Goal: Task Accomplishment & Management: Manage account settings

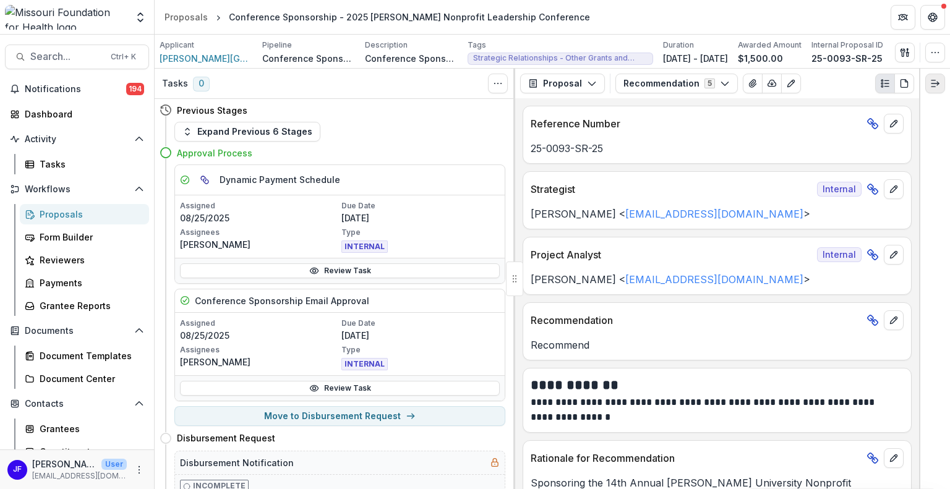
click at [937, 83] on line "Expand right" at bounding box center [934, 83] width 7 height 0
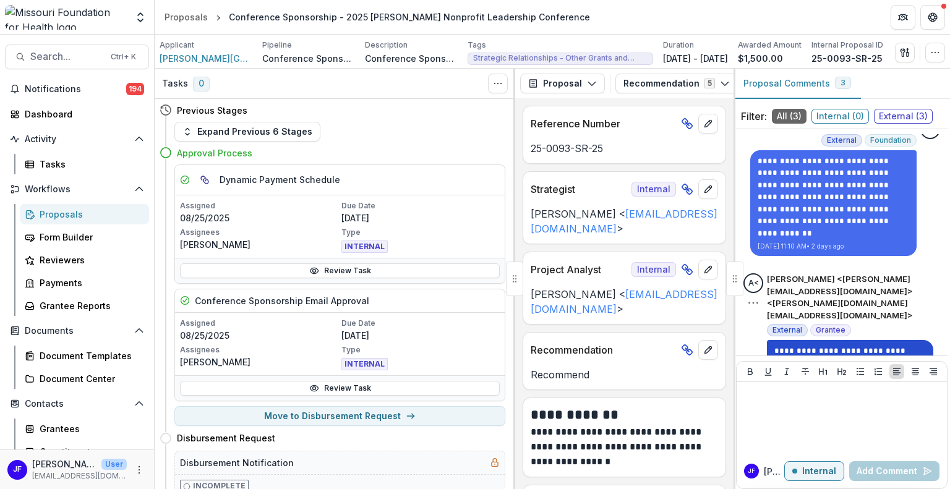
scroll to position [35, 0]
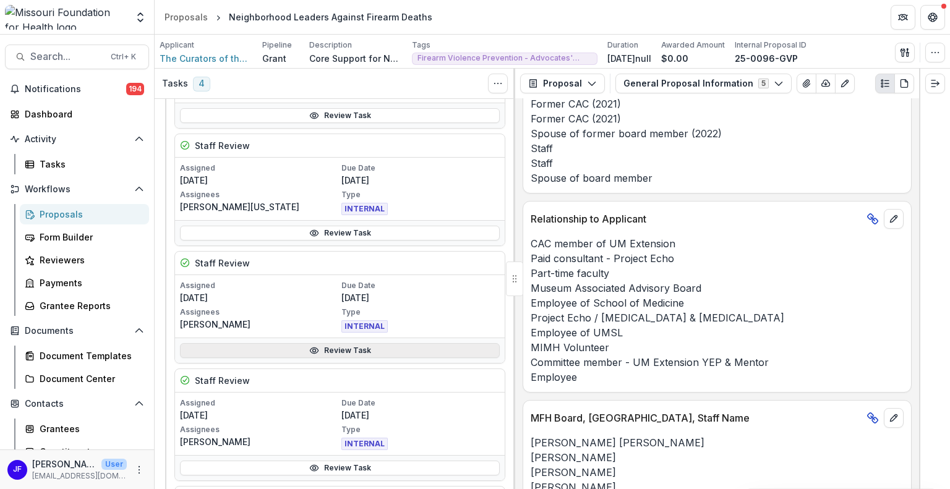
scroll to position [680, 0]
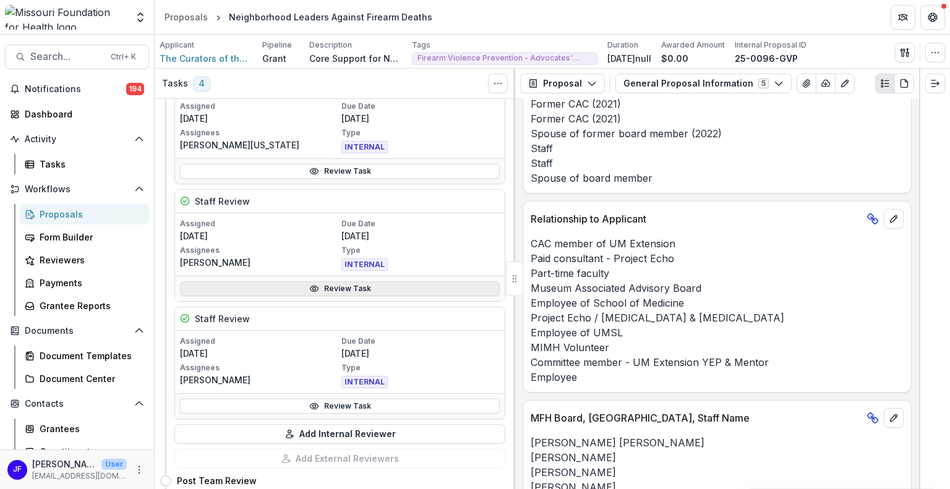
click at [382, 285] on link "Review Task" at bounding box center [340, 288] width 320 height 15
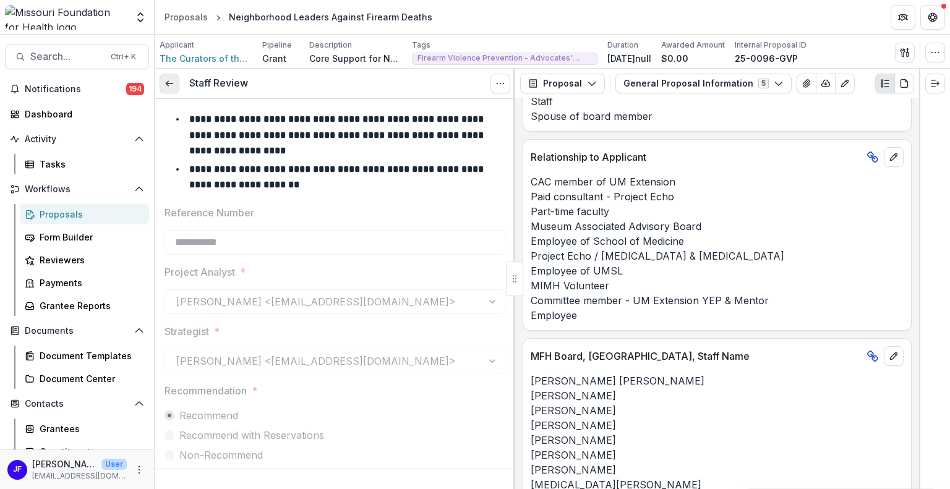
click at [174, 85] on link at bounding box center [170, 84] width 20 height 20
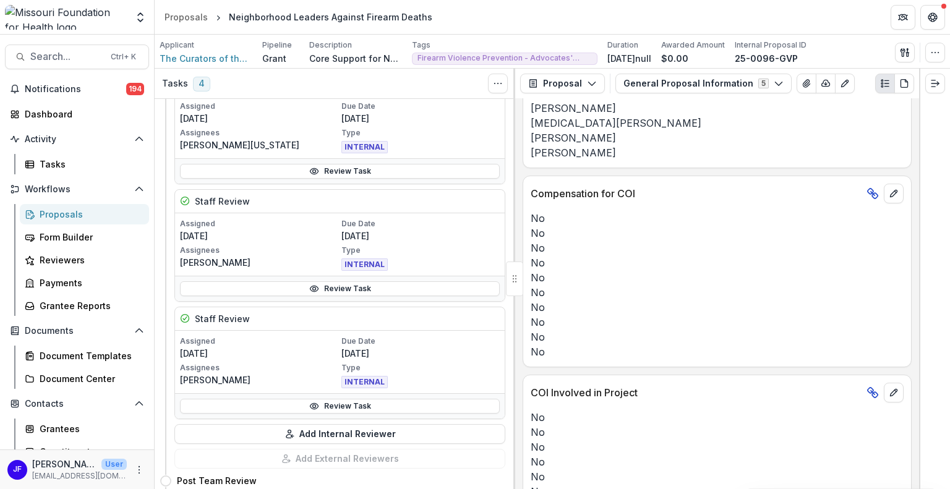
scroll to position [2664, 0]
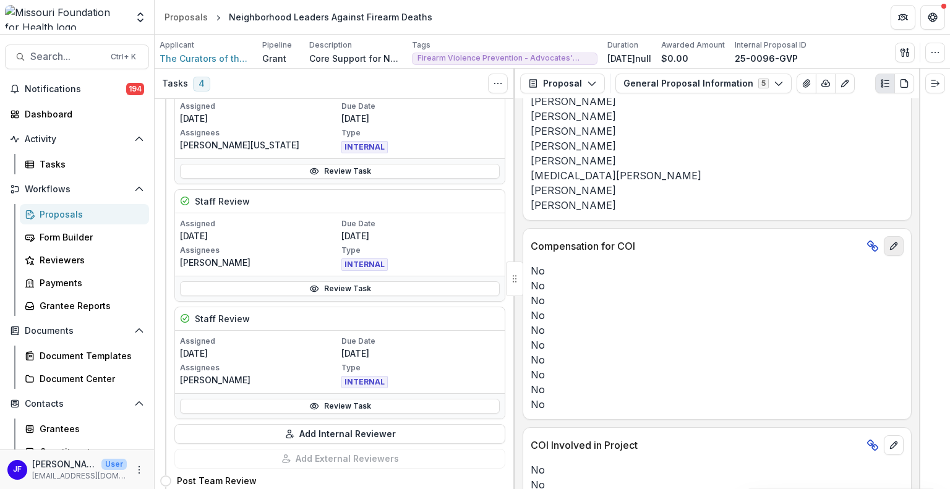
click at [896, 239] on button "edit" at bounding box center [894, 246] width 20 height 20
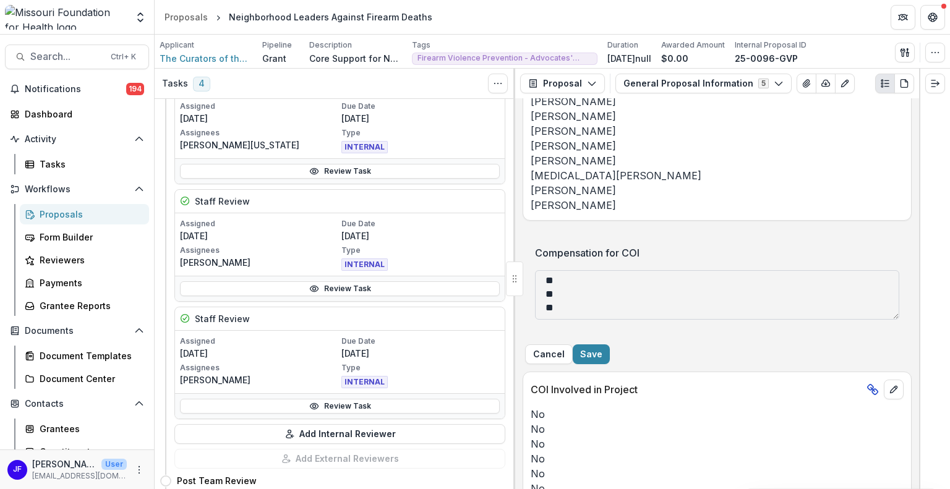
scroll to position [2726, 0]
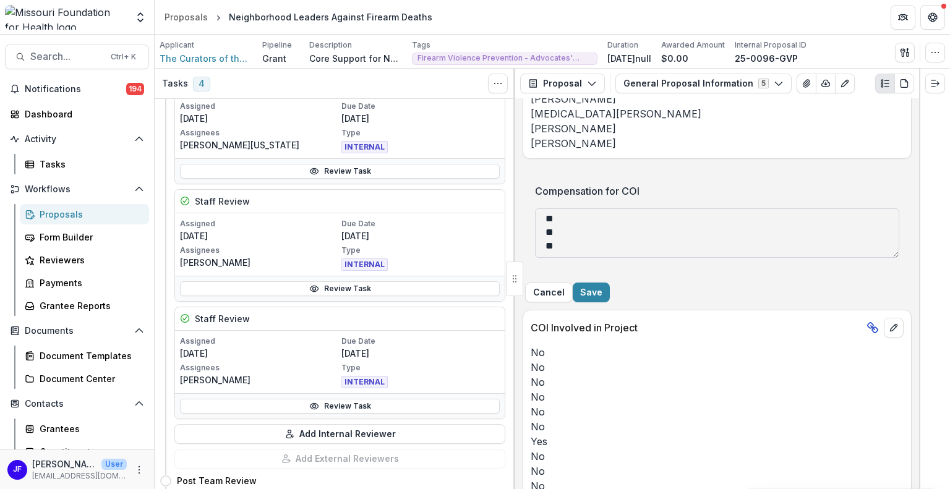
click at [574, 239] on textarea "** ** ** ** ** ** ** ** ** **" at bounding box center [717, 232] width 365 height 49
type textarea "** ** ** ** ** ** *** ** ** **"
click at [610, 295] on button "Save" at bounding box center [591, 293] width 37 height 20
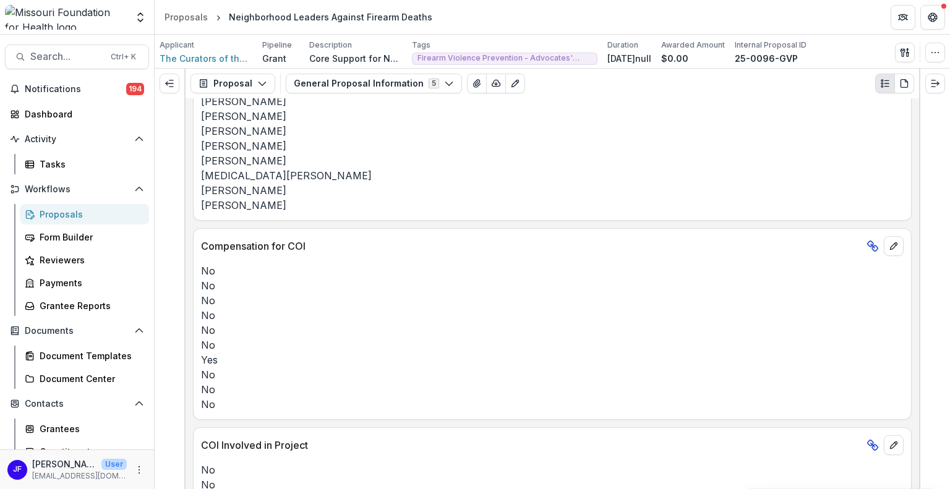
scroll to position [2551, 0]
click at [890, 241] on icon "edit" at bounding box center [894, 246] width 10 height 10
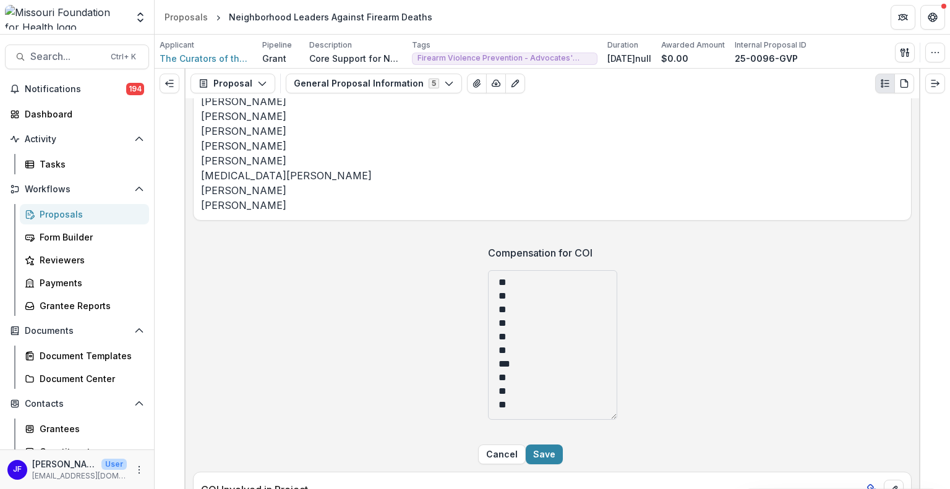
drag, startPoint x: 746, startPoint y: 311, endPoint x: 720, endPoint y: 411, distance: 103.5
click at [617, 411] on textarea "** ** ** ** ** ** *** ** ** **" at bounding box center [552, 345] width 129 height 150
click at [526, 458] on button "Cancel" at bounding box center [502, 455] width 48 height 20
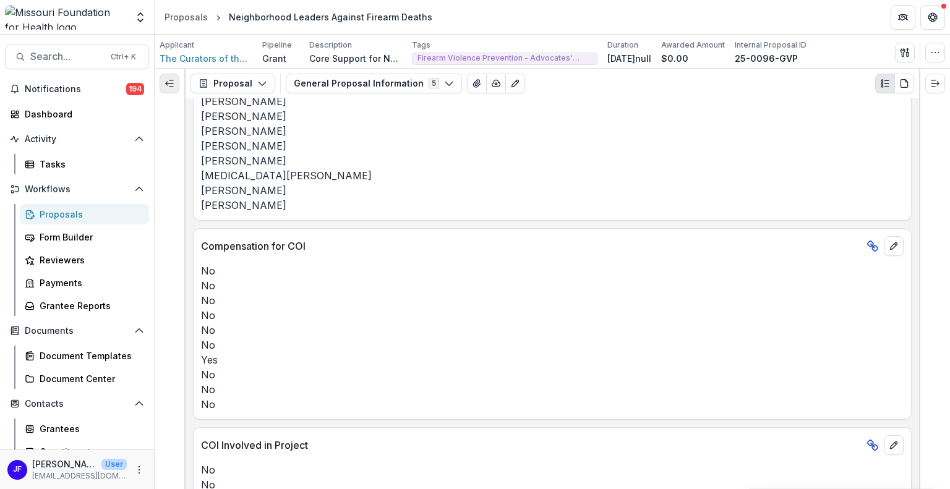
click at [164, 83] on button "Expand left" at bounding box center [170, 84] width 20 height 20
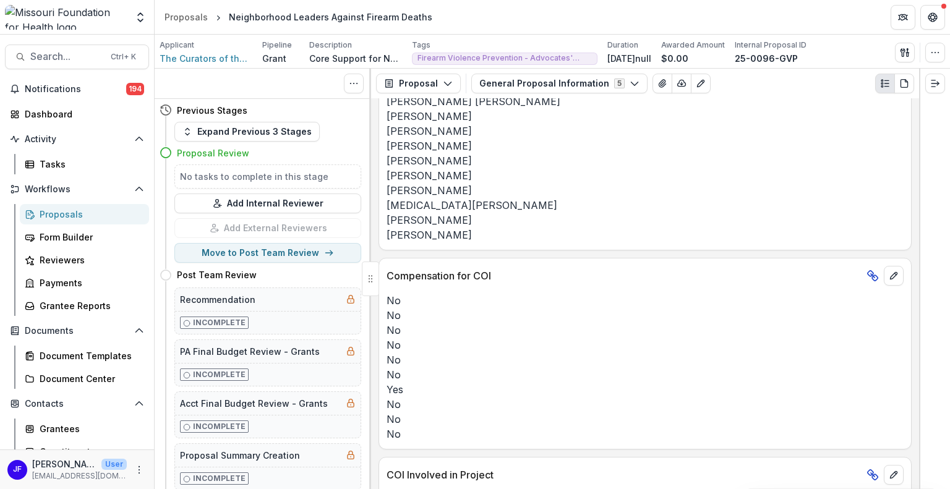
scroll to position [2580, 0]
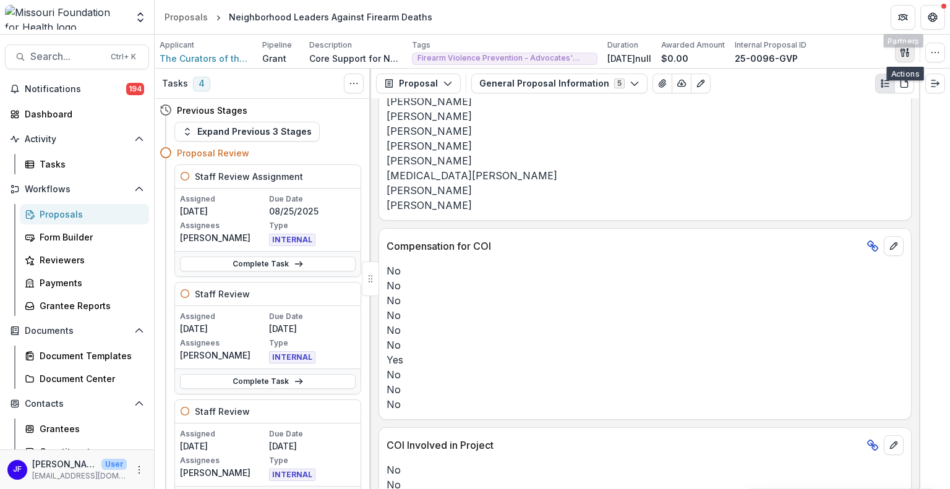
click at [909, 51] on icon "button" at bounding box center [905, 53] width 10 height 10
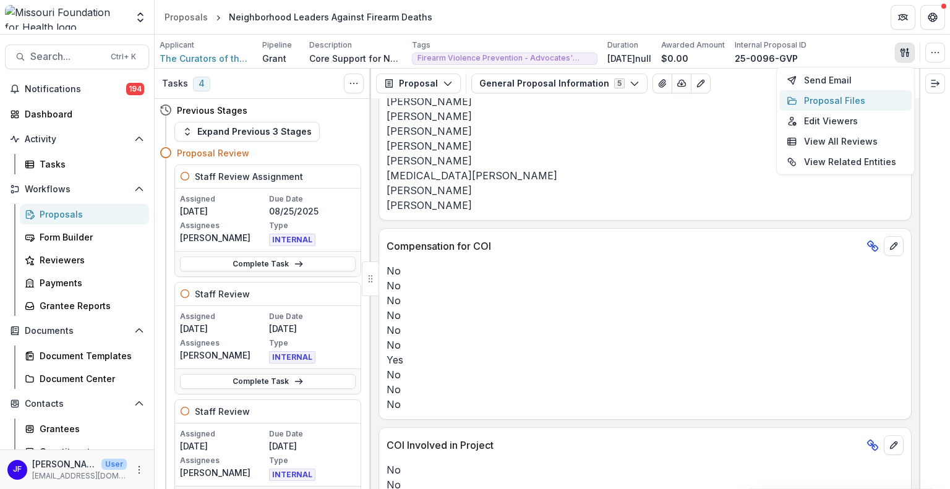
click at [825, 102] on button "Proposal Files" at bounding box center [845, 100] width 132 height 20
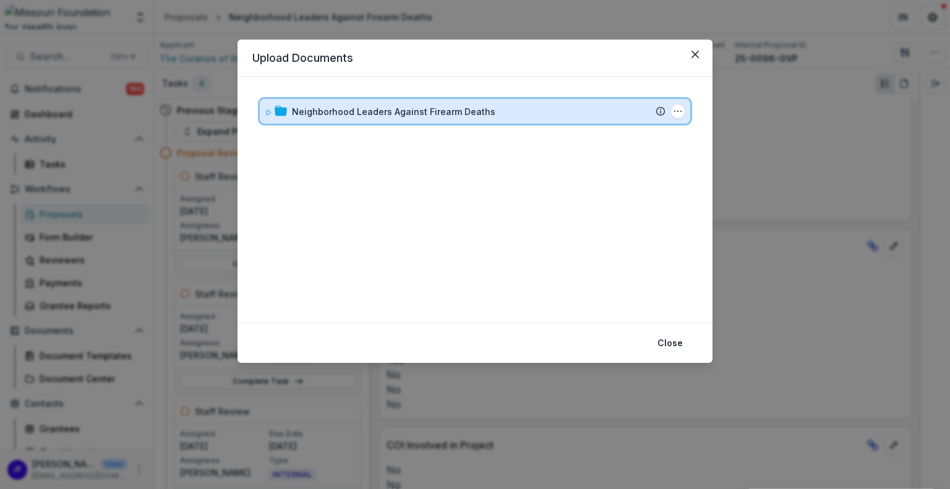
click at [262, 114] on div "Neighborhood Leaders Against Firearm Deaths Submission Temelio Proposal Attache…" at bounding box center [475, 111] width 430 height 25
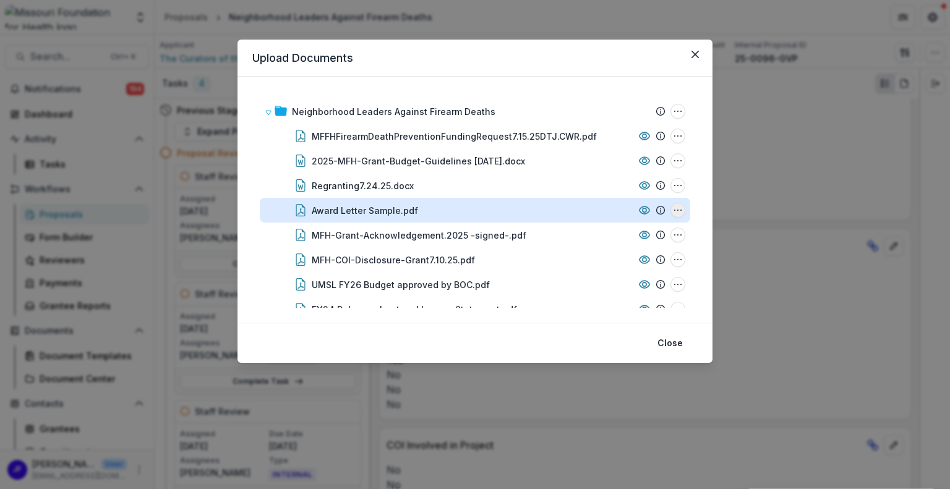
click at [673, 208] on icon "Award Letter Sample.pdf Options" at bounding box center [678, 210] width 10 height 10
click at [608, 143] on button "Download" at bounding box center [616, 144] width 132 height 20
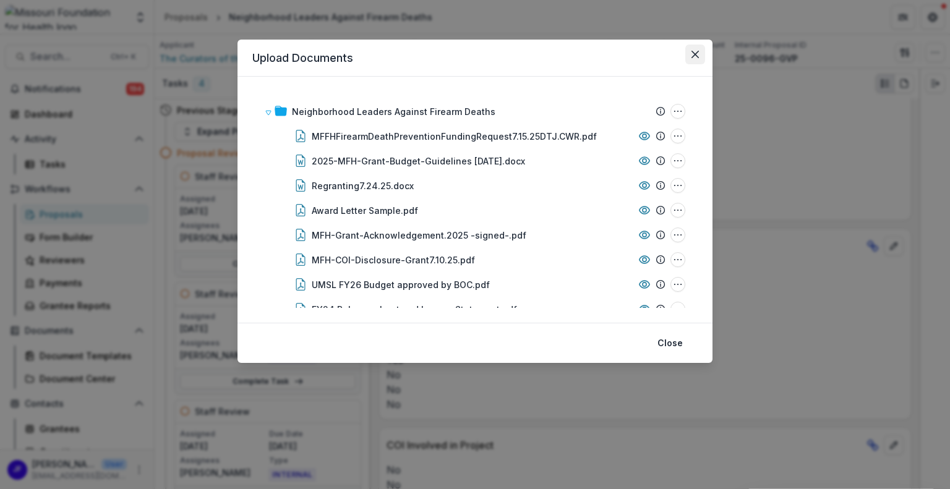
click at [694, 56] on icon "Close" at bounding box center [694, 54] width 7 height 7
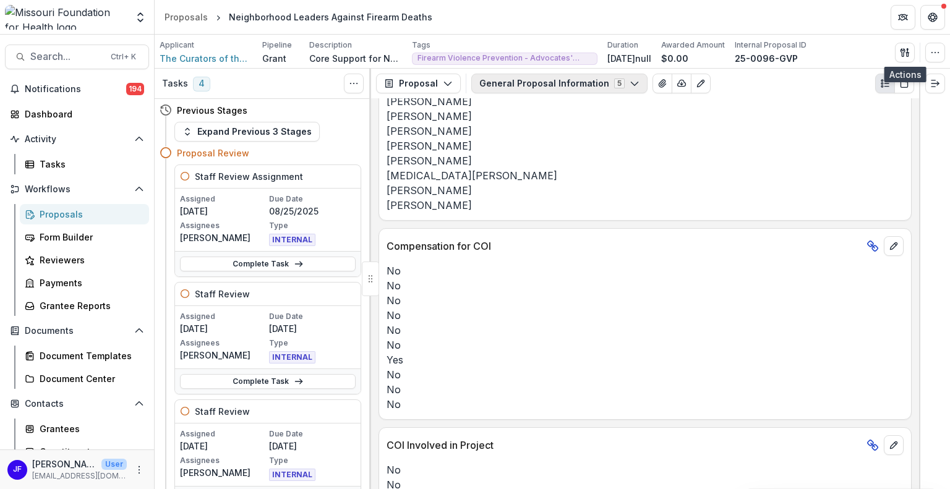
click at [540, 86] on button "General Proposal Information 5" at bounding box center [559, 84] width 176 height 20
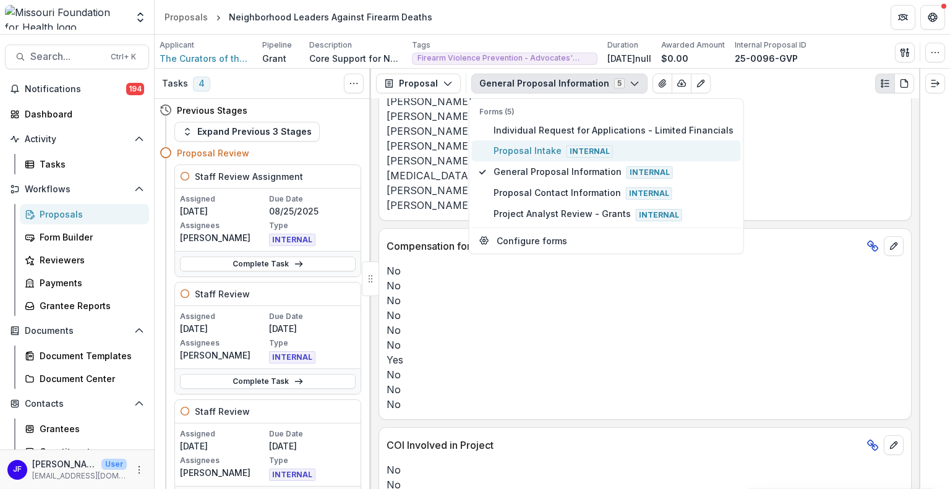
click at [529, 145] on span "Proposal Intake Internal" at bounding box center [614, 151] width 240 height 14
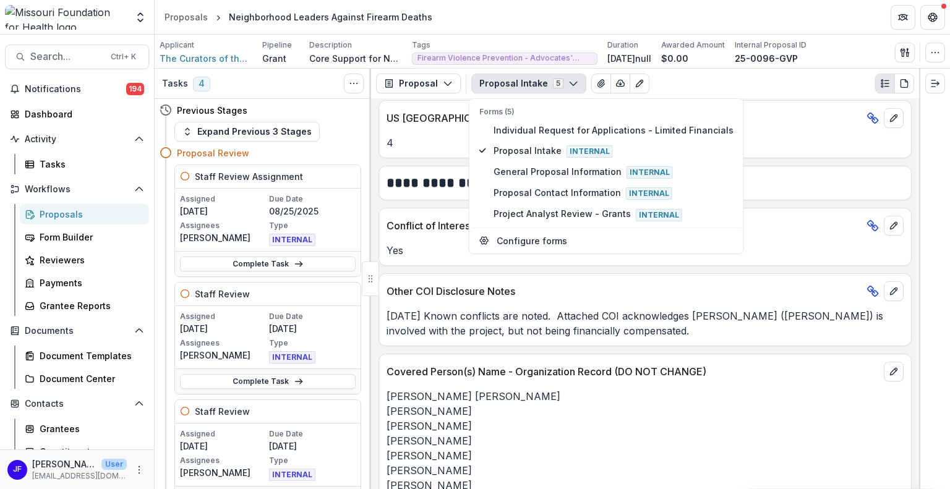
scroll to position [2794, 0]
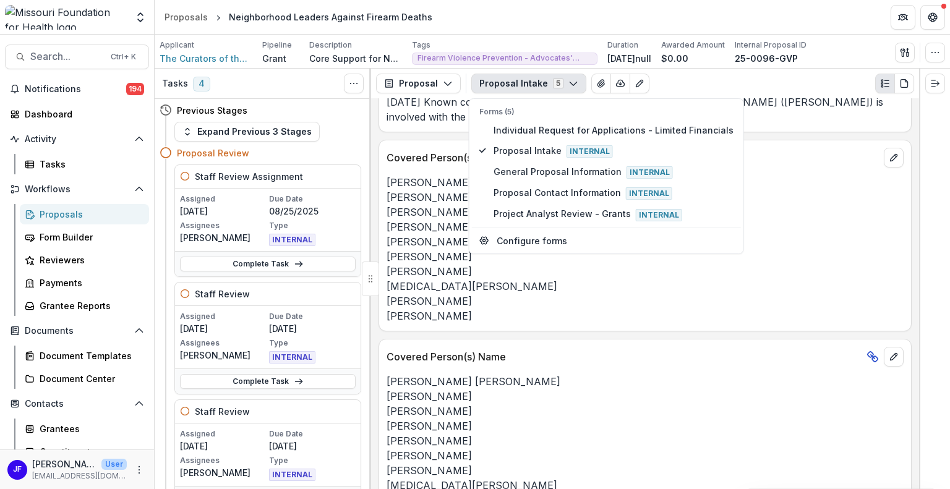
click at [931, 152] on div at bounding box center [934, 279] width 31 height 421
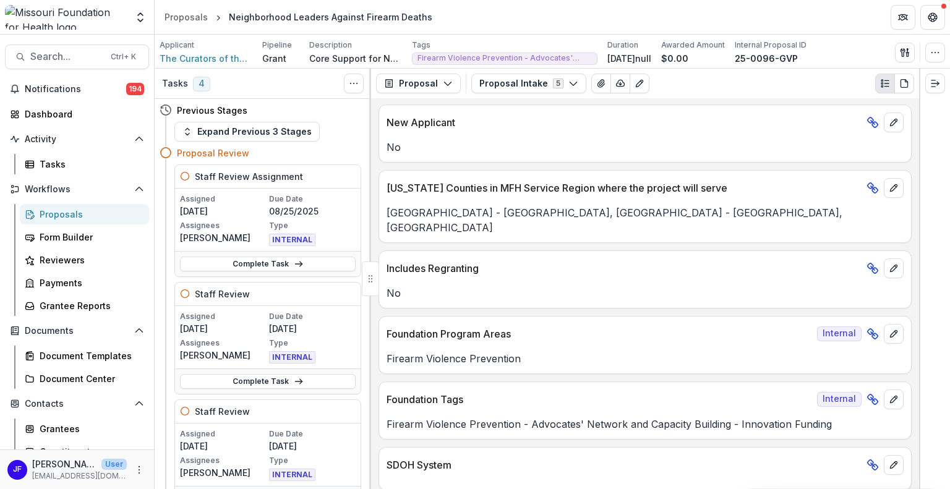
scroll to position [1124, 0]
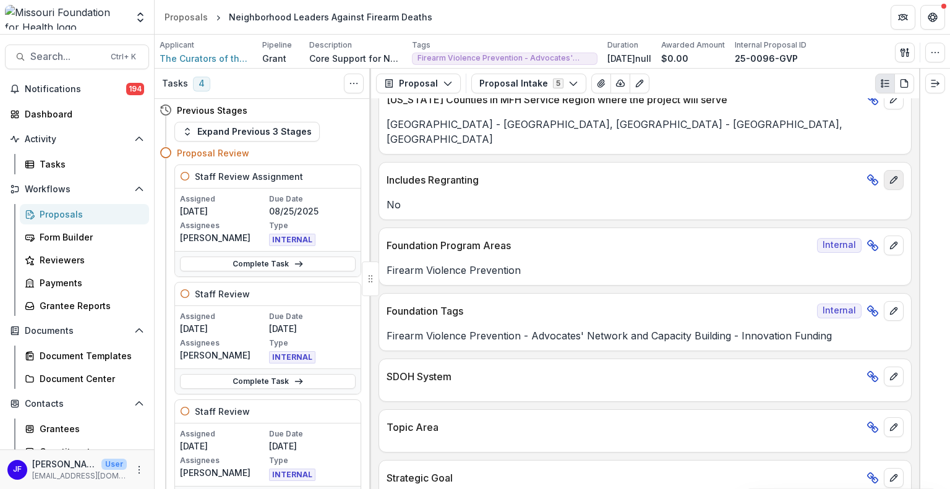
click at [894, 176] on icon "edit" at bounding box center [894, 180] width 10 height 10
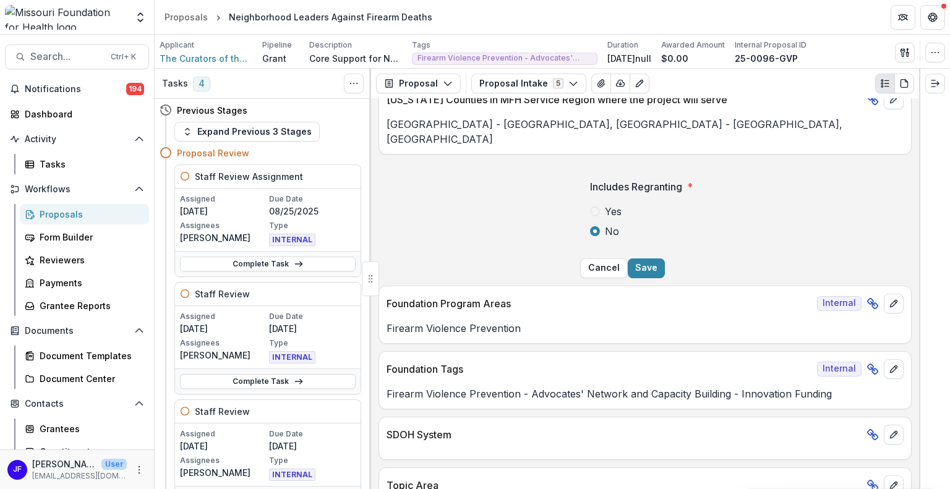
click at [590, 207] on span at bounding box center [595, 212] width 10 height 10
click at [665, 276] on button "Save" at bounding box center [646, 269] width 37 height 20
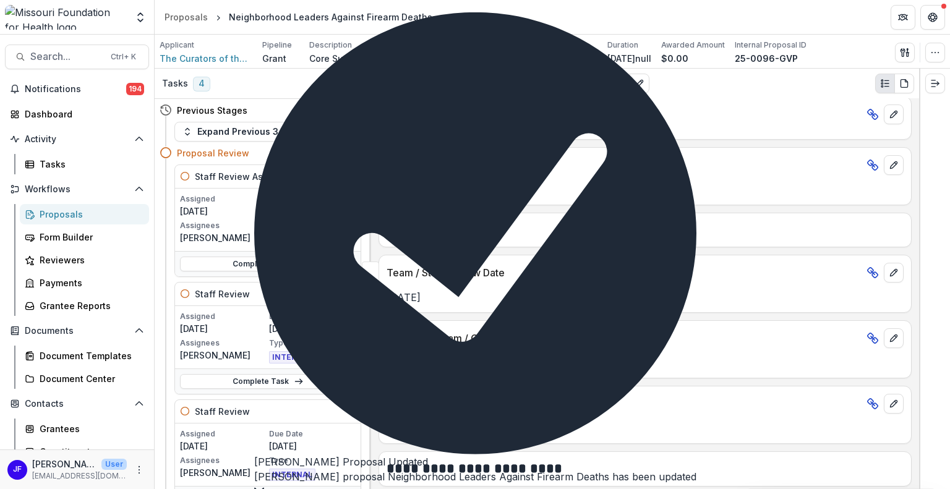
scroll to position [1544, 0]
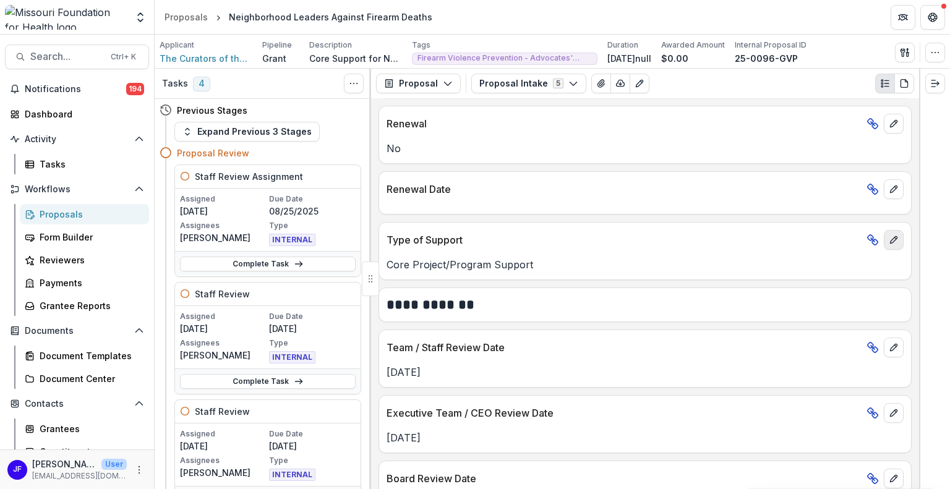
click at [891, 235] on icon "edit" at bounding box center [894, 240] width 10 height 10
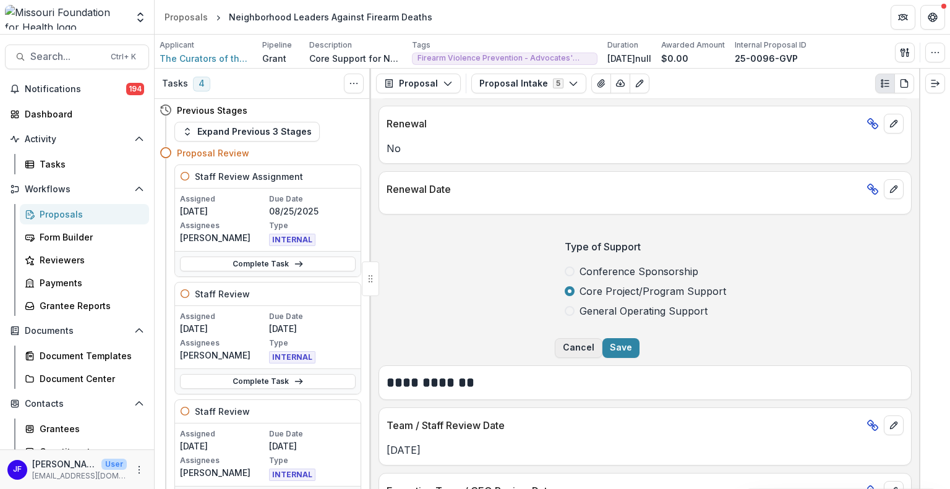
click at [602, 355] on button "Cancel" at bounding box center [579, 348] width 48 height 20
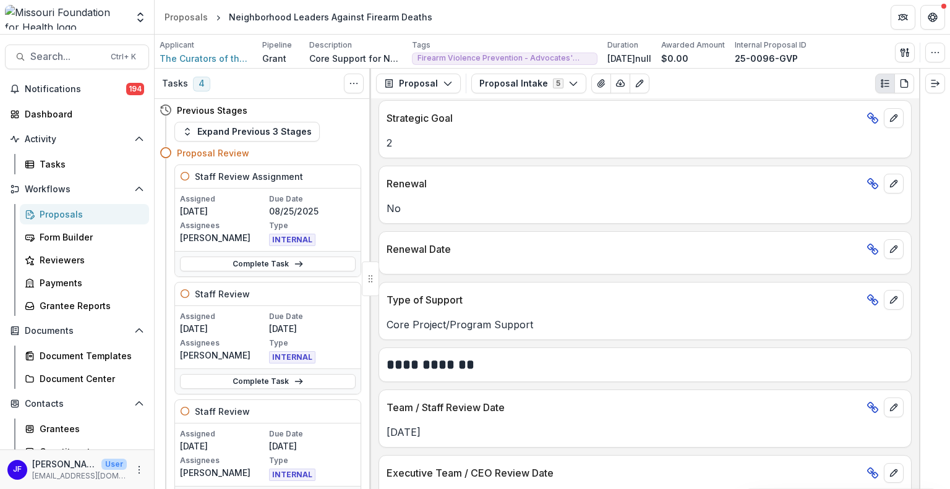
scroll to position [1483, 0]
click at [538, 79] on button "Proposal Intake 5" at bounding box center [528, 84] width 115 height 20
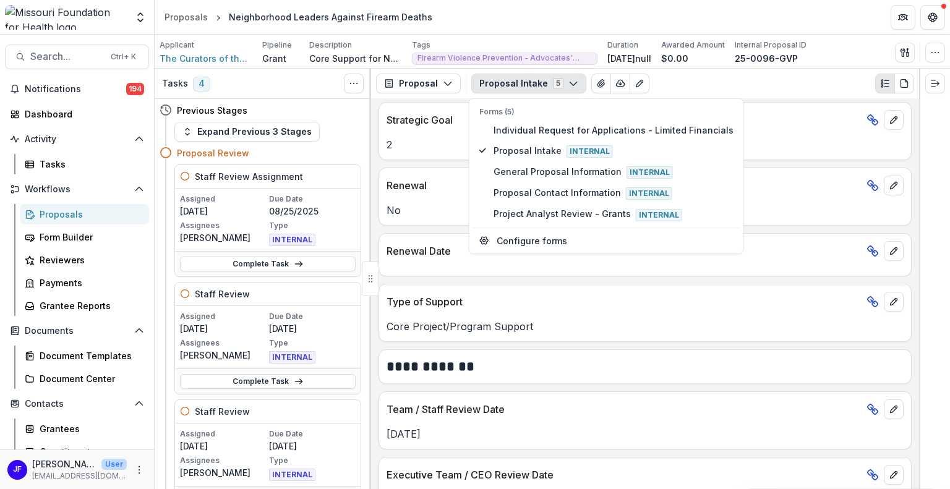
click at [538, 79] on button "Proposal Intake 5" at bounding box center [528, 84] width 115 height 20
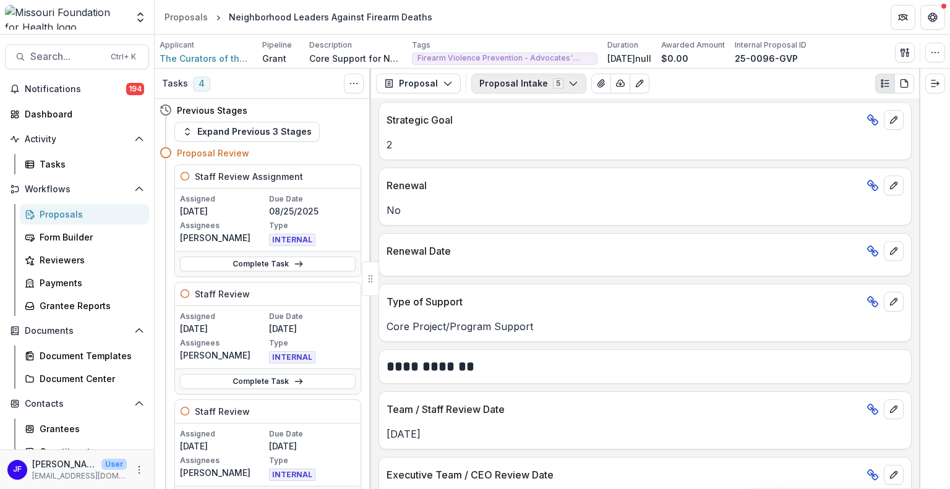
click at [538, 79] on button "Proposal Intake 5" at bounding box center [528, 84] width 115 height 20
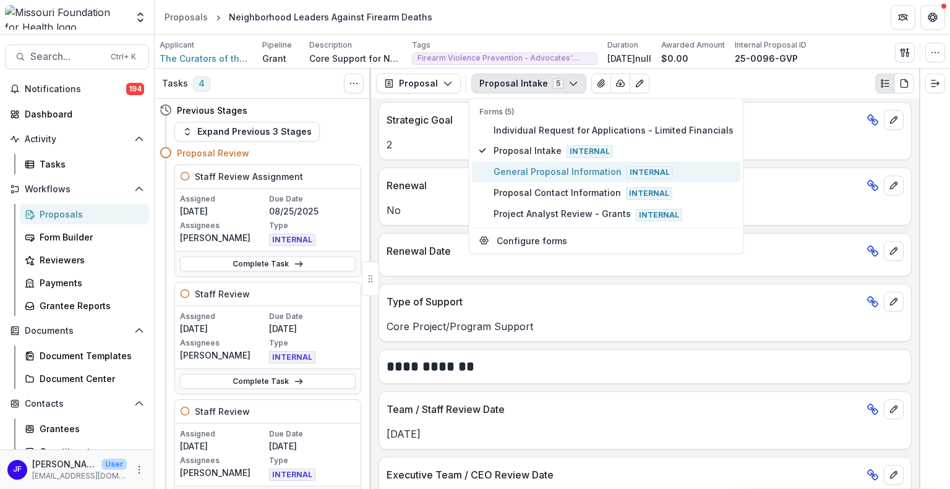
click at [521, 165] on span "General Proposal Information Internal" at bounding box center [614, 172] width 240 height 14
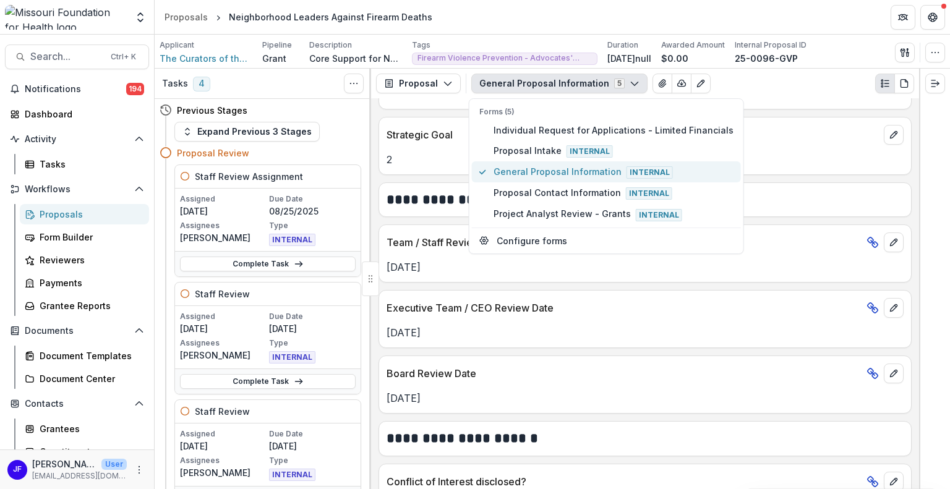
scroll to position [1640, 0]
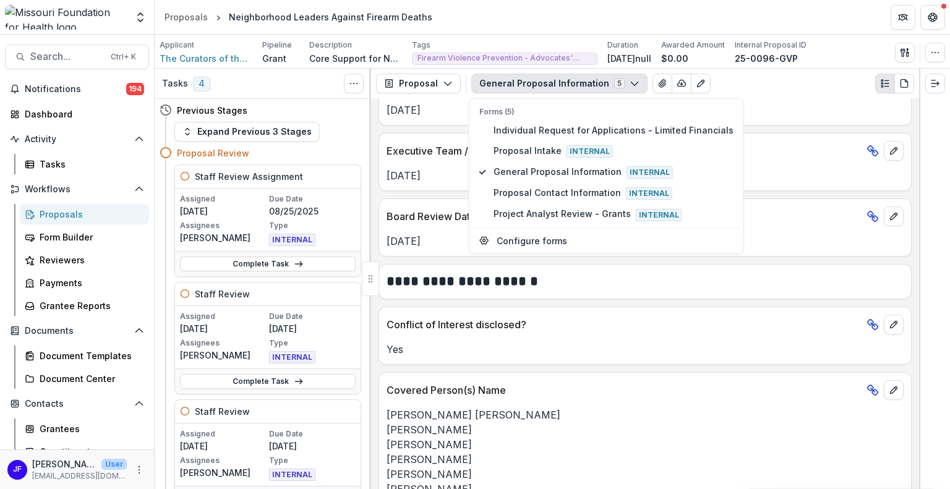
click at [935, 233] on div at bounding box center [934, 279] width 31 height 421
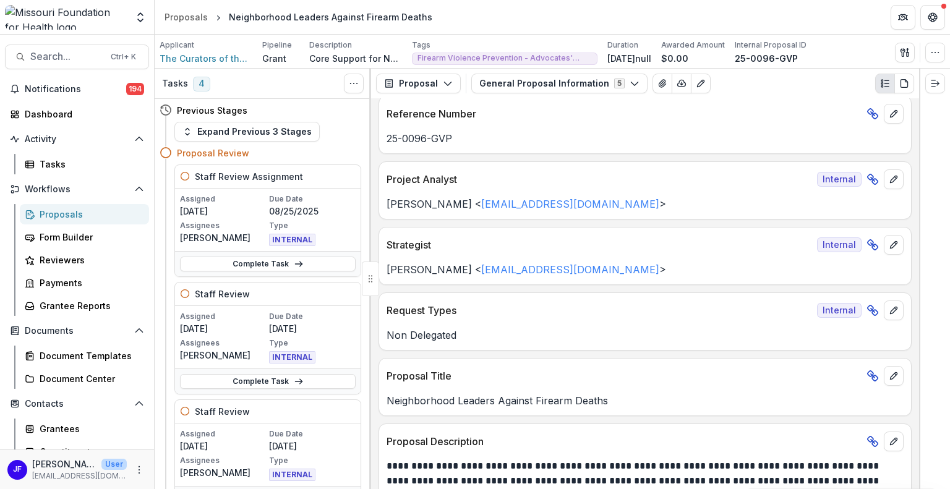
scroll to position [0, 0]
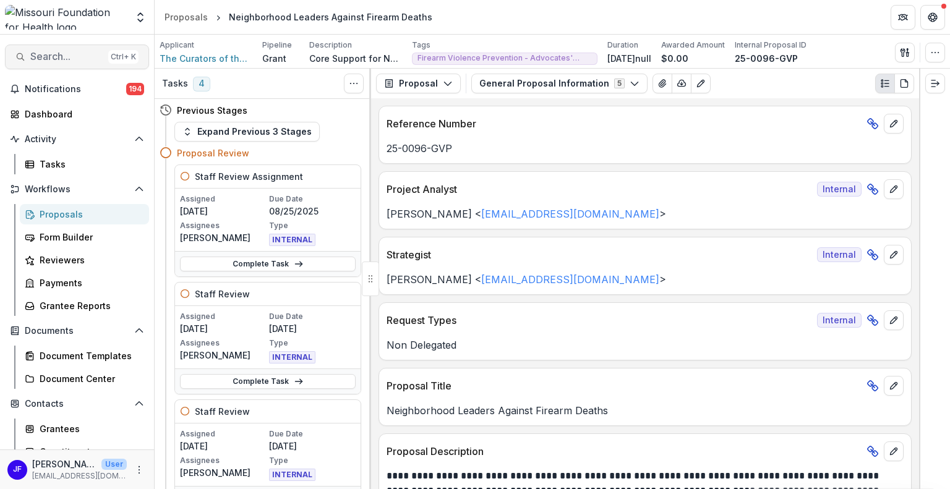
click at [36, 56] on span "Search..." at bounding box center [66, 57] width 73 height 12
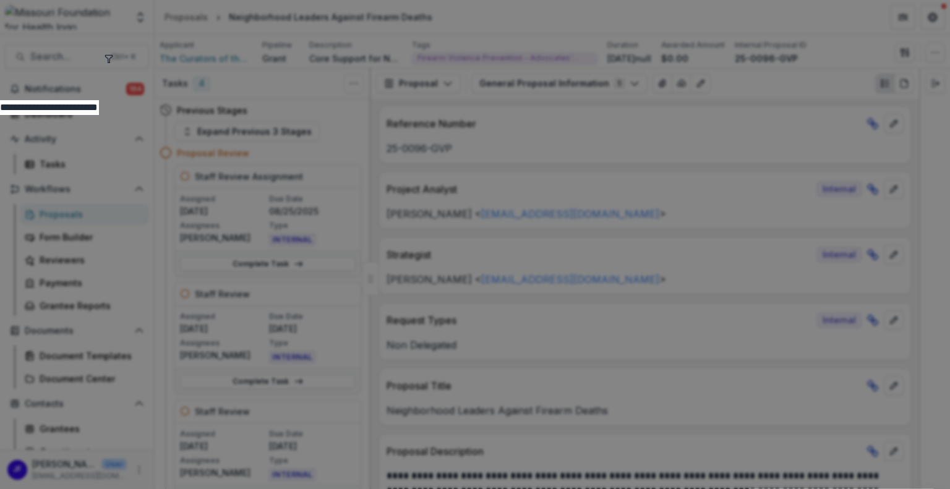
type input "**********"
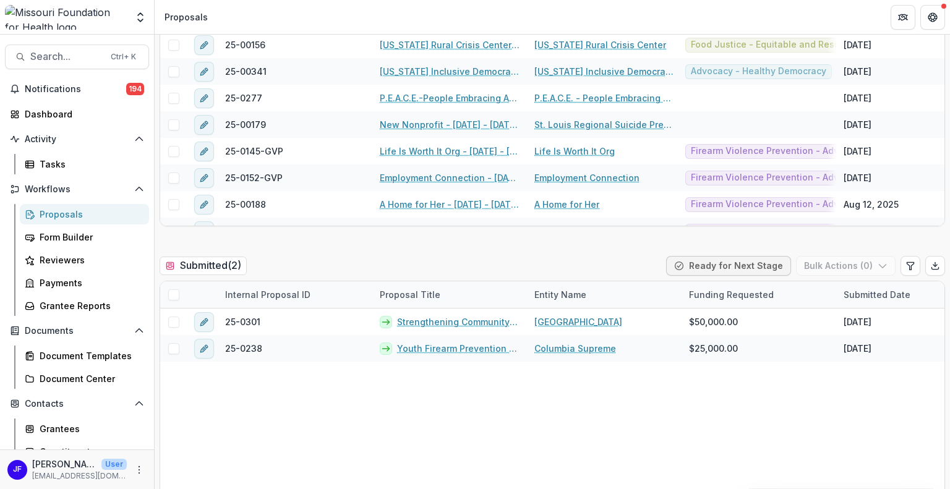
scroll to position [272, 0]
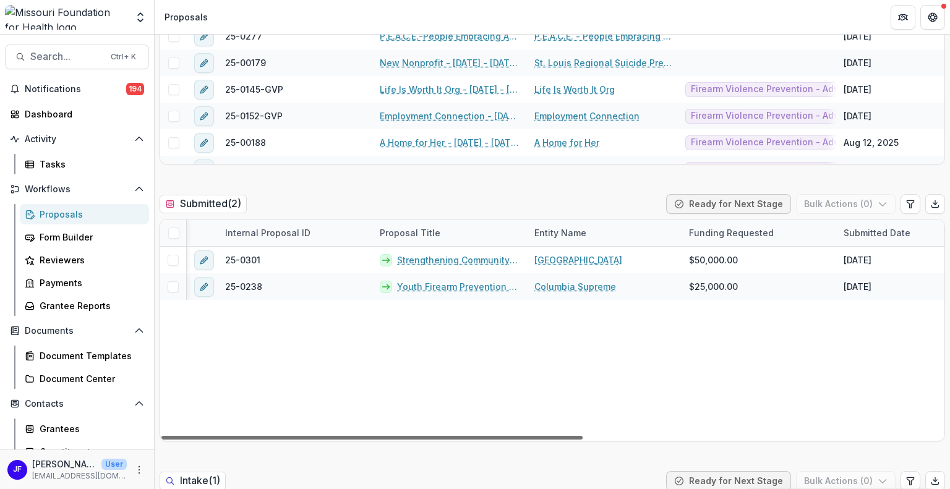
drag, startPoint x: 500, startPoint y: 411, endPoint x: 568, endPoint y: 414, distance: 68.1
click at [568, 436] on div at bounding box center [371, 438] width 421 height 4
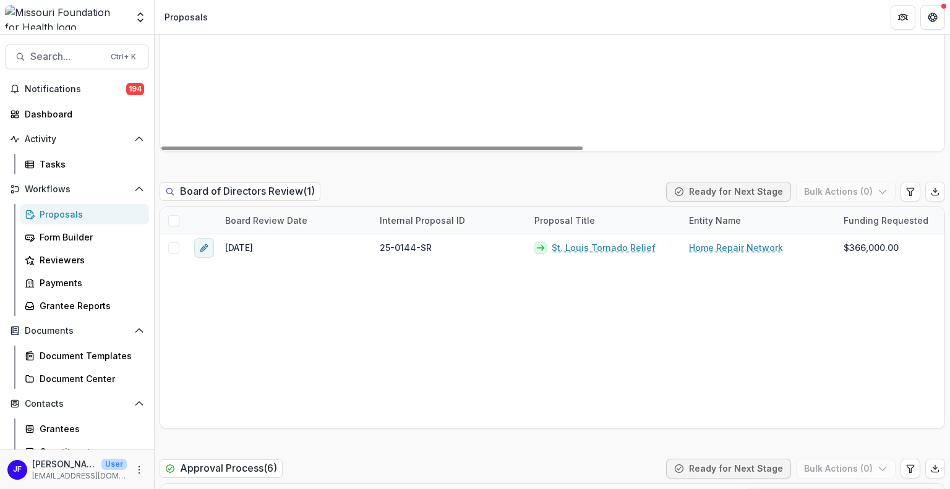
scroll to position [2041, 0]
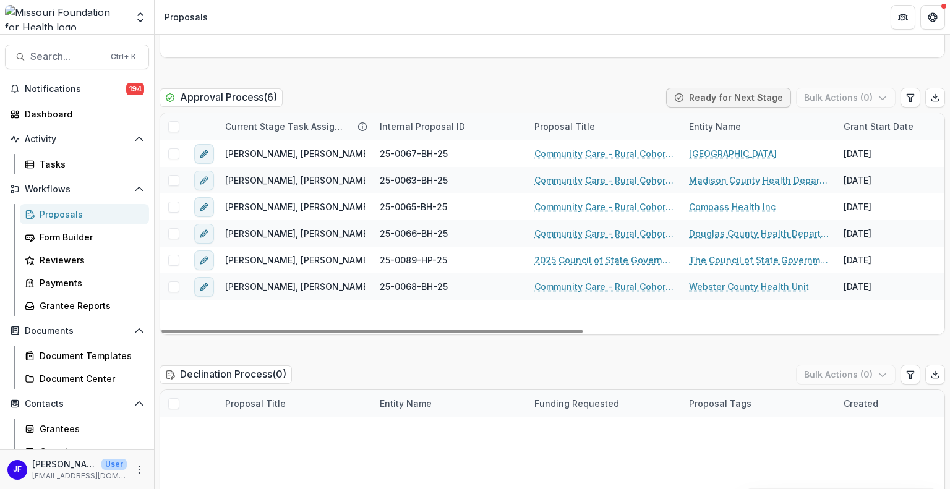
click at [67, 210] on div "Proposals" at bounding box center [90, 214] width 100 height 13
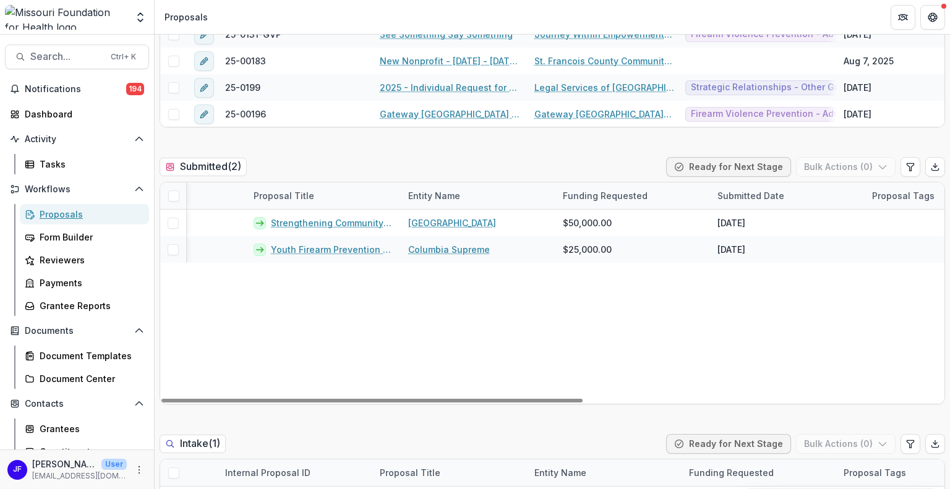
scroll to position [0, 0]
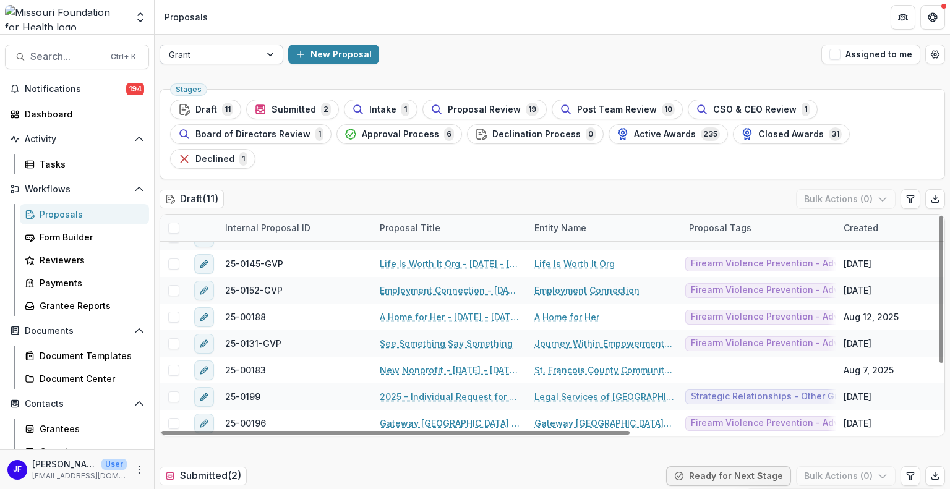
click at [272, 51] on div at bounding box center [271, 54] width 22 height 19
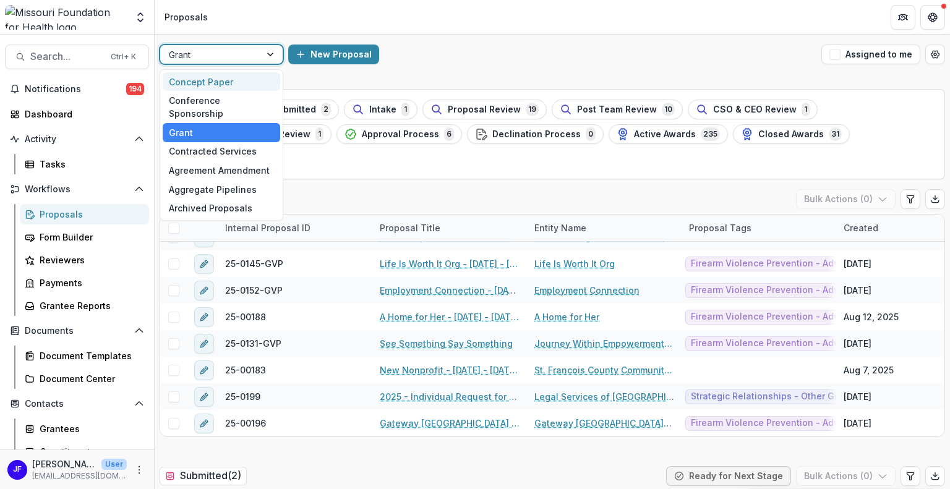
click at [237, 77] on div "Concept Paper" at bounding box center [222, 81] width 118 height 19
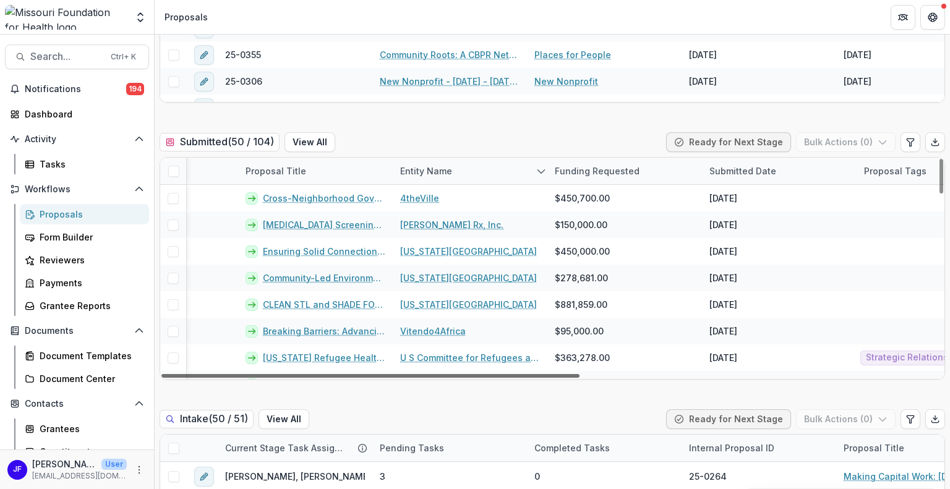
scroll to position [0, 122]
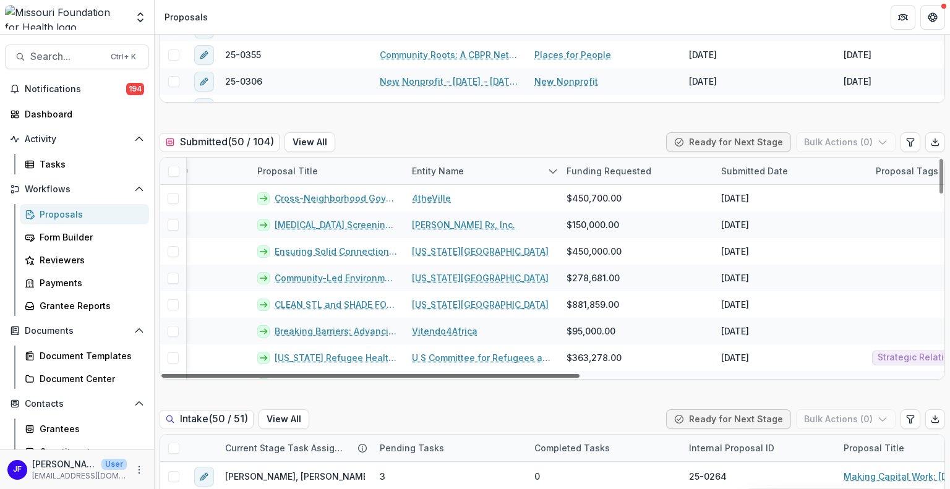
drag, startPoint x: 374, startPoint y: 375, endPoint x: 439, endPoint y: 378, distance: 65.0
click at [439, 378] on div at bounding box center [370, 376] width 418 height 4
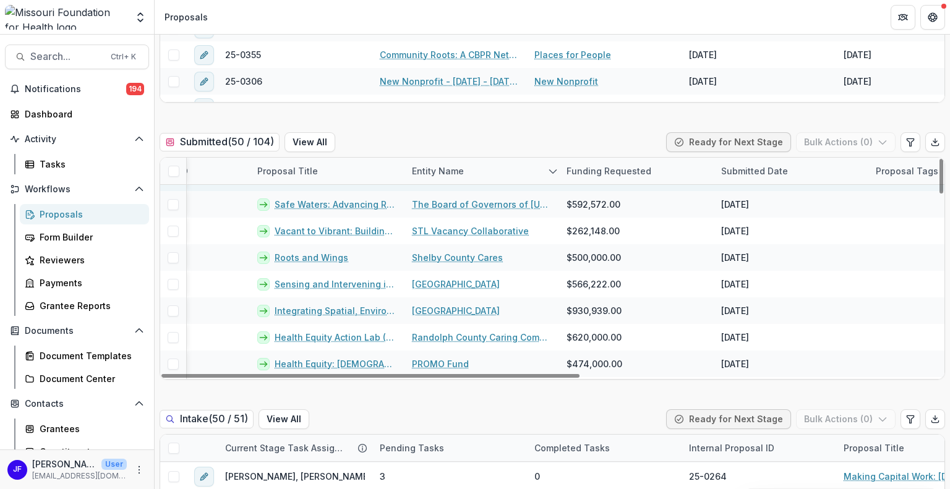
scroll to position [269, 122]
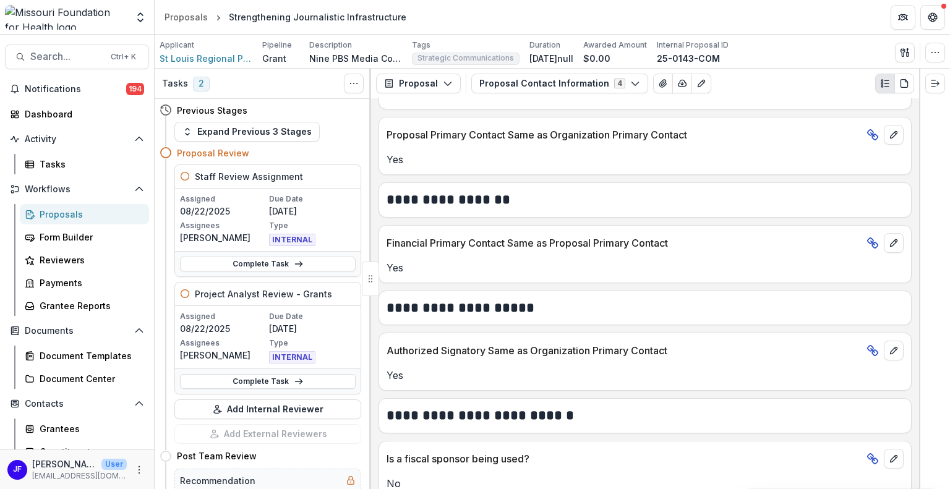
scroll to position [523, 0]
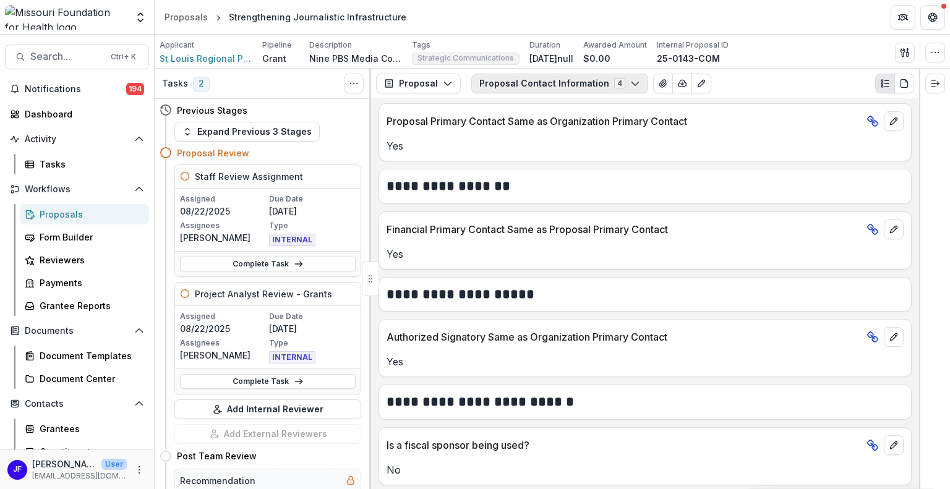
click at [507, 85] on button "Proposal Contact Information 4" at bounding box center [559, 84] width 177 height 20
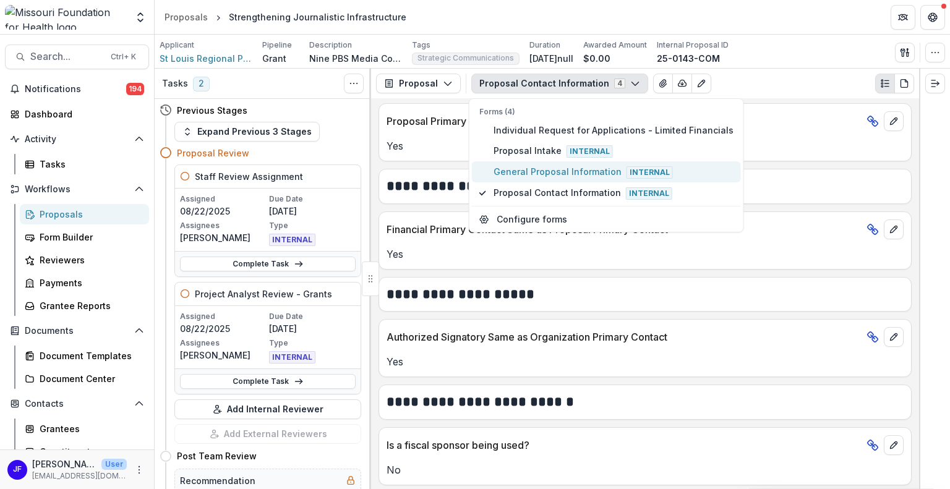
click at [522, 168] on span "General Proposal Information Internal" at bounding box center [614, 172] width 240 height 14
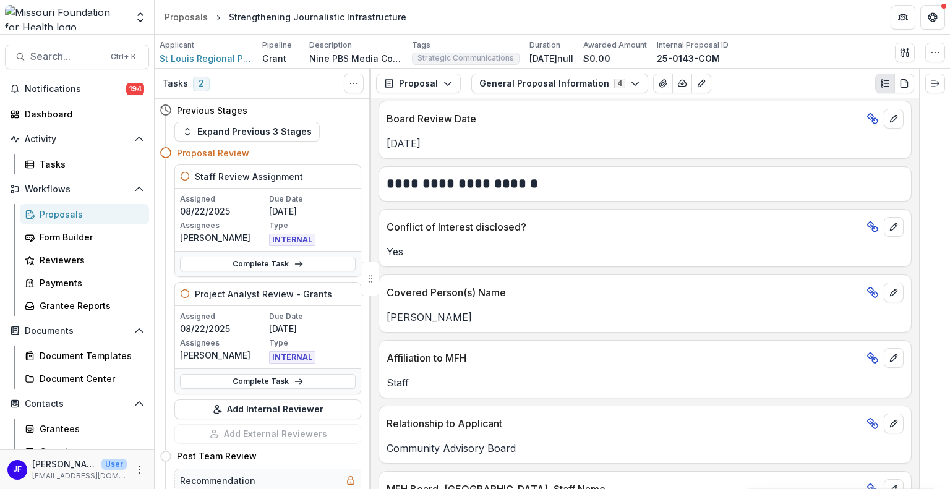
scroll to position [1809, 0]
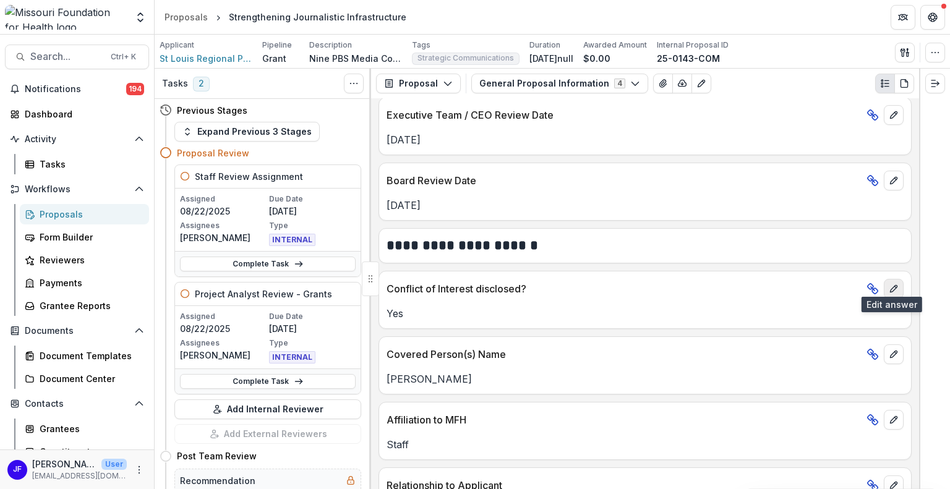
click at [892, 284] on icon "edit" at bounding box center [894, 289] width 10 height 10
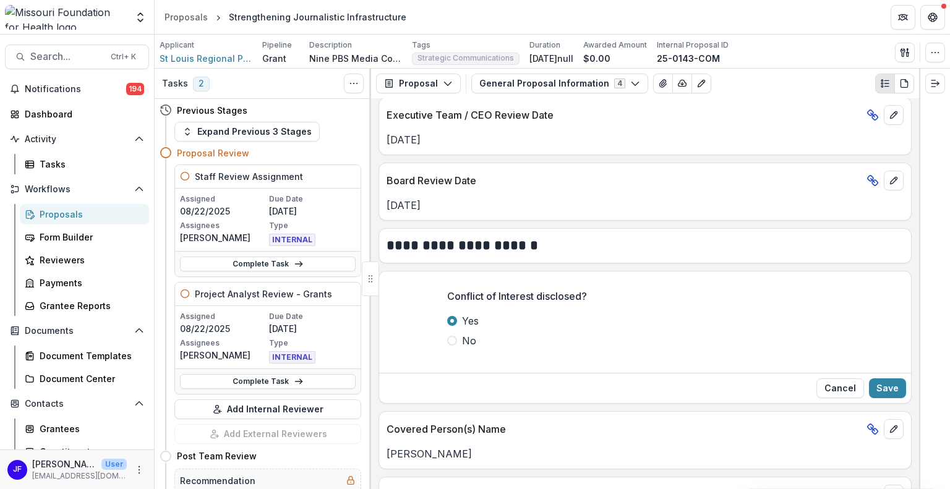
click at [451, 336] on span at bounding box center [452, 341] width 10 height 10
click at [894, 379] on button "Save" at bounding box center [887, 389] width 37 height 20
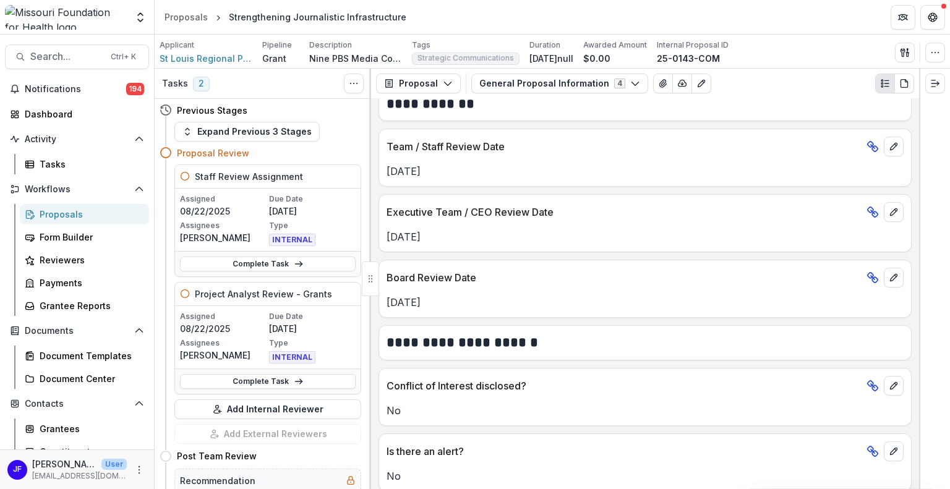
scroll to position [1714, 0]
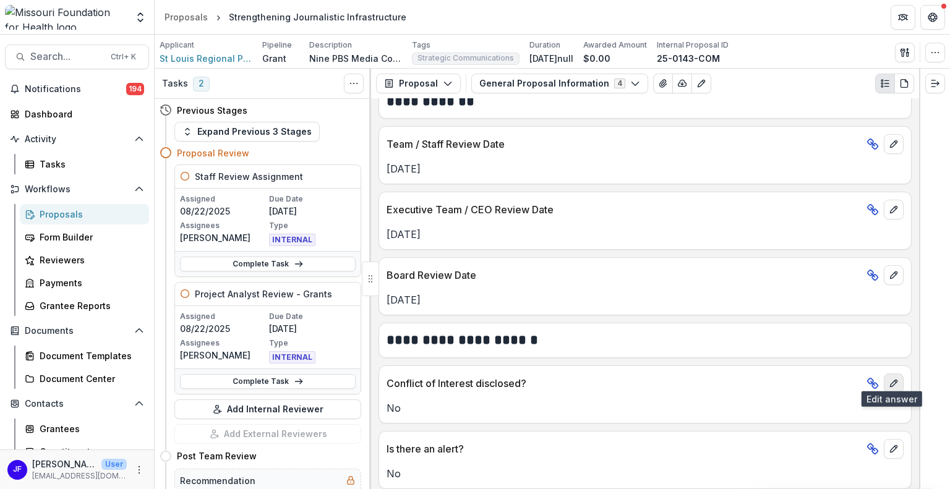
click at [891, 380] on icon "edit" at bounding box center [893, 383] width 7 height 7
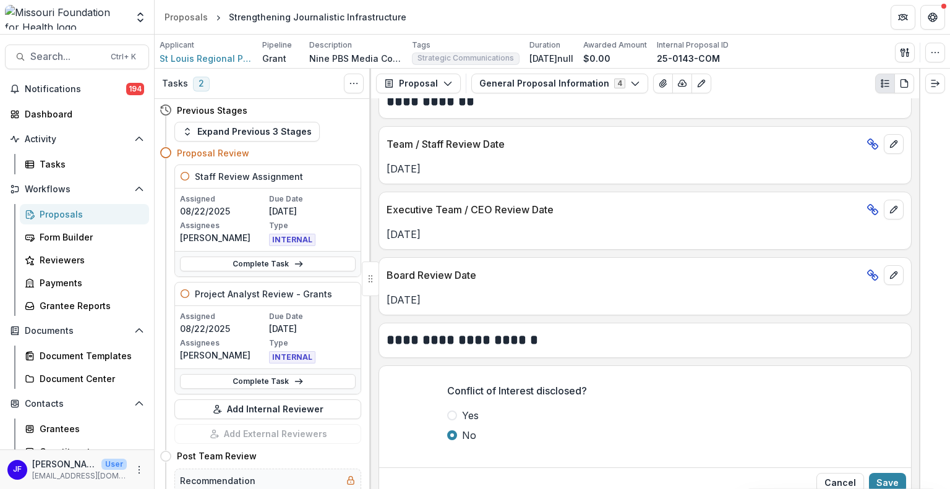
click at [456, 409] on label "Yes" at bounding box center [645, 415] width 396 height 15
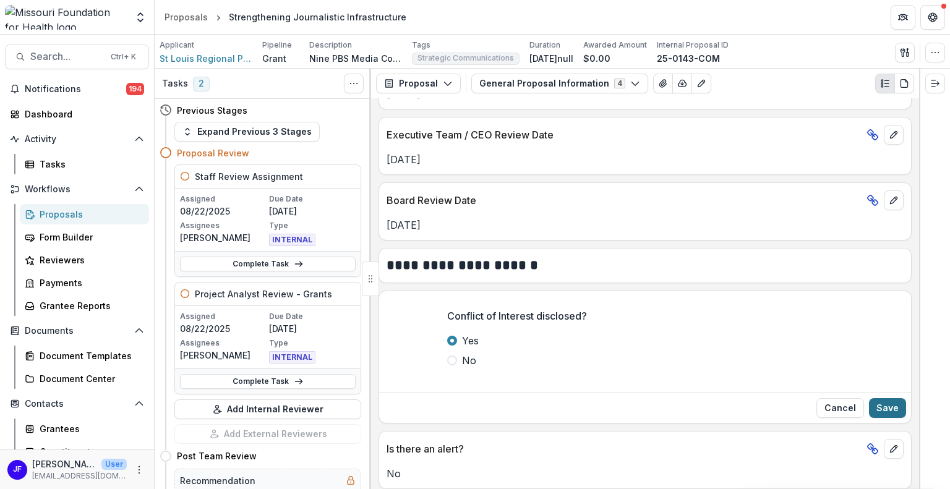
click at [878, 398] on button "Save" at bounding box center [887, 408] width 37 height 20
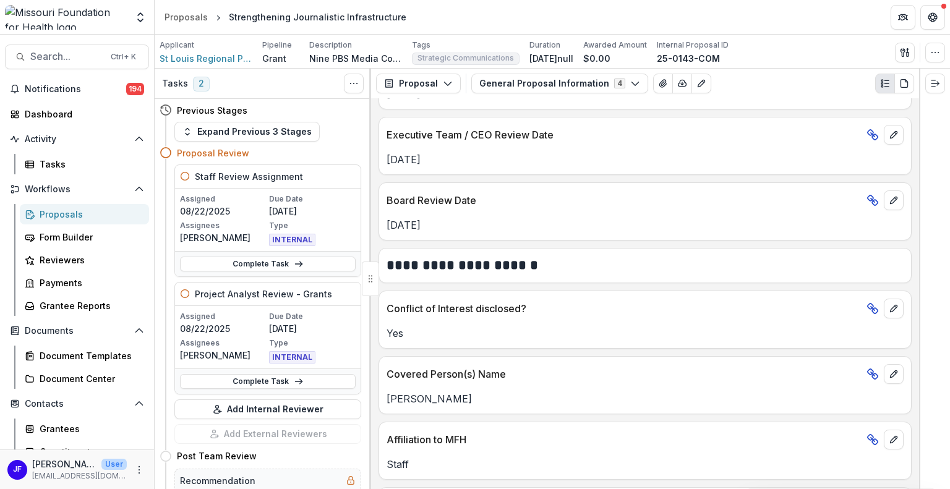
drag, startPoint x: 919, startPoint y: 386, endPoint x: 927, endPoint y: 445, distance: 59.3
click at [927, 445] on div at bounding box center [934, 279] width 31 height 421
click at [890, 370] on icon "edit" at bounding box center [893, 373] width 7 height 7
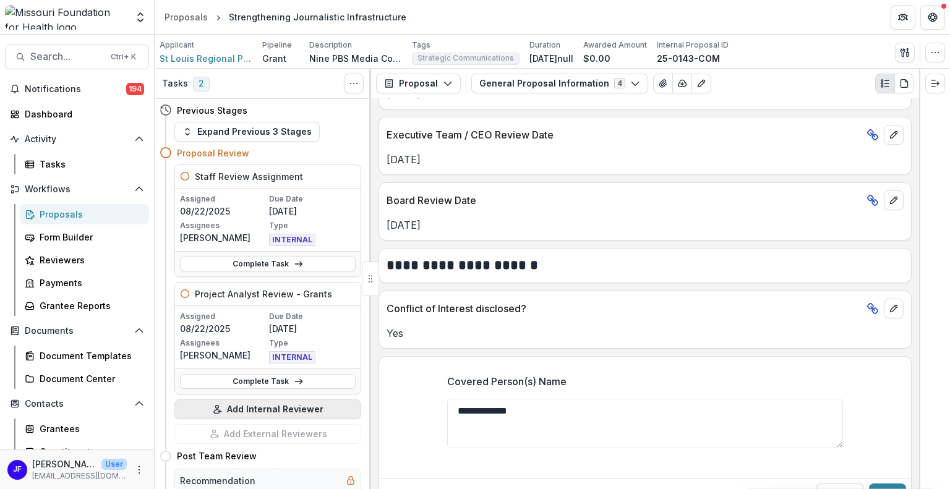
drag, startPoint x: 549, startPoint y: 403, endPoint x: 319, endPoint y: 409, distance: 230.2
click at [319, 409] on div "Tasks 2 Show Cancelled Tasks Previous Stages Expand Previous 3 Stages Proposal …" at bounding box center [552, 279] width 795 height 421
click at [888, 484] on button "Save" at bounding box center [887, 494] width 37 height 20
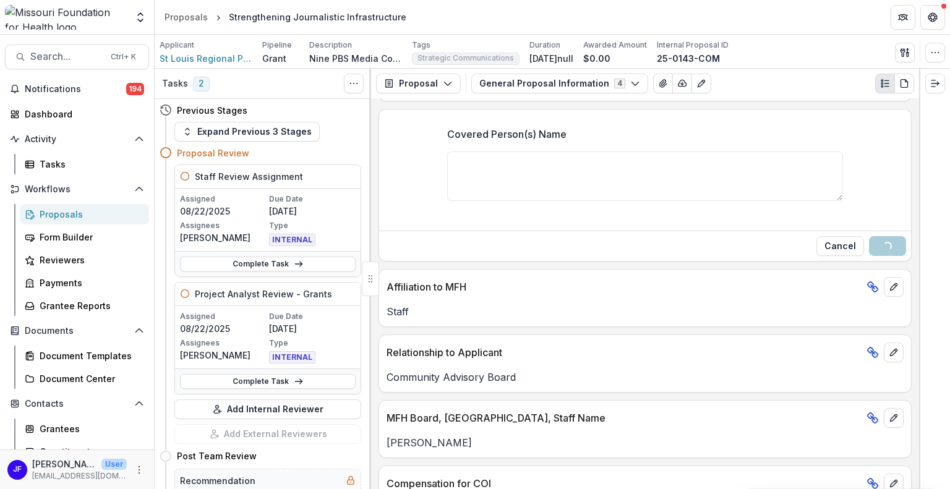
scroll to position [1975, 0]
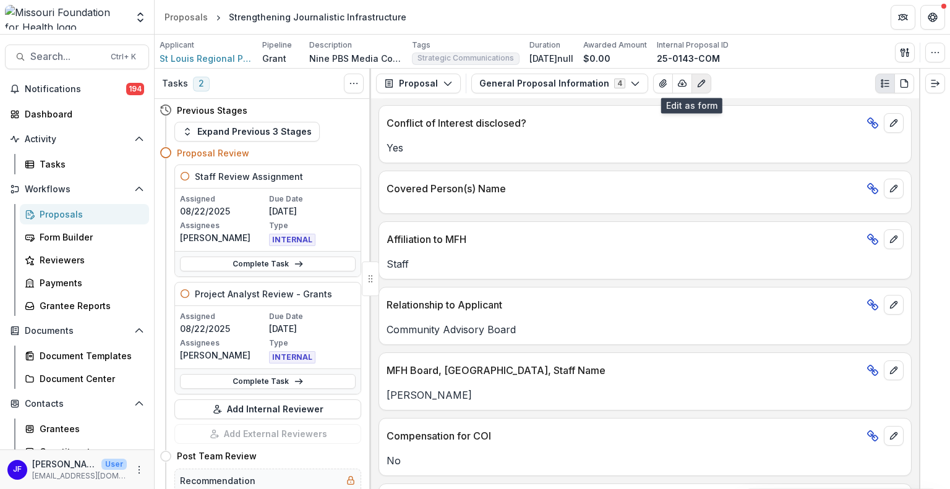
click at [696, 82] on icon "Edit as form" at bounding box center [701, 84] width 10 height 10
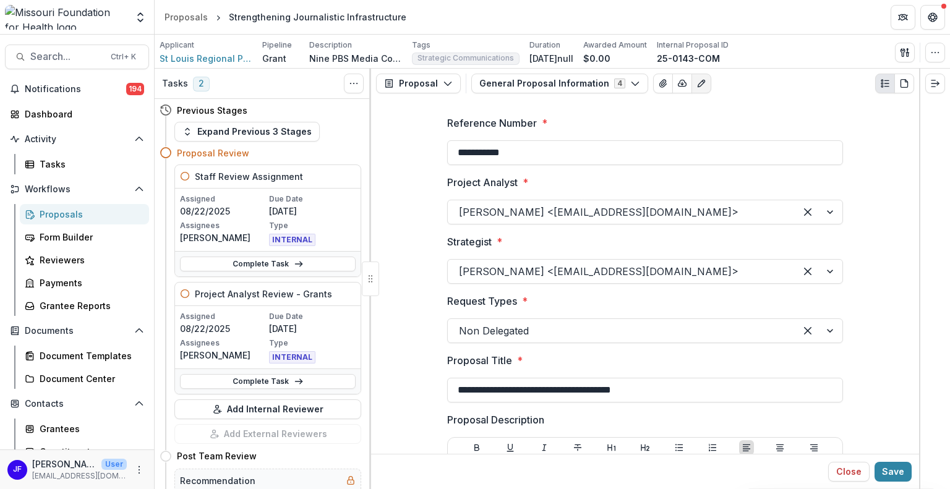
type input "********"
type input "**********"
type input "**"
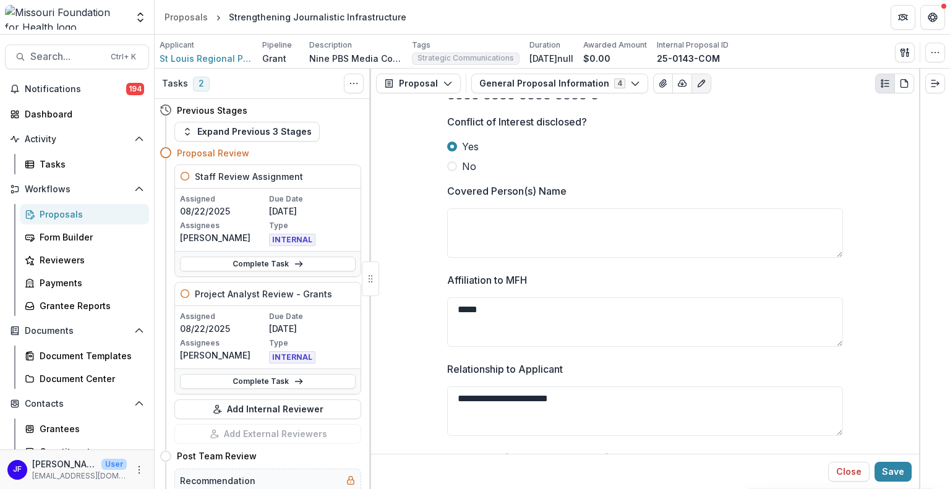
scroll to position [2103, 0]
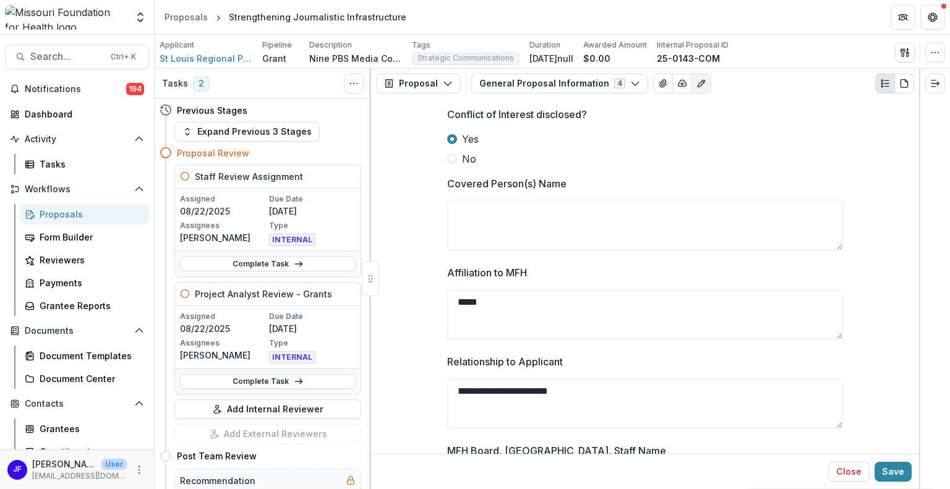
drag, startPoint x: 500, startPoint y: 302, endPoint x: 439, endPoint y: 301, distance: 60.6
drag, startPoint x: 599, startPoint y: 393, endPoint x: 408, endPoint y: 387, distance: 191.2
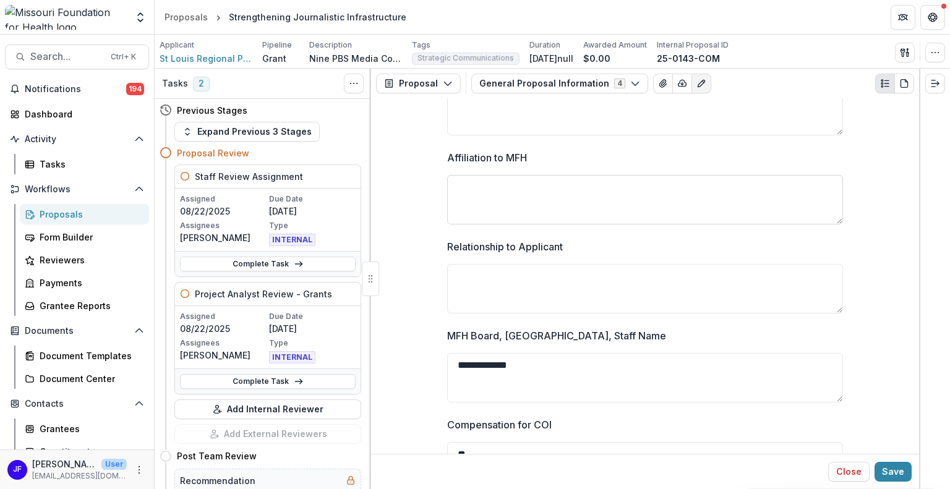
scroll to position [2227, 0]
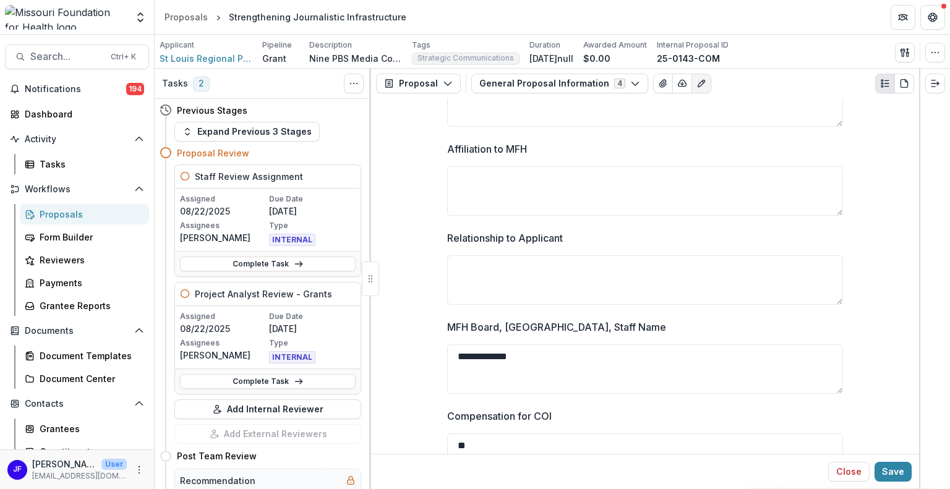
drag, startPoint x: 447, startPoint y: 356, endPoint x: 411, endPoint y: 356, distance: 36.5
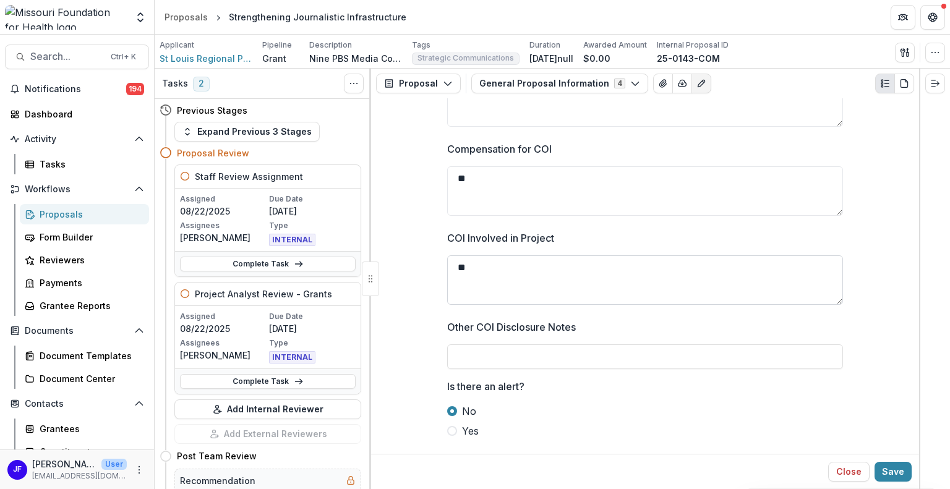
scroll to position [2505, 0]
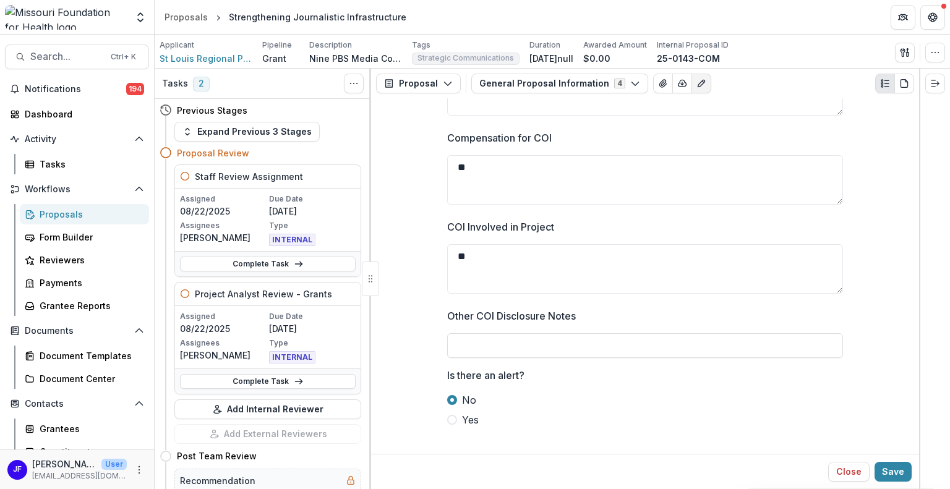
drag, startPoint x: 476, startPoint y: 168, endPoint x: 444, endPoint y: 166, distance: 32.2
drag, startPoint x: 471, startPoint y: 258, endPoint x: 446, endPoint y: 257, distance: 25.4
click at [447, 257] on textarea "**" at bounding box center [645, 268] width 396 height 49
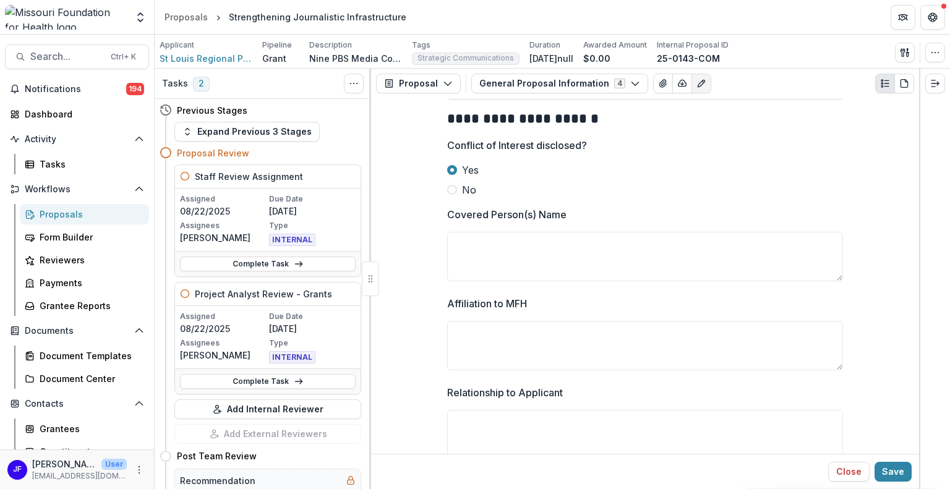
scroll to position [2010, 0]
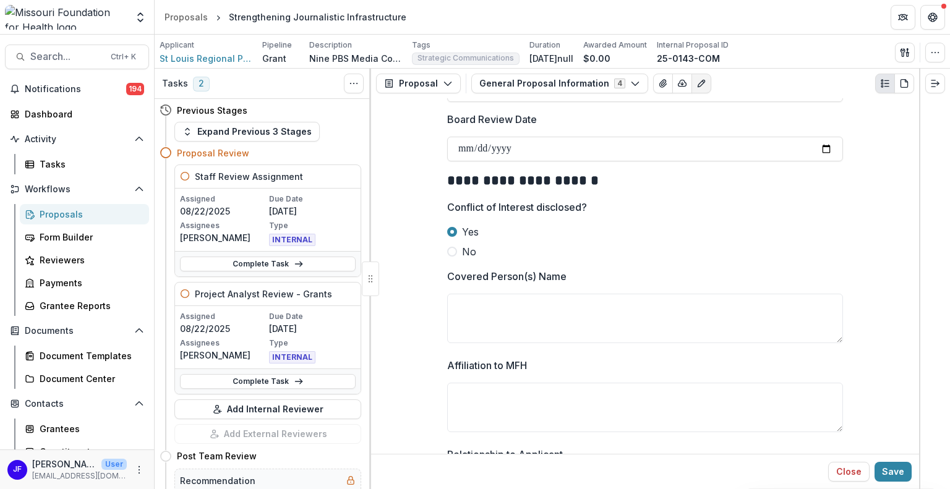
click at [448, 254] on span at bounding box center [452, 252] width 10 height 10
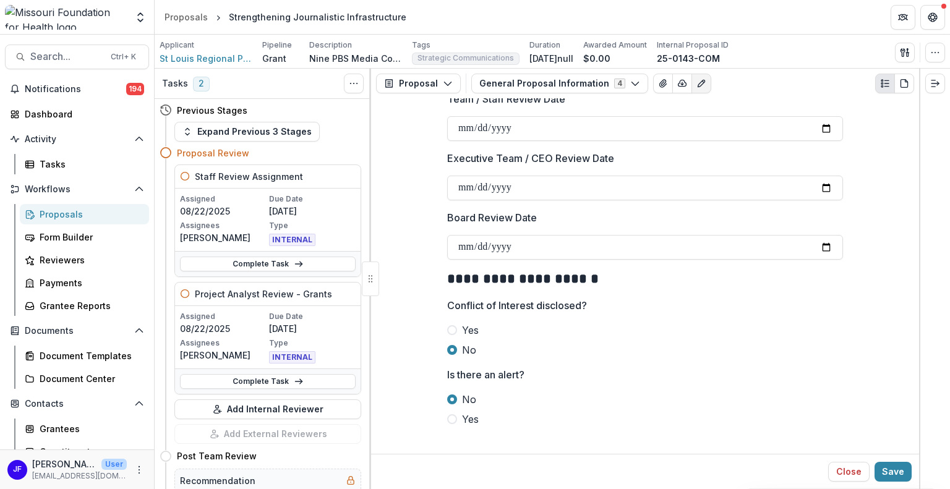
scroll to position [1911, 0]
click at [901, 471] on button "Save" at bounding box center [893, 472] width 37 height 20
click at [53, 58] on span "Search..." at bounding box center [66, 57] width 73 height 12
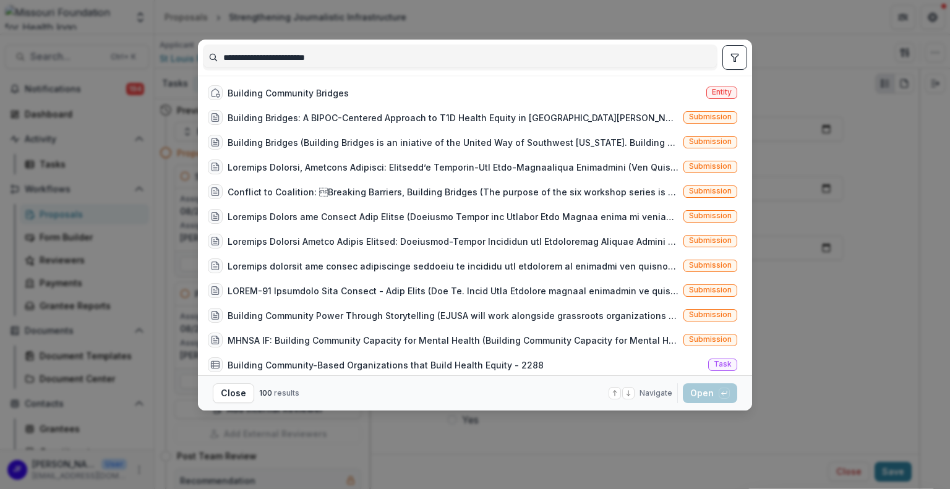
type input "**********"
click at [732, 61] on icon "toggle filters" at bounding box center [735, 58] width 10 height 10
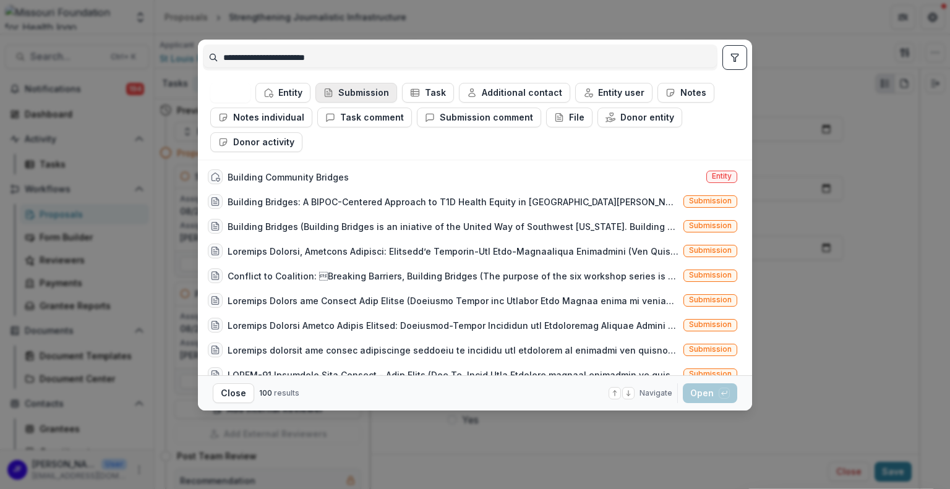
click at [341, 87] on button "Submission" at bounding box center [356, 93] width 82 height 20
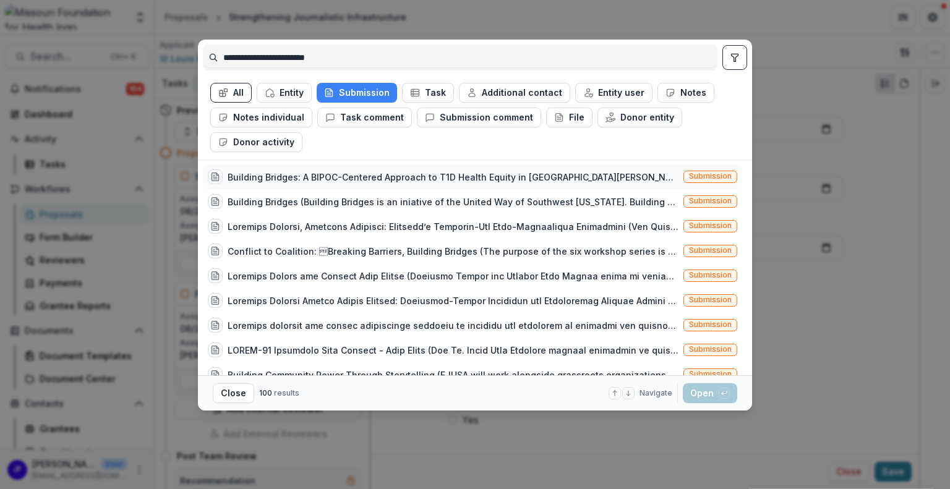
click at [619, 175] on div "Building Bridges: A BIPOC-Centered Approach to T1D Health Equity in St. Louis (…" at bounding box center [453, 177] width 451 height 13
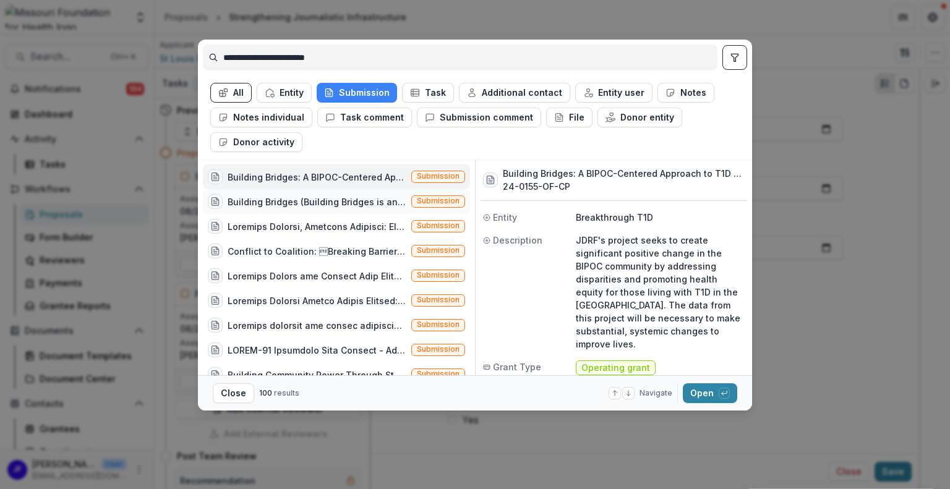
click at [276, 204] on div "Building Bridges (Building Bridges is an iniative of the United Way of Southwes…" at bounding box center [317, 201] width 179 height 13
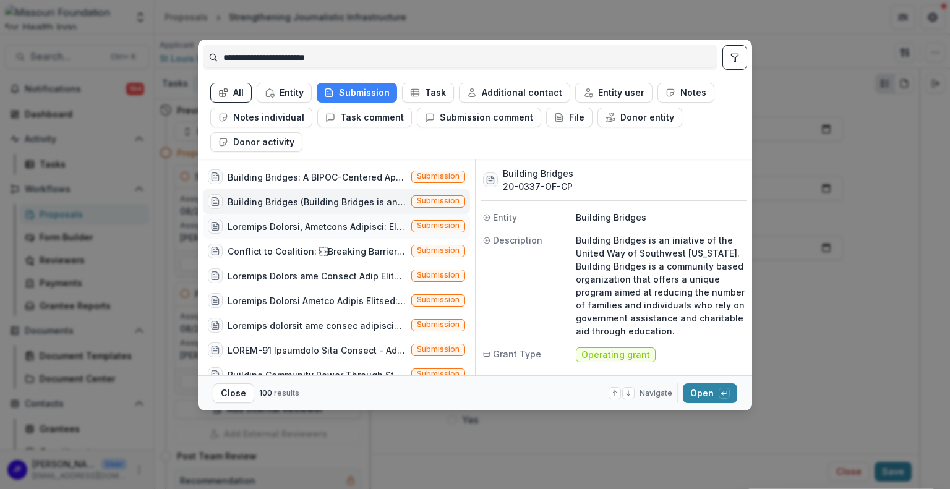
click at [286, 221] on div at bounding box center [317, 226] width 179 height 13
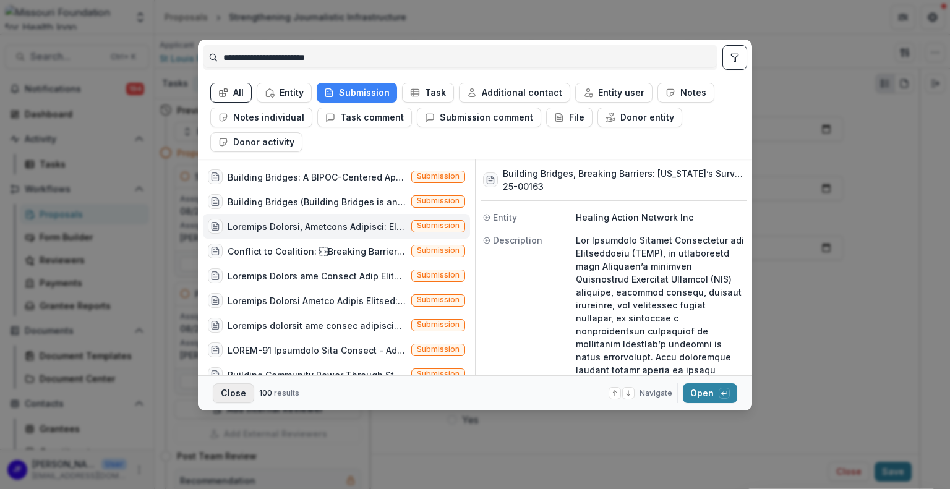
click at [233, 397] on button "Close" at bounding box center [233, 393] width 41 height 20
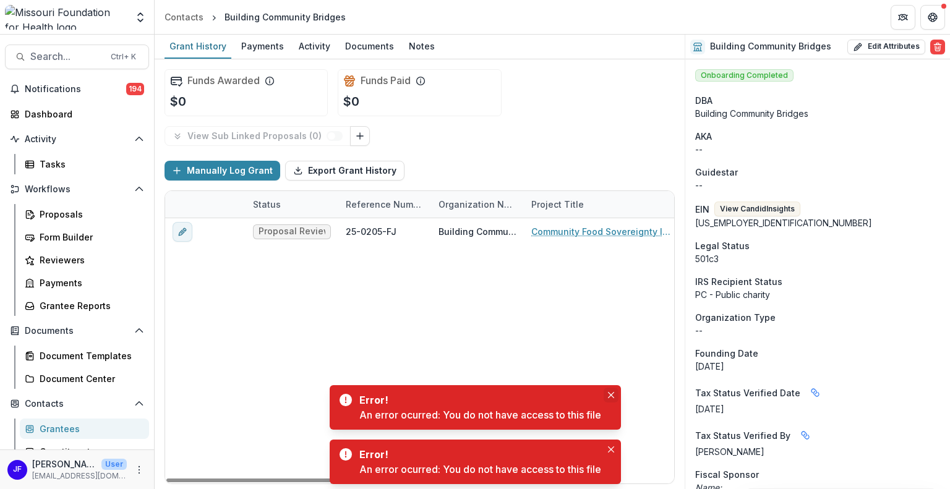
click at [613, 391] on button "Close" at bounding box center [611, 395] width 15 height 15
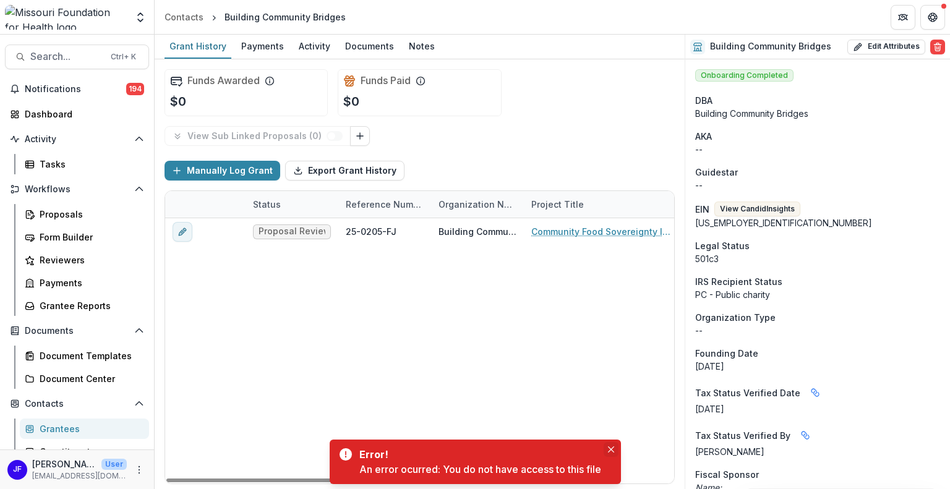
click at [611, 447] on icon "Close" at bounding box center [611, 450] width 6 height 6
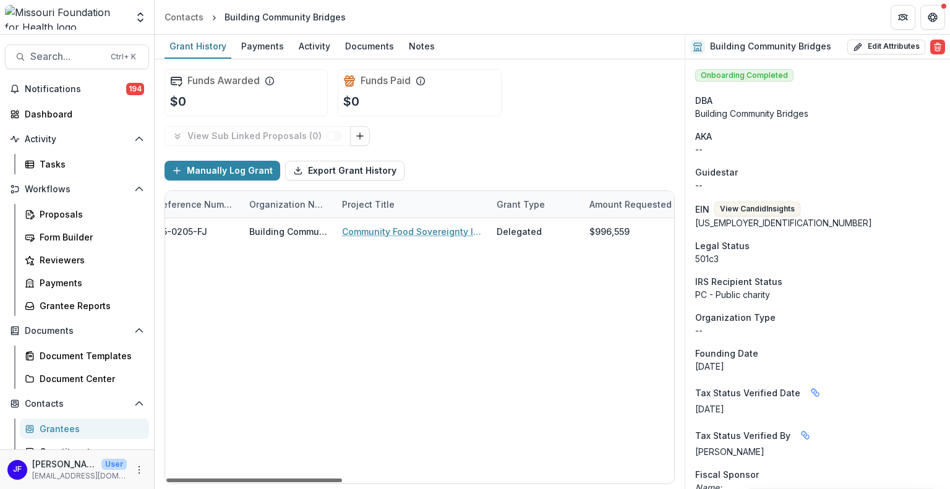
scroll to position [0, 152]
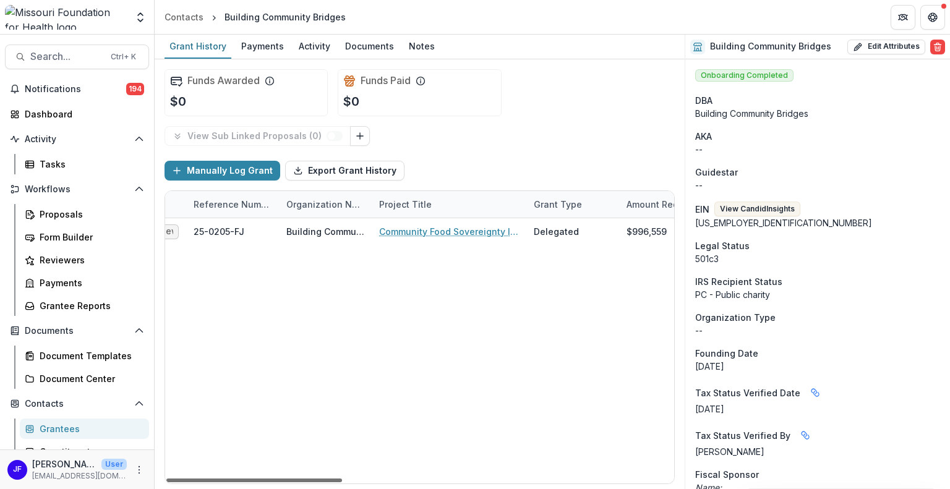
drag, startPoint x: 303, startPoint y: 482, endPoint x: 356, endPoint y: 477, distance: 52.9
click at [342, 479] on div at bounding box center [254, 481] width 176 height 4
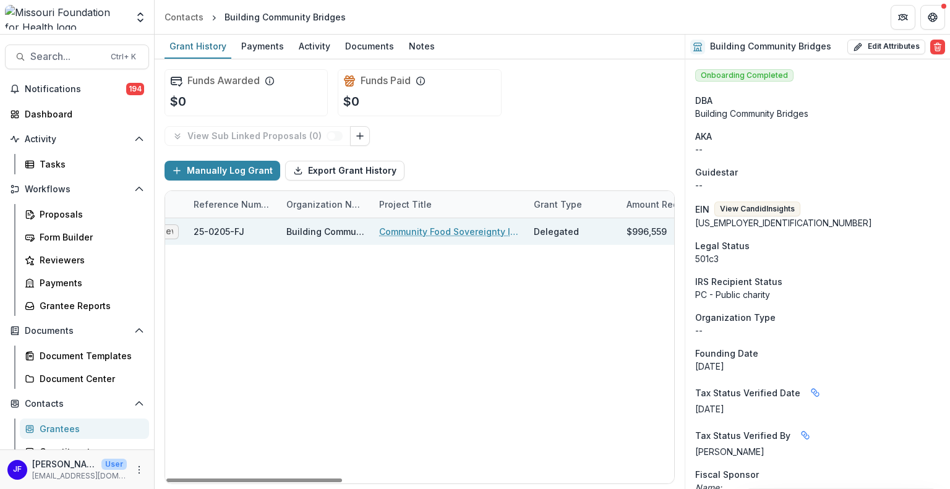
click at [474, 226] on link "Community Food Sovereignty Initiative (CFSI)" at bounding box center [449, 231] width 140 height 13
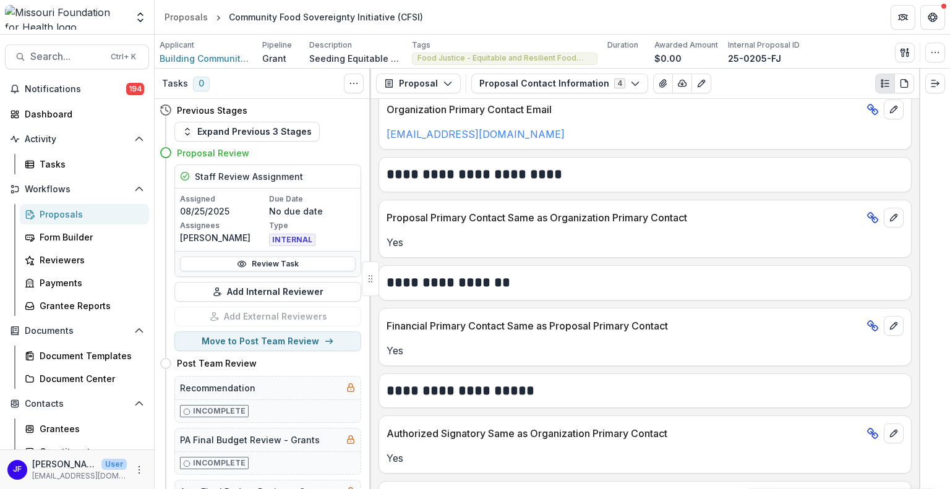
scroll to position [433, 0]
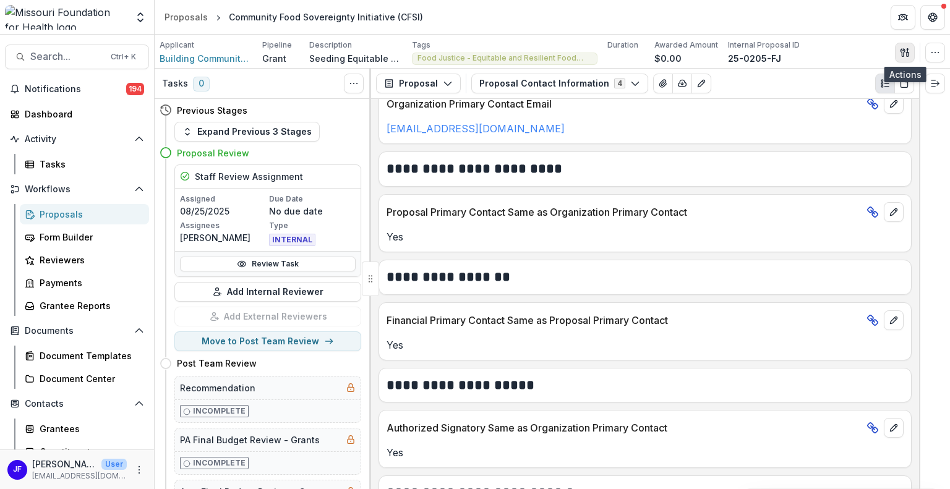
click at [907, 51] on line "button" at bounding box center [907, 51] width 0 height 4
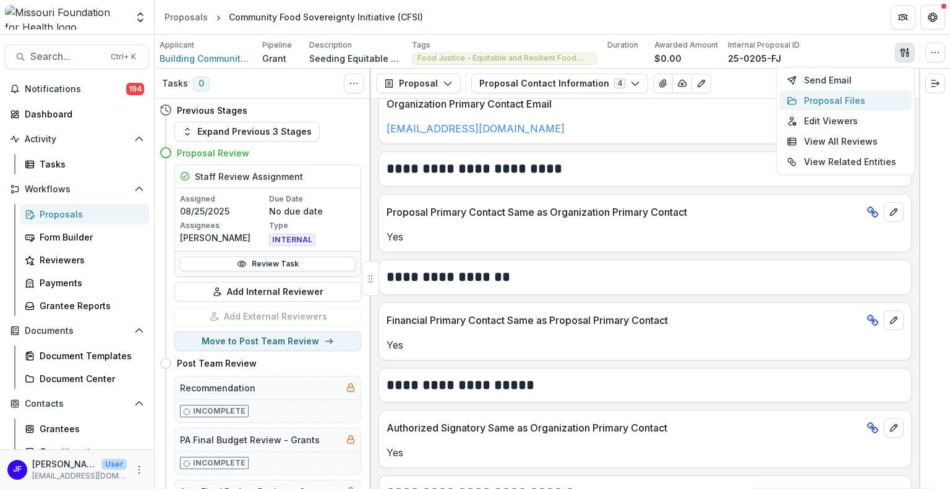
click at [829, 97] on button "Proposal Files" at bounding box center [845, 100] width 132 height 20
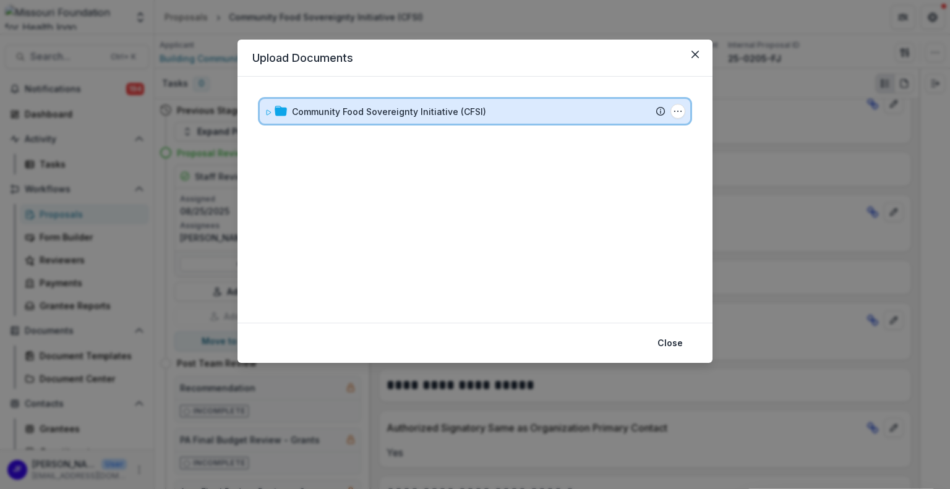
click at [264, 109] on div "Community Food Sovereignty Initiative (CFSI) Submission Temelio Proposal Attach…" at bounding box center [475, 111] width 430 height 25
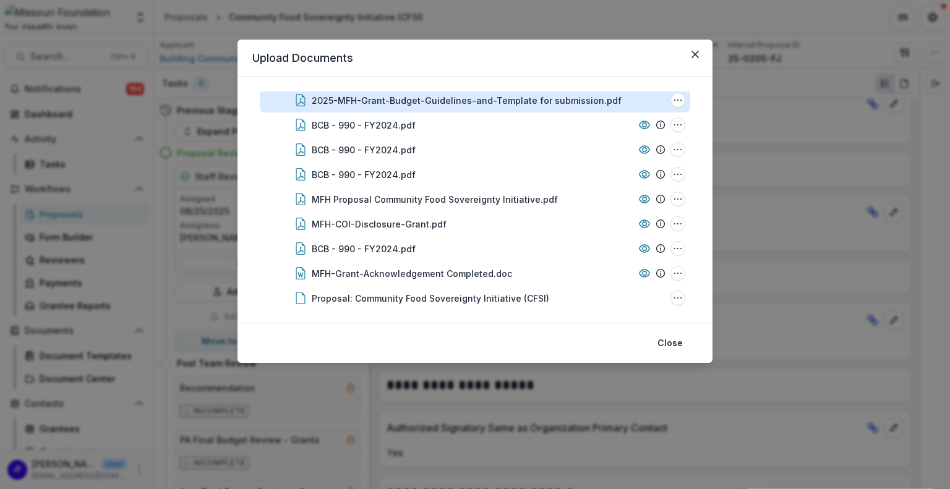
scroll to position [169, 0]
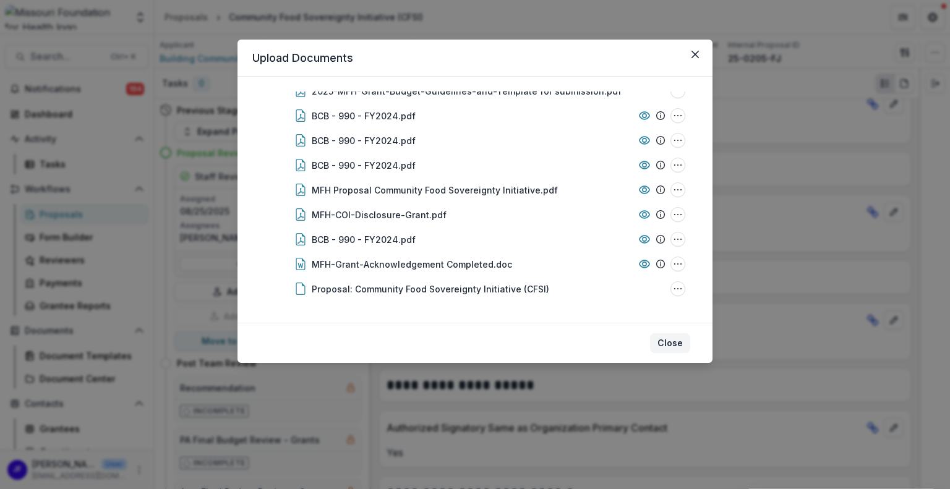
click at [663, 343] on button "Close" at bounding box center [670, 343] width 40 height 20
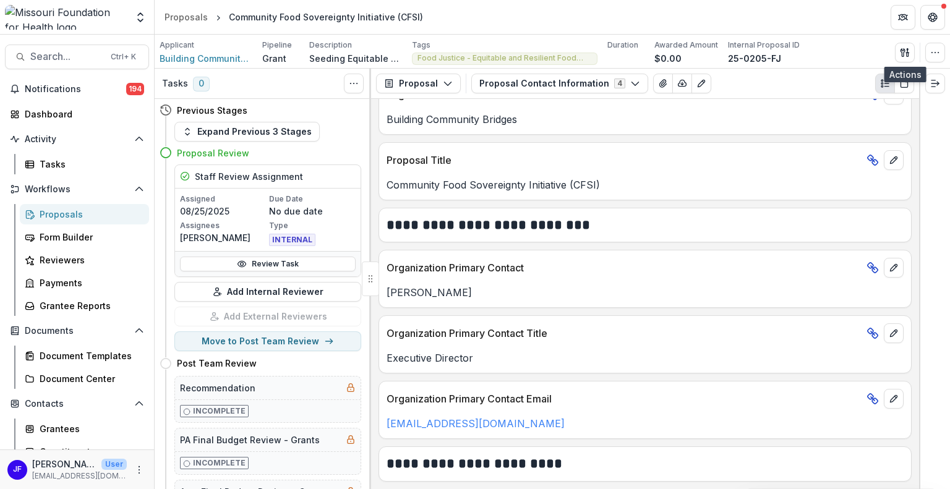
scroll to position [90, 0]
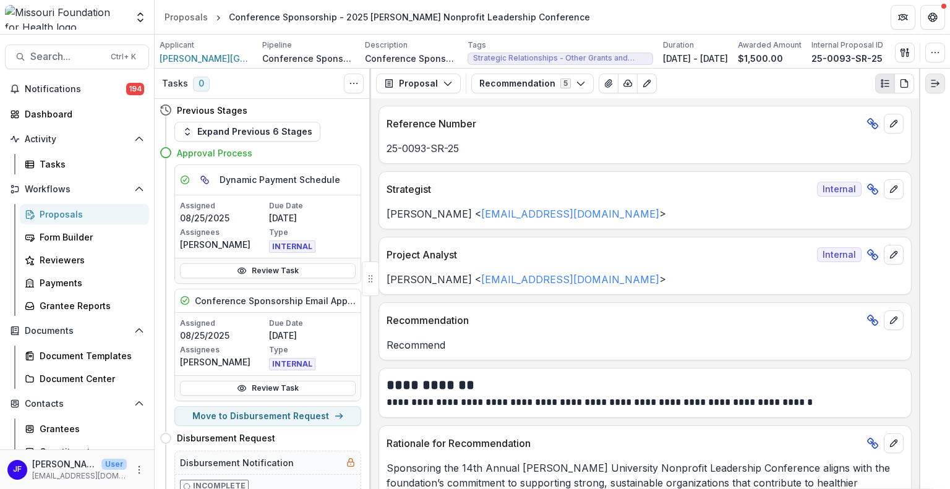
click at [932, 83] on line "Expand right" at bounding box center [934, 83] width 7 height 0
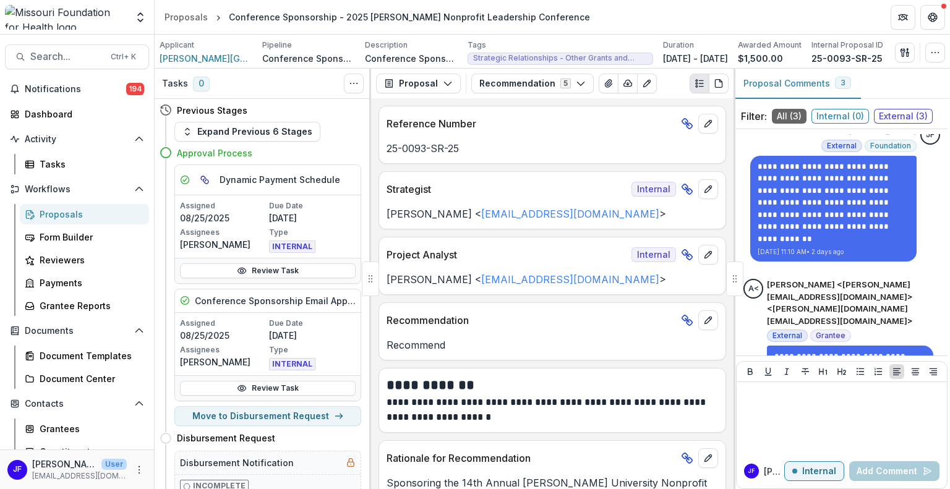
scroll to position [210, 0]
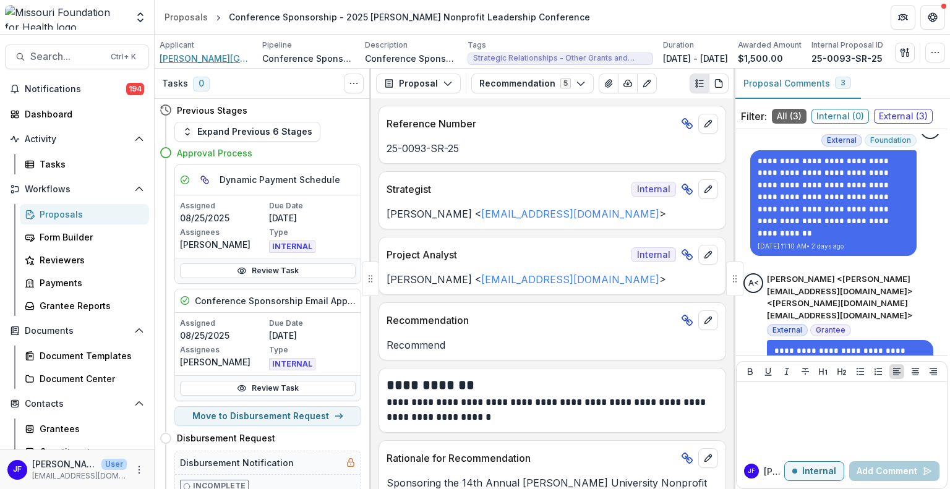
click at [190, 55] on span "[PERSON_NAME][GEOGRAPHIC_DATA]" at bounding box center [206, 58] width 93 height 13
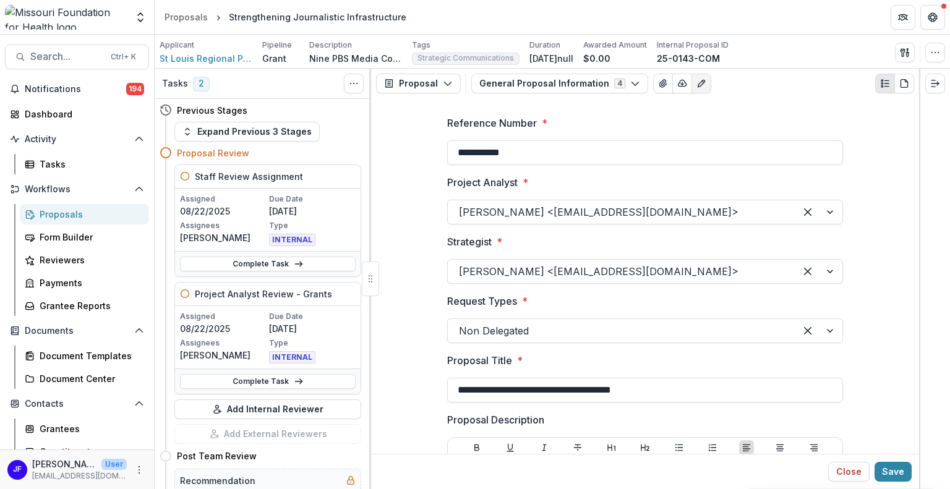
scroll to position [1911, 0]
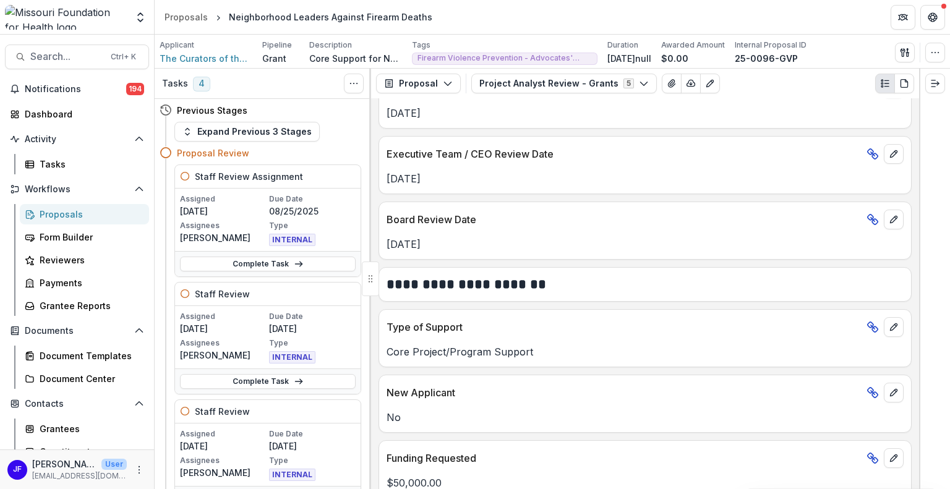
scroll to position [618, 0]
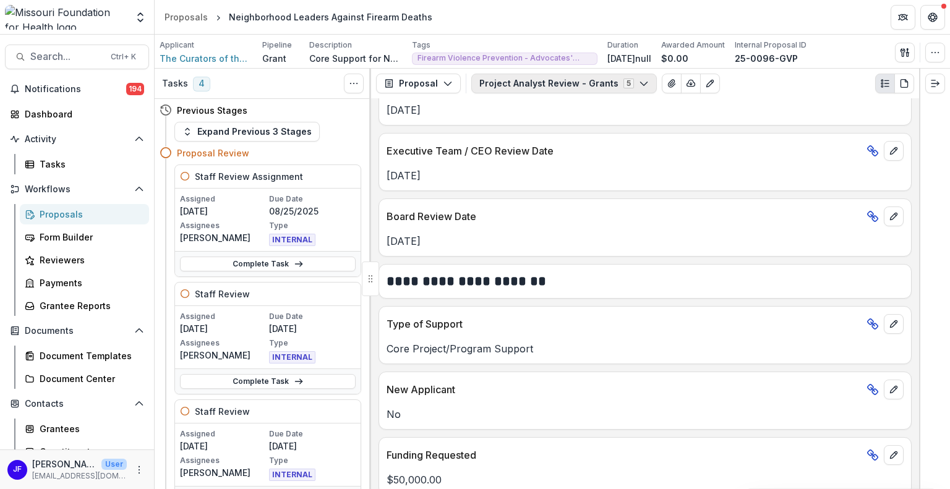
click at [532, 83] on button "Project Analyst Review - Grants 5" at bounding box center [564, 84] width 186 height 20
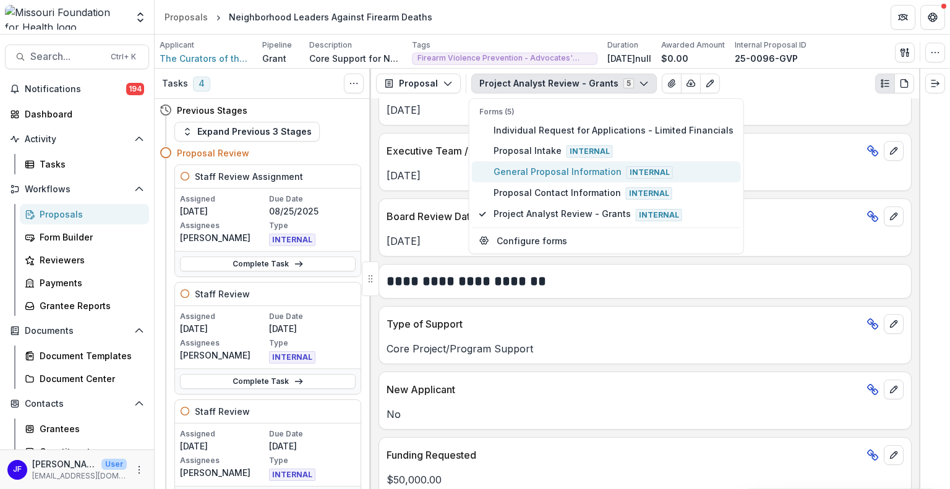
click at [539, 172] on span "General Proposal Information Internal" at bounding box center [614, 172] width 240 height 14
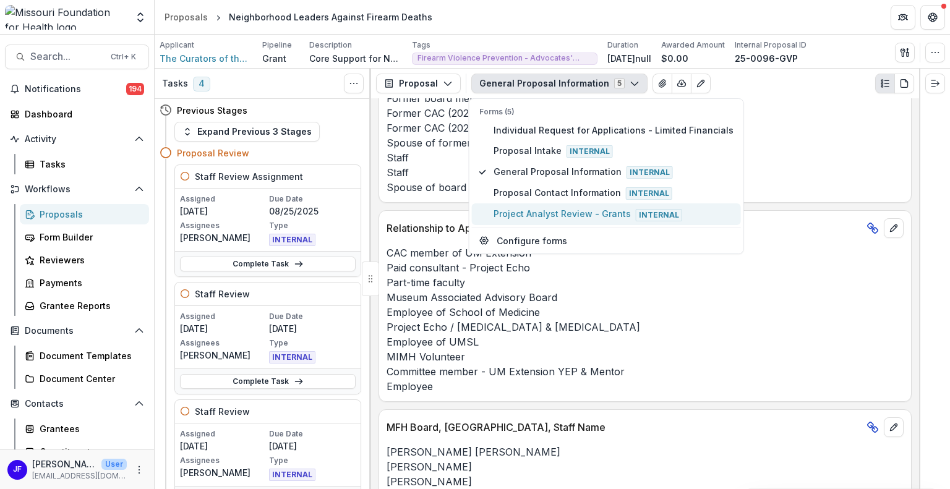
scroll to position [2222, 0]
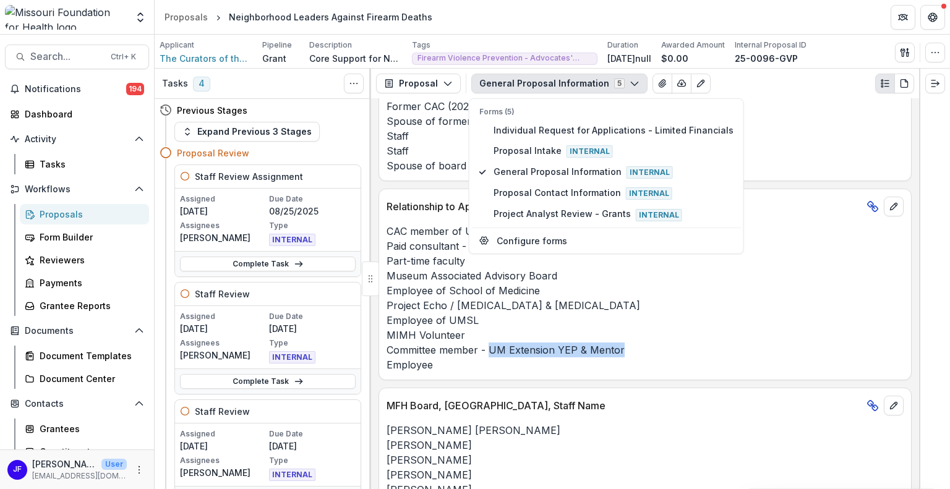
drag, startPoint x: 490, startPoint y: 336, endPoint x: 622, endPoint y: 338, distance: 131.1
click at [622, 338] on p "CAC member of UM Extension Paid consultant - Project Echo Part-time faculty Mus…" at bounding box center [645, 298] width 517 height 148
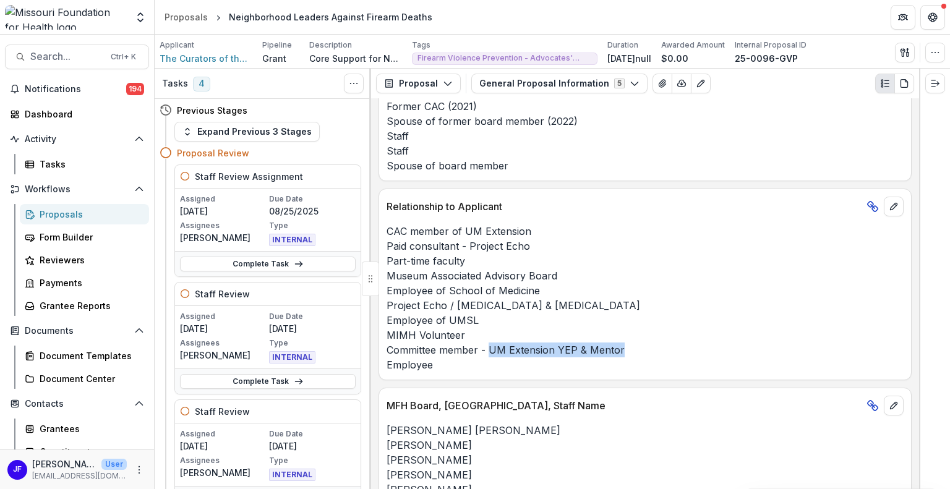
copy p "UM Extension YEP & Mentor"
drag, startPoint x: 806, startPoint y: 56, endPoint x: 752, endPoint y: 64, distance: 54.4
click at [752, 64] on div "25-0096-GVP" at bounding box center [771, 58] width 72 height 13
copy p "25-0096-GVP"
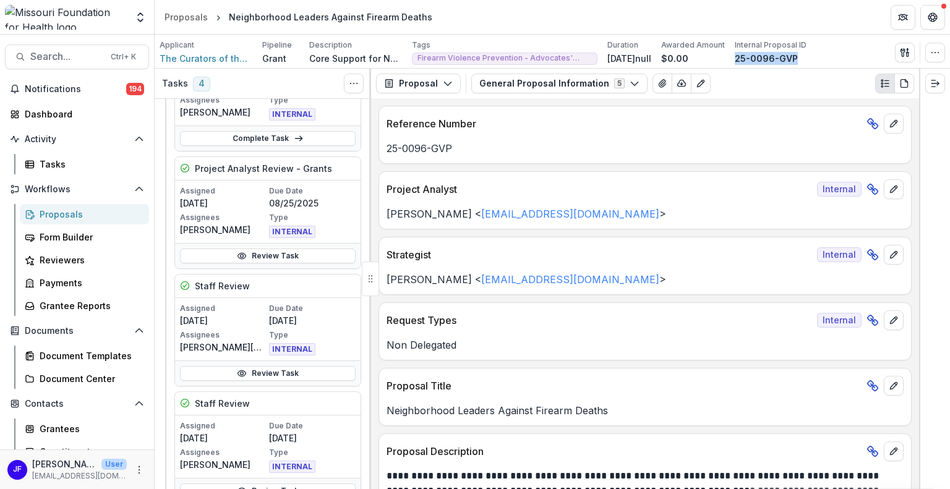
scroll to position [495, 0]
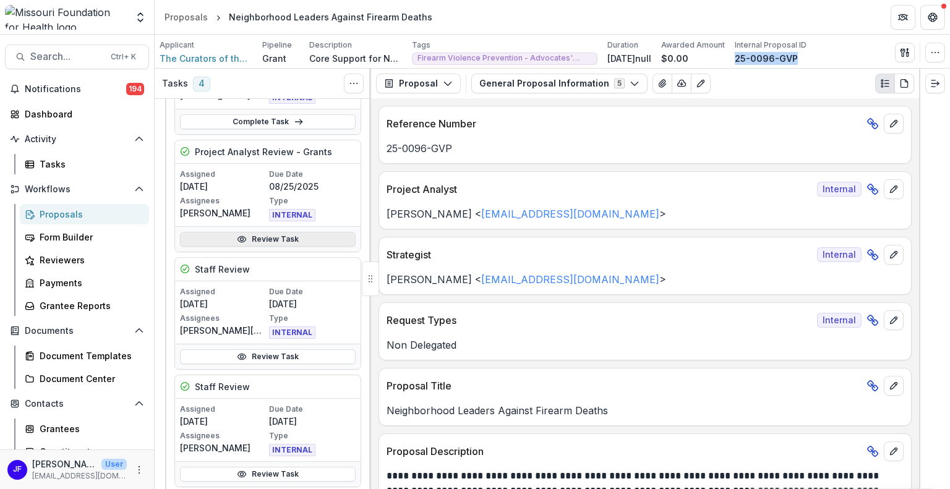
click at [263, 238] on link "Review Task" at bounding box center [268, 239] width 176 height 15
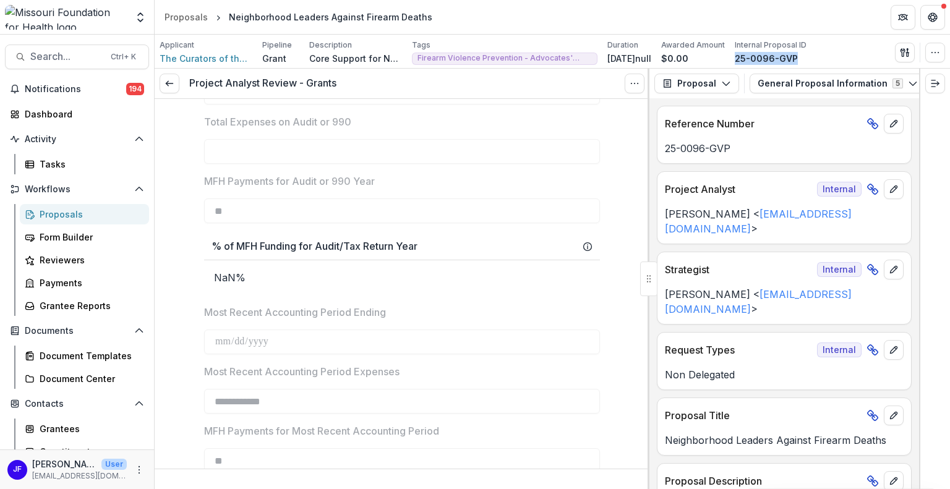
scroll to position [868, 0]
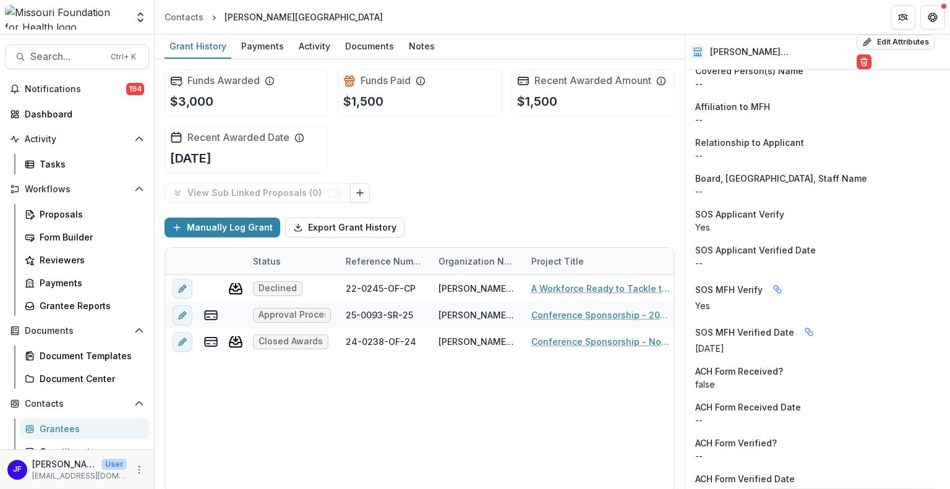
scroll to position [1237, 0]
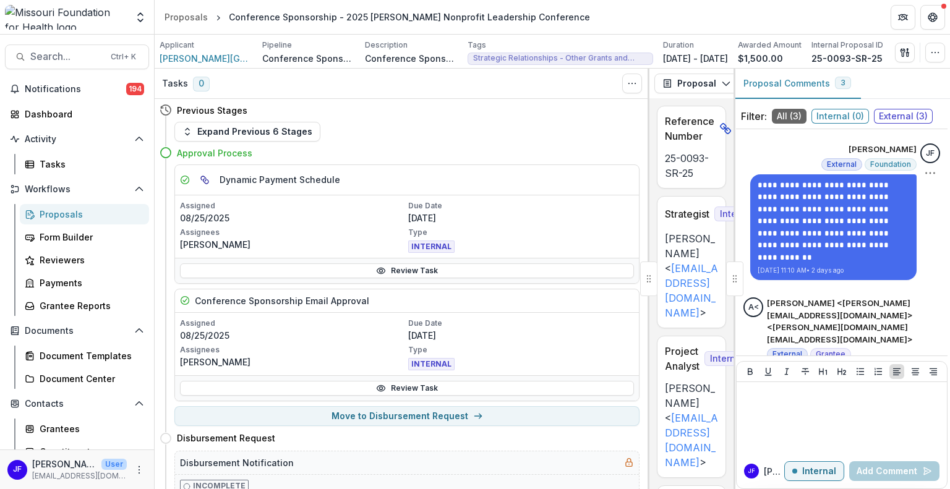
scroll to position [210, 0]
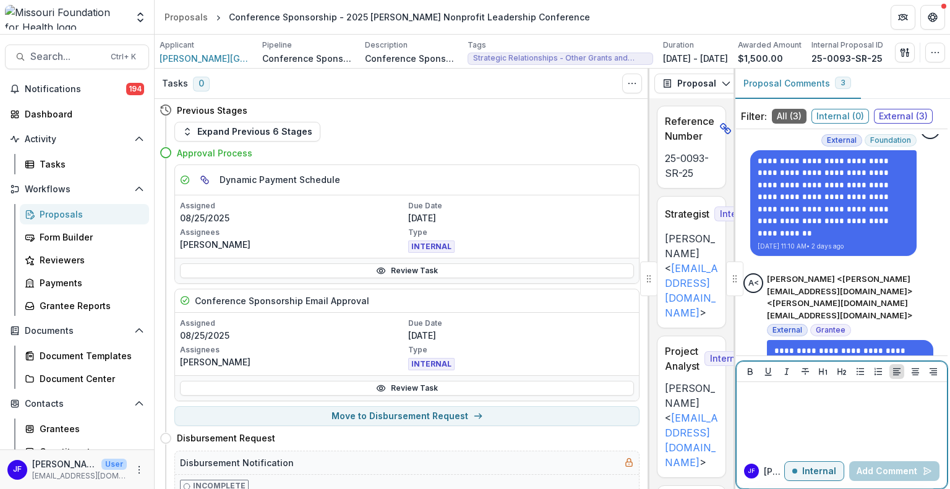
click at [808, 474] on p "Internal" at bounding box center [819, 471] width 34 height 11
click at [770, 397] on p at bounding box center [842, 394] width 200 height 14
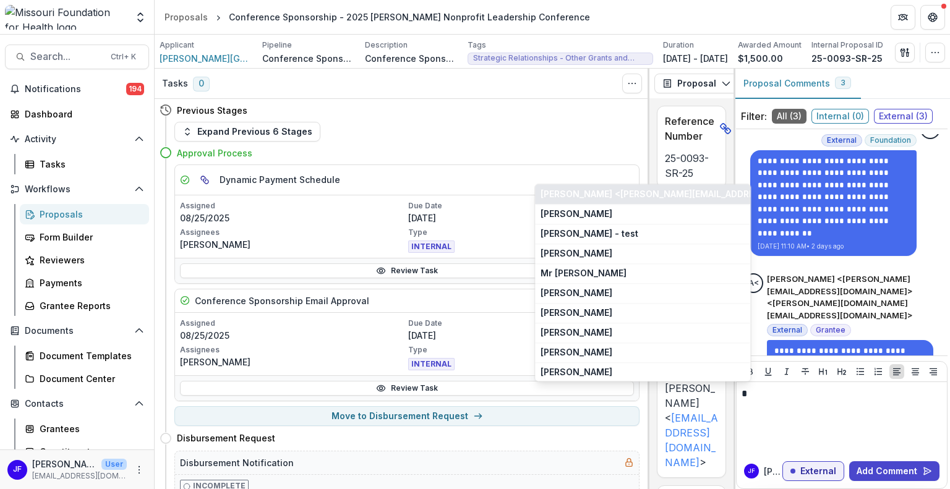
click at [678, 195] on button "[PERSON_NAME] <[PERSON_NAME][EMAIL_ADDRESS][DOMAIN_NAME]> <[PERSON_NAME][DOMAIN…" at bounding box center [642, 194] width 215 height 20
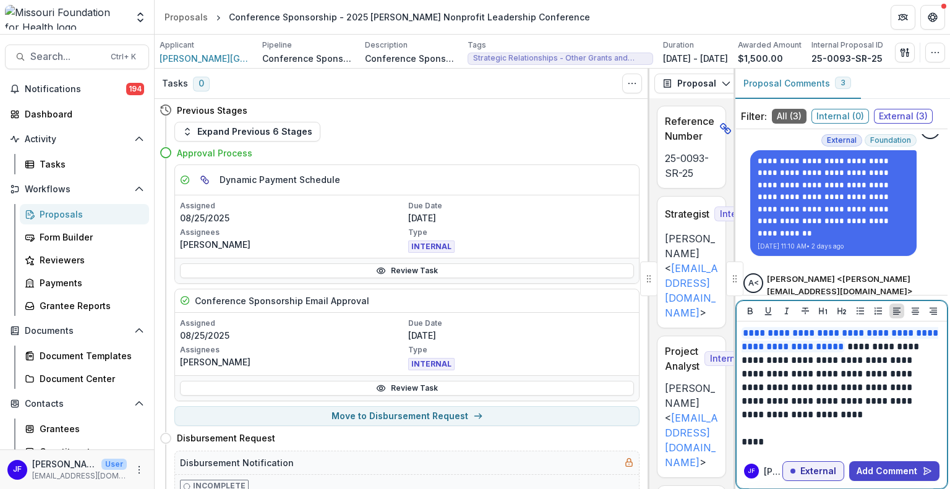
click at [819, 415] on p "**********" at bounding box center [840, 374] width 197 height 95
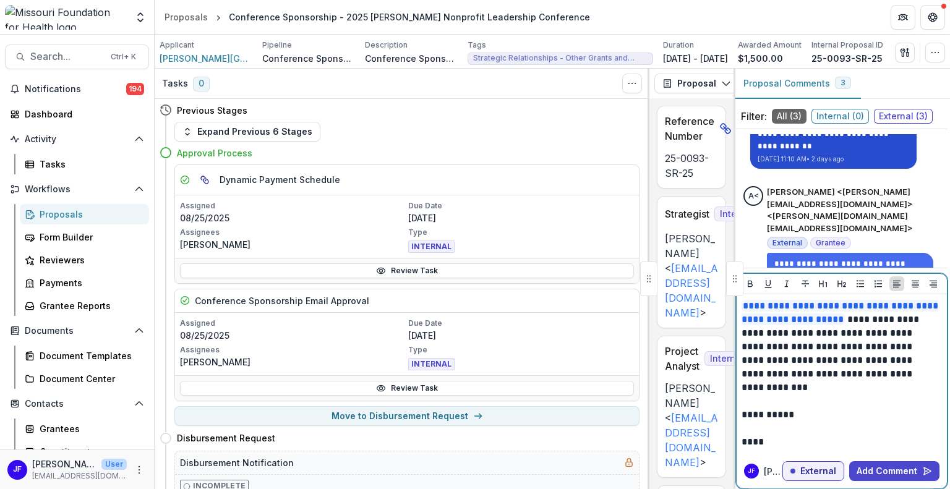
scroll to position [297, 0]
click at [876, 316] on p "**********" at bounding box center [840, 346] width 197 height 95
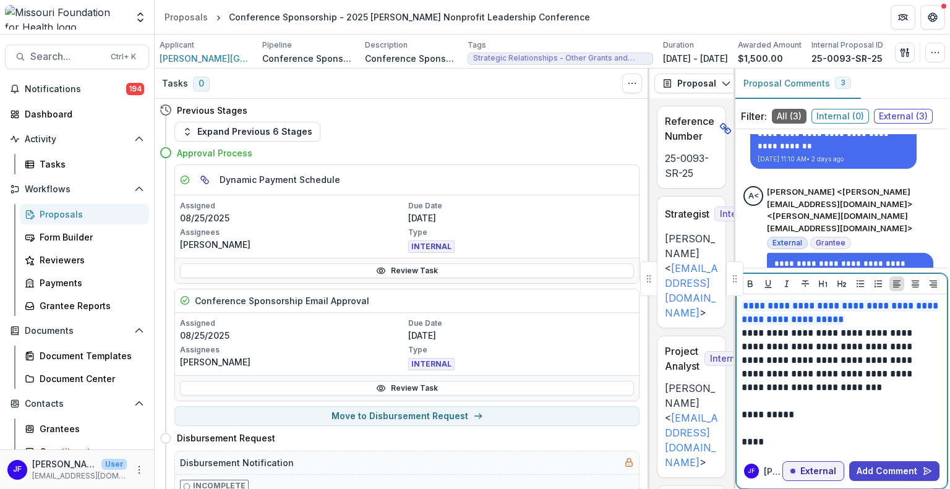
drag, startPoint x: 827, startPoint y: 333, endPoint x: 845, endPoint y: 343, distance: 20.5
click at [827, 334] on p "**********" at bounding box center [840, 361] width 197 height 68
click at [843, 360] on p "**********" at bounding box center [840, 361] width 197 height 68
click at [920, 388] on p "**********" at bounding box center [840, 361] width 197 height 68
click at [892, 472] on button "Add Comment" at bounding box center [894, 471] width 90 height 20
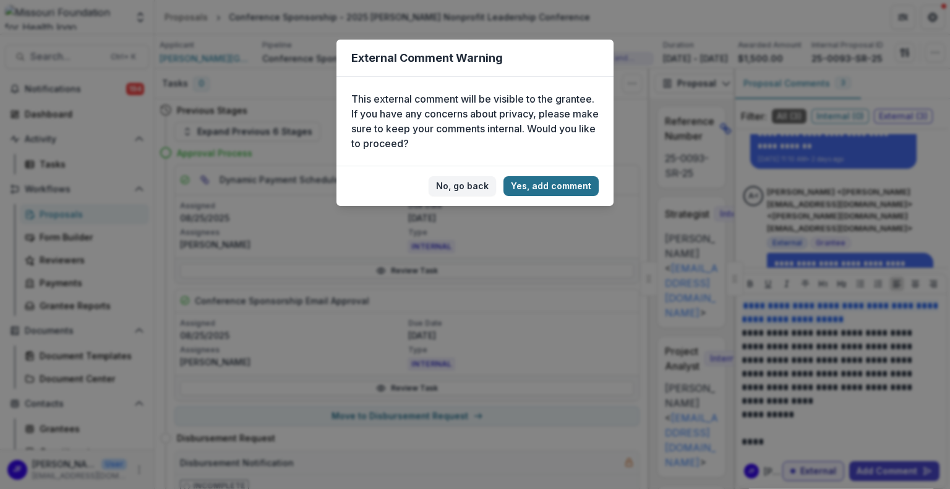
click at [559, 184] on button "Yes, add comment" at bounding box center [550, 186] width 95 height 20
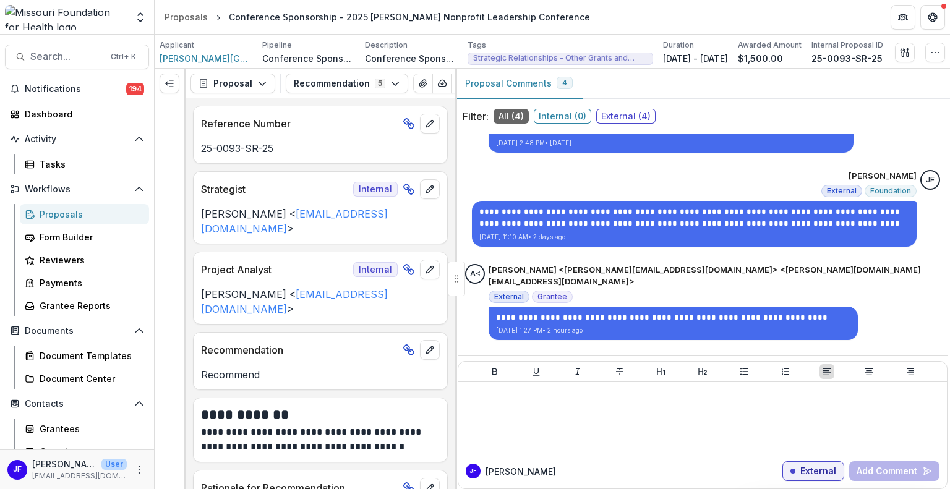
scroll to position [109, 0]
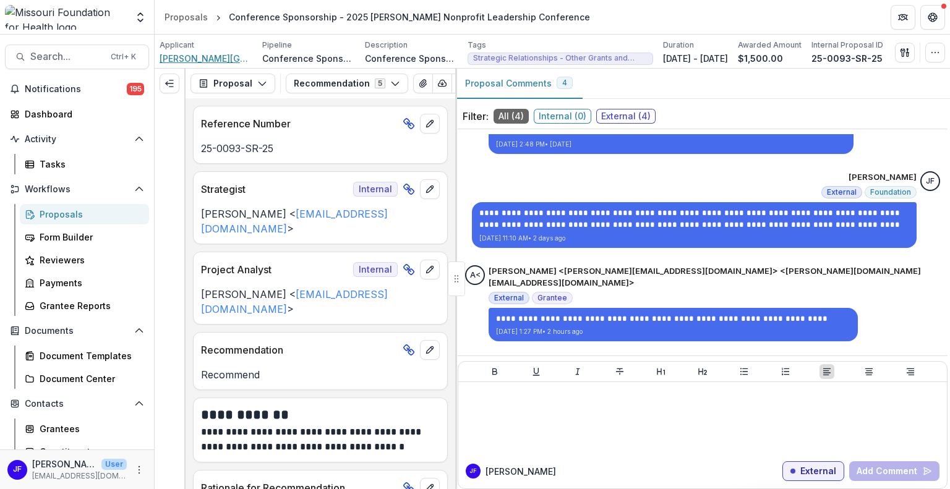
click at [183, 59] on span "[PERSON_NAME][GEOGRAPHIC_DATA]" at bounding box center [206, 58] width 93 height 13
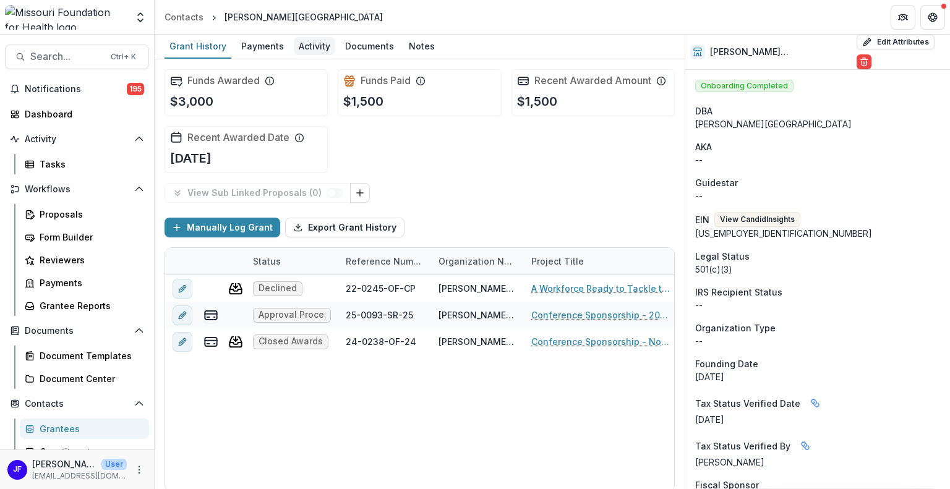
click at [306, 40] on div "Activity" at bounding box center [314, 46] width 41 height 18
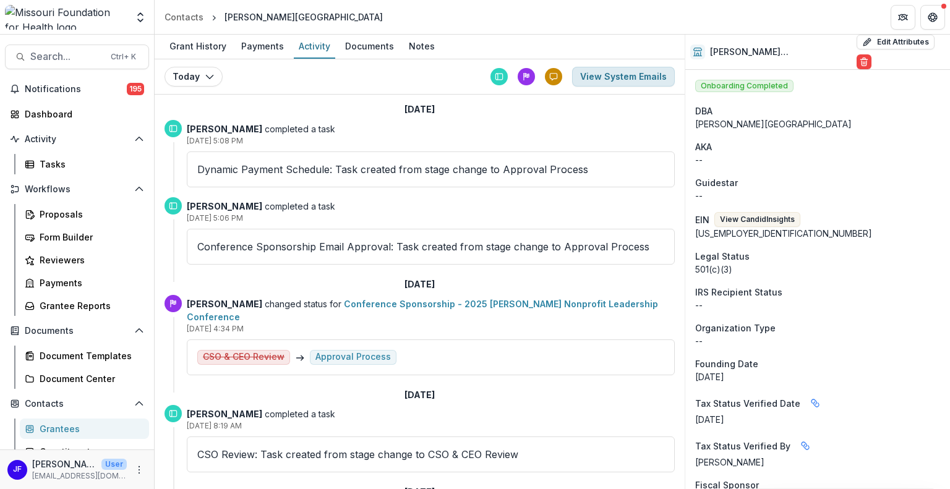
click at [615, 74] on button "View System Emails" at bounding box center [623, 77] width 103 height 20
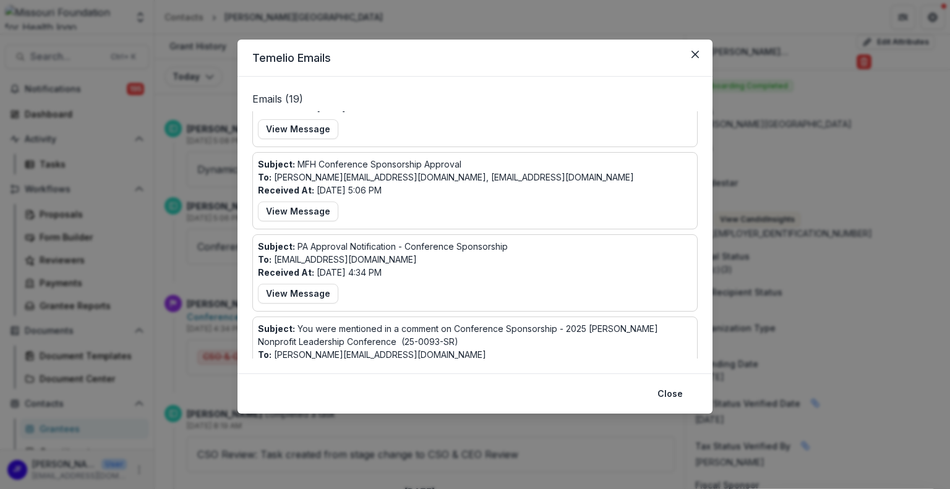
scroll to position [247, 0]
click at [301, 213] on button "View Message" at bounding box center [298, 210] width 80 height 20
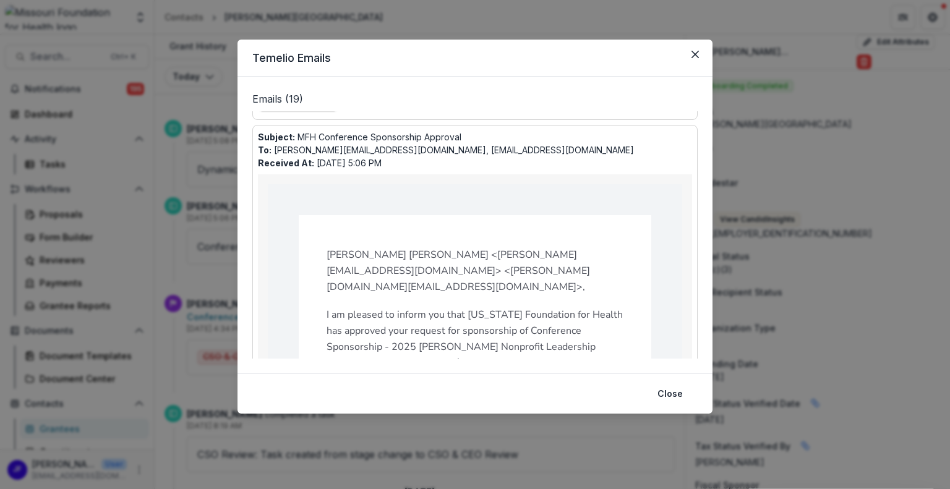
scroll to position [247, 0]
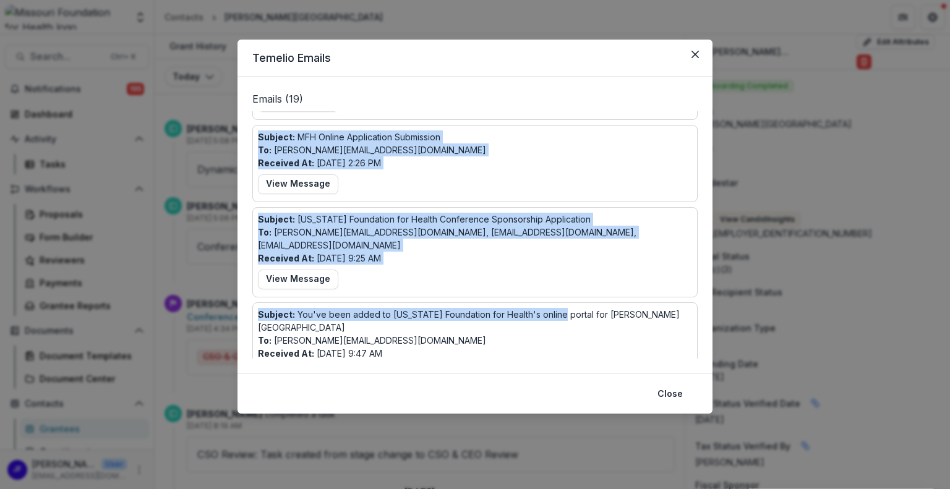
drag, startPoint x: 259, startPoint y: 156, endPoint x: 559, endPoint y: 331, distance: 347.5
click at [557, 335] on div "Subject: Comment added to proposal Conference Sponsorship - 2025 Drury Nonprofi…" at bounding box center [474, 234] width 445 height 247
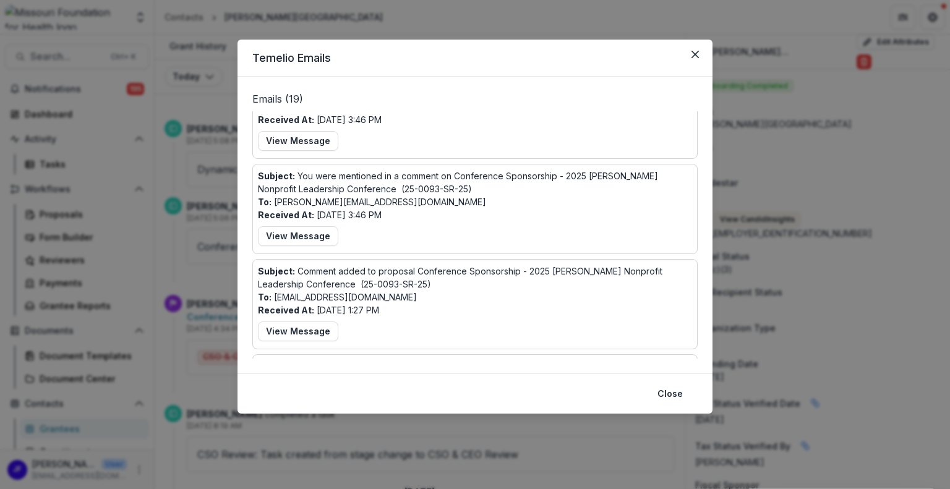
scroll to position [105, 0]
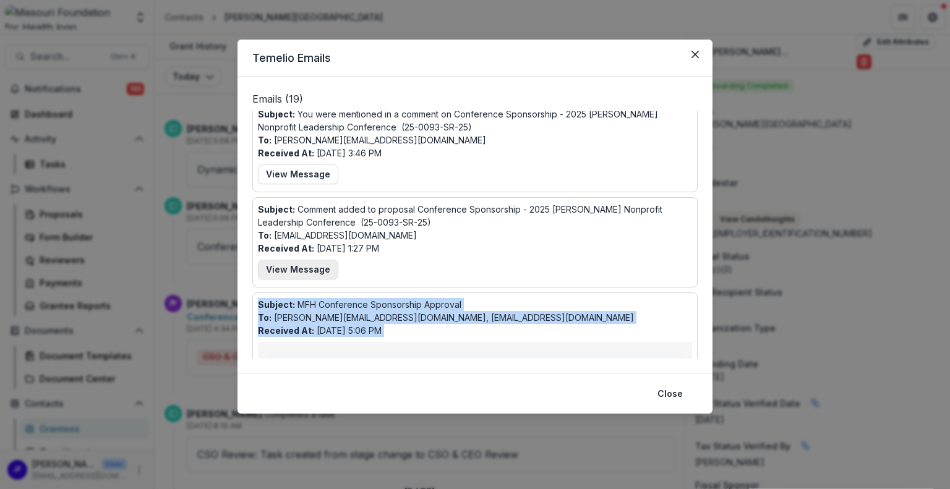
click at [314, 264] on button "View Message" at bounding box center [298, 270] width 80 height 20
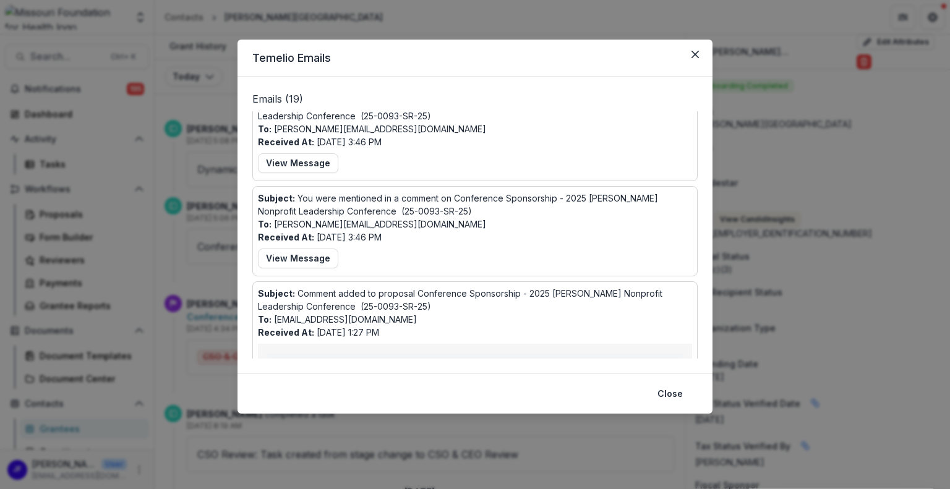
scroll to position [0, 0]
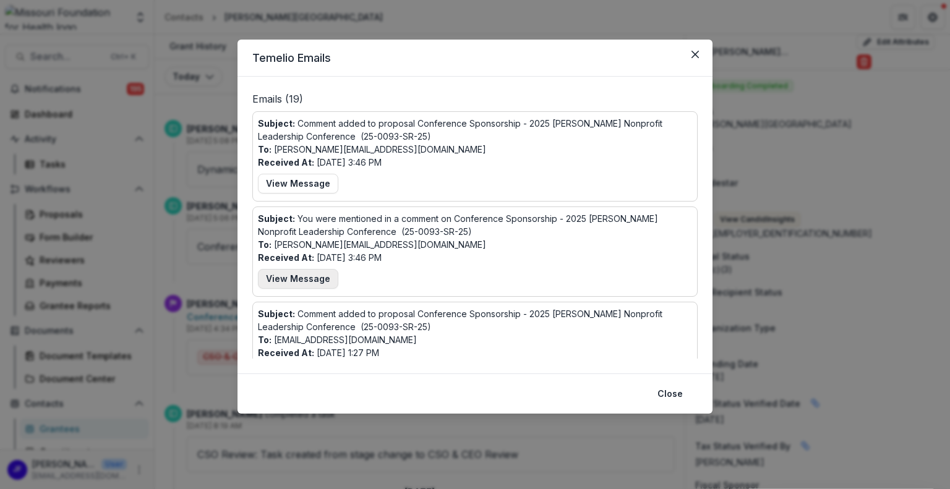
click at [294, 276] on button "View Message" at bounding box center [298, 279] width 80 height 20
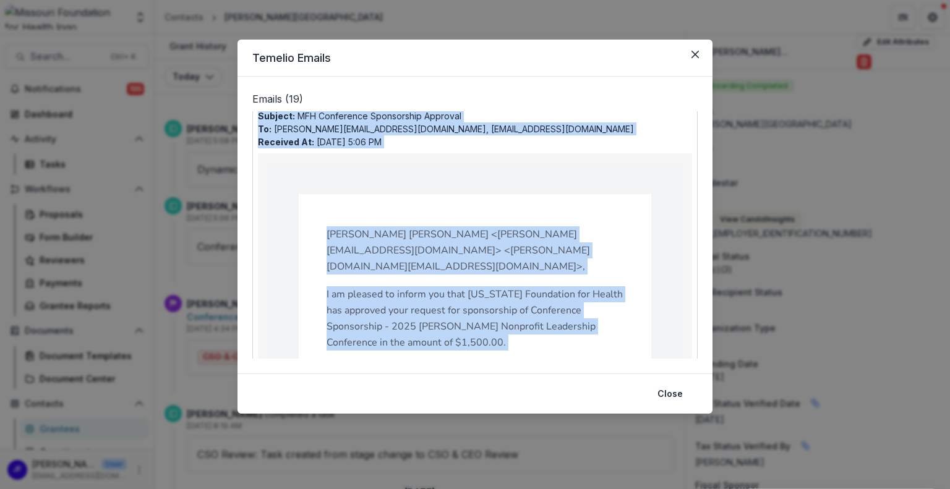
scroll to position [1648, 0]
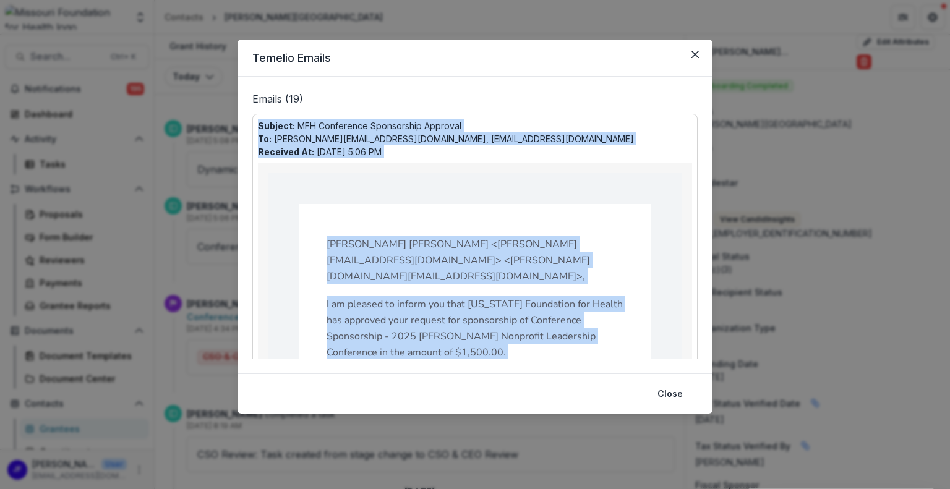
copy div "Subject: MFH Conference Sponsorship Approval To: glenn.abby01@gmail.com, iclark…"
click at [693, 57] on icon "Close" at bounding box center [694, 54] width 7 height 7
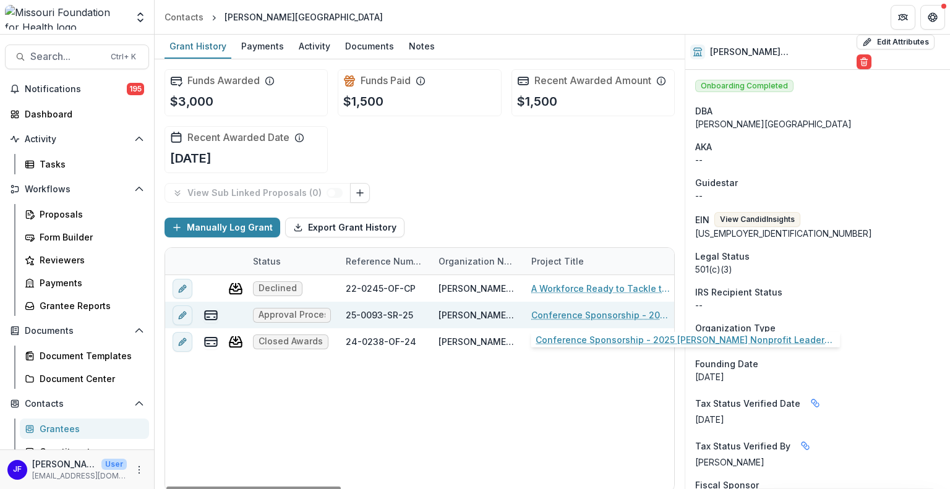
click at [565, 313] on link "Conference Sponsorship - 2025 Drury Nonprofit Leadership Conference" at bounding box center [601, 315] width 140 height 13
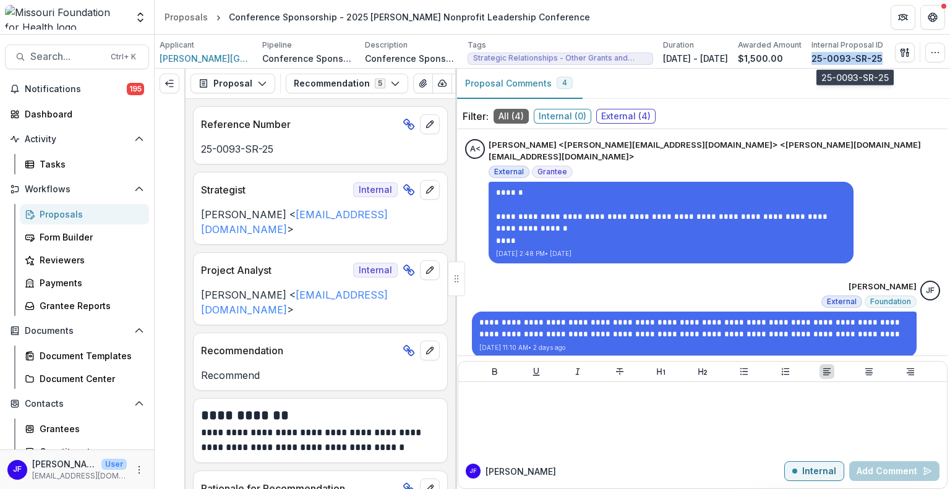
drag, startPoint x: 888, startPoint y: 54, endPoint x: 823, endPoint y: 57, distance: 64.4
click at [823, 57] on p "25-0093-SR-25" at bounding box center [846, 58] width 71 height 13
copy p "25-0093-SR-25"
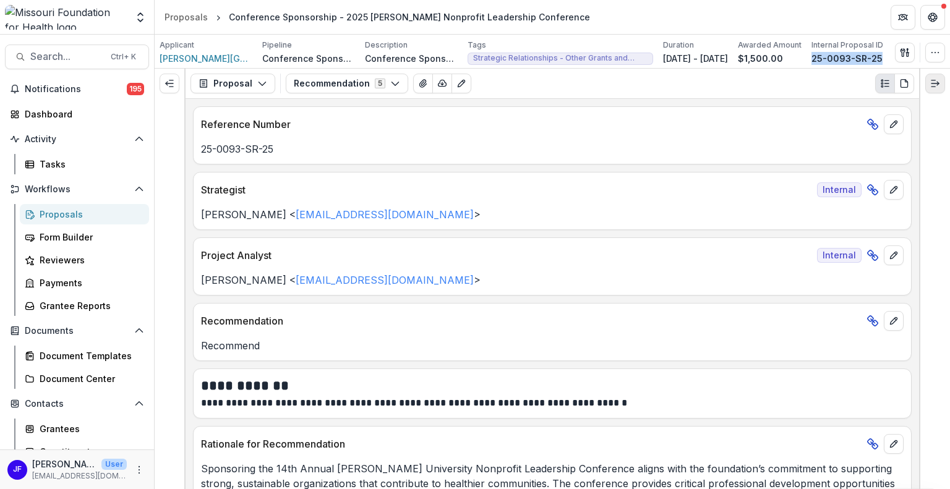
click at [936, 86] on icon "Expand right" at bounding box center [935, 84] width 10 height 10
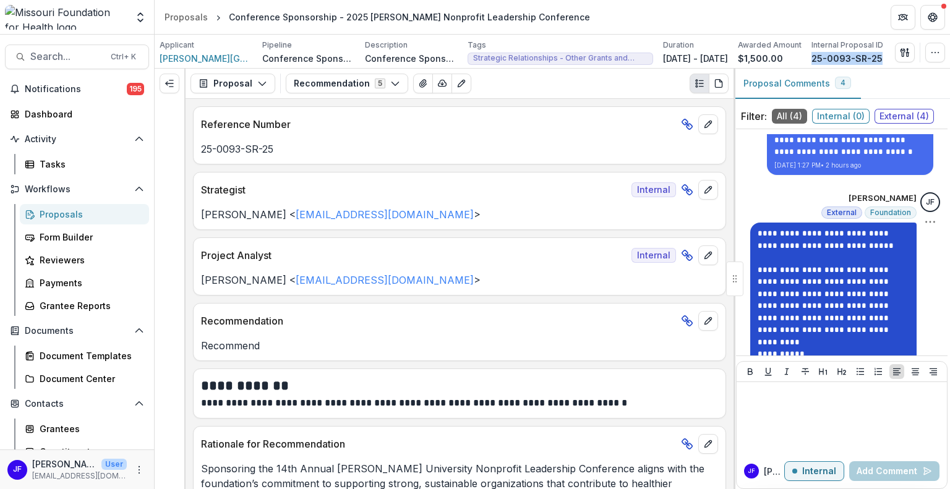
scroll to position [436, 0]
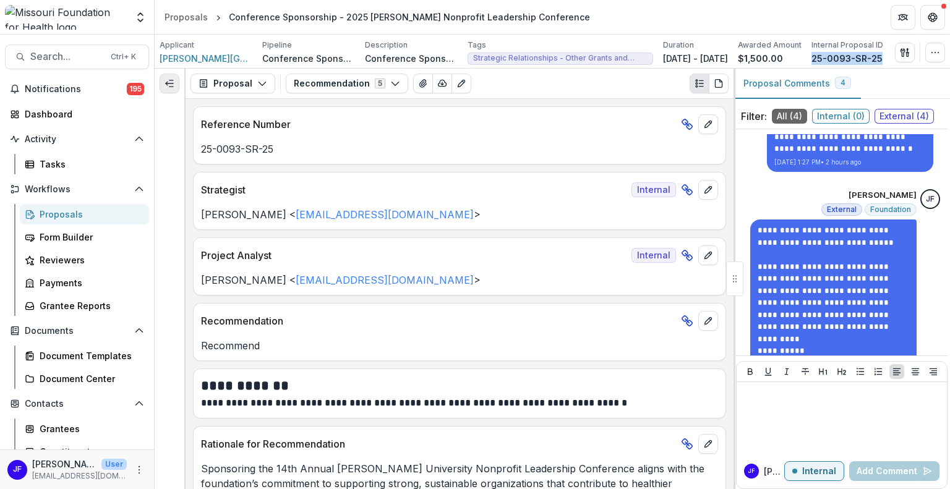
click at [176, 79] on button "Expand left" at bounding box center [170, 84] width 20 height 20
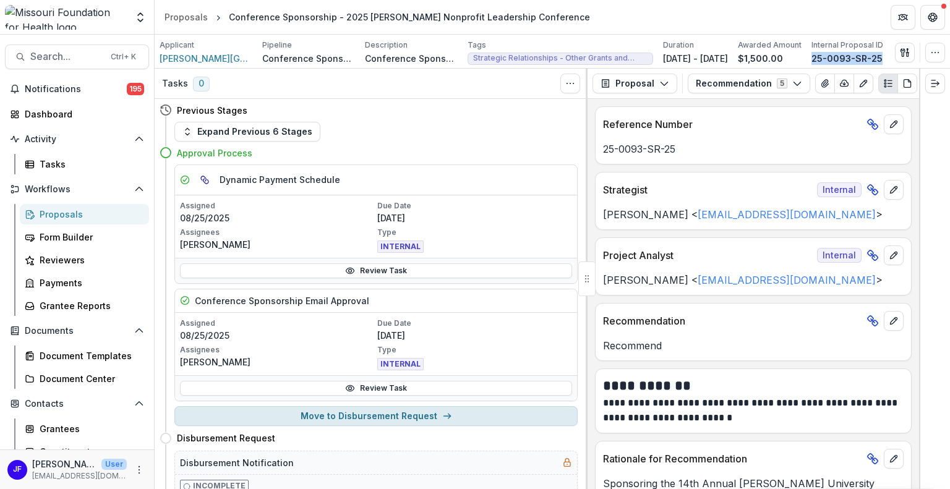
click at [375, 414] on button "Move to Disbursement Request" at bounding box center [375, 416] width 403 height 20
select select "*******"
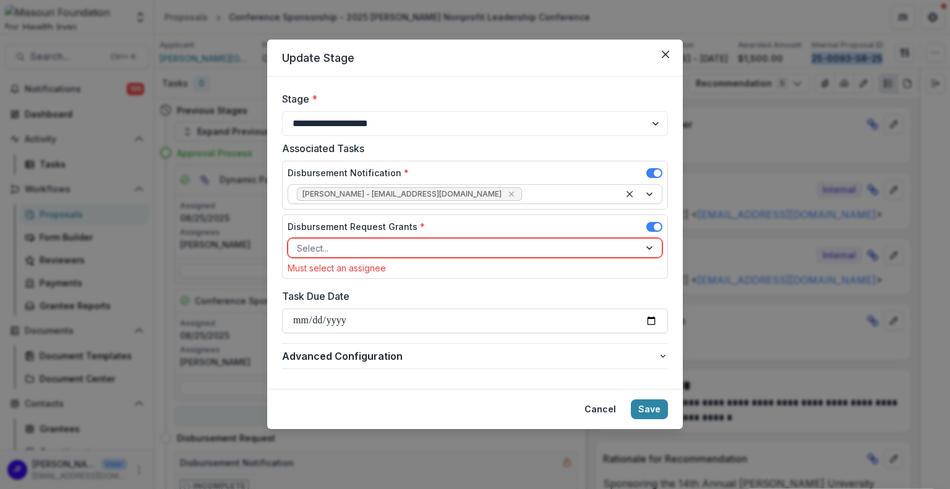
click at [596, 193] on div at bounding box center [567, 194] width 87 height 15
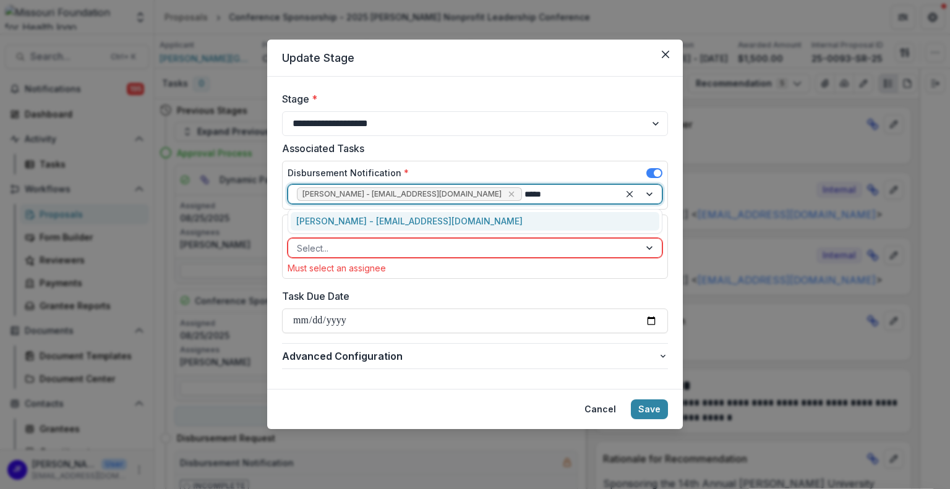
type input "******"
click at [391, 220] on div "[PERSON_NAME] - [EMAIL_ADDRESS][DOMAIN_NAME]" at bounding box center [475, 221] width 369 height 19
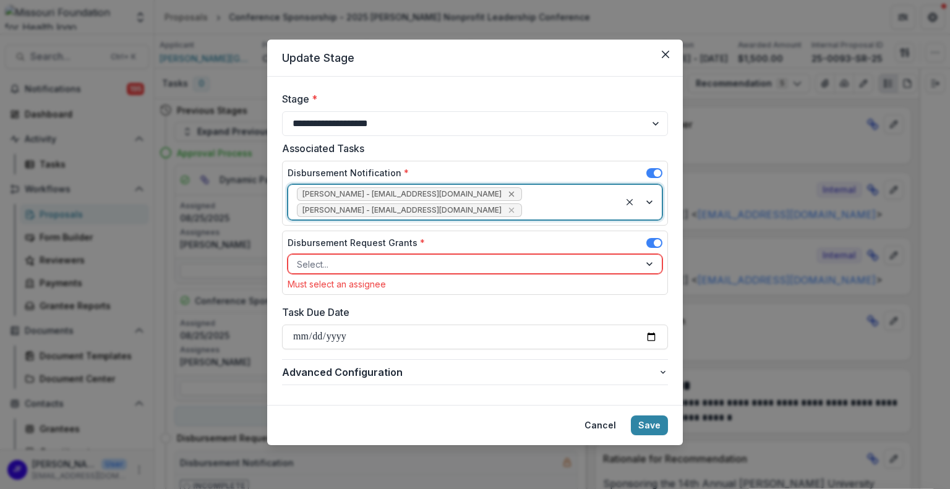
click at [507, 195] on icon "Remove Lisa Huffstutler - lhuffstutler@mffh.org" at bounding box center [512, 194] width 10 height 10
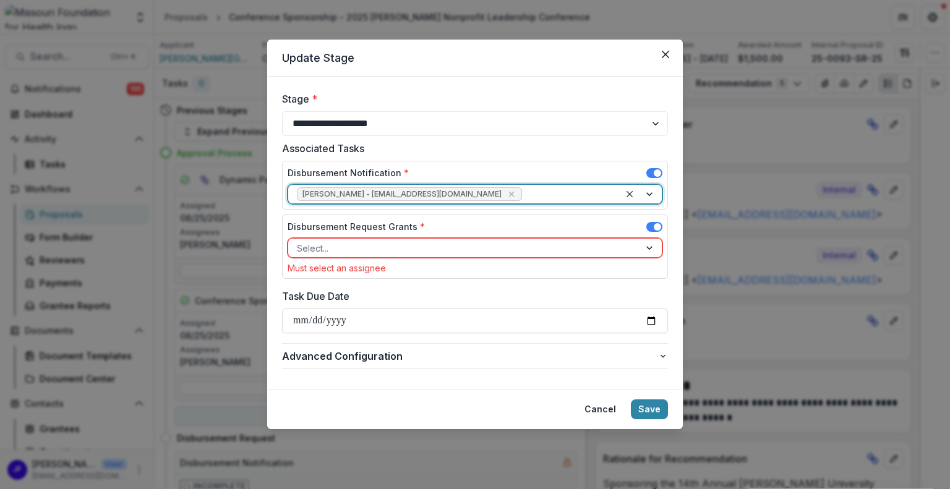
click at [386, 251] on div at bounding box center [464, 248] width 334 height 15
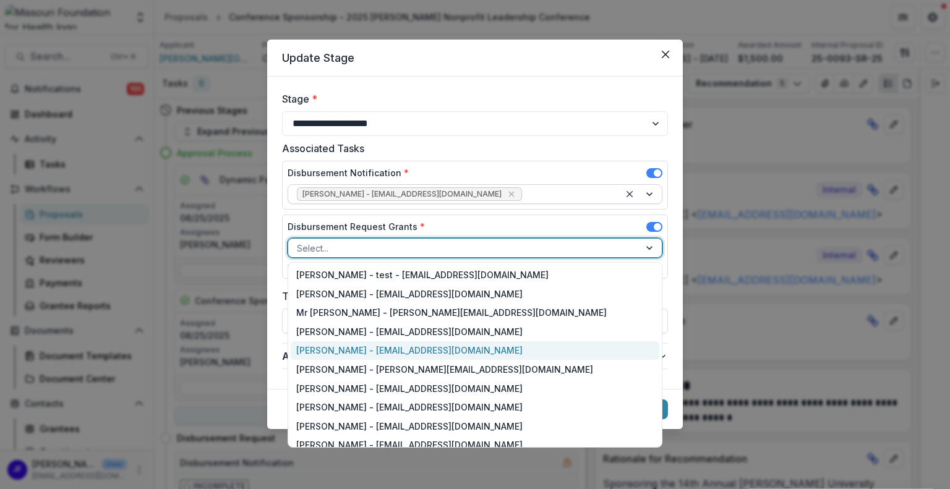
click at [362, 344] on div "[PERSON_NAME] - [EMAIL_ADDRESS][DOMAIN_NAME]" at bounding box center [475, 350] width 369 height 19
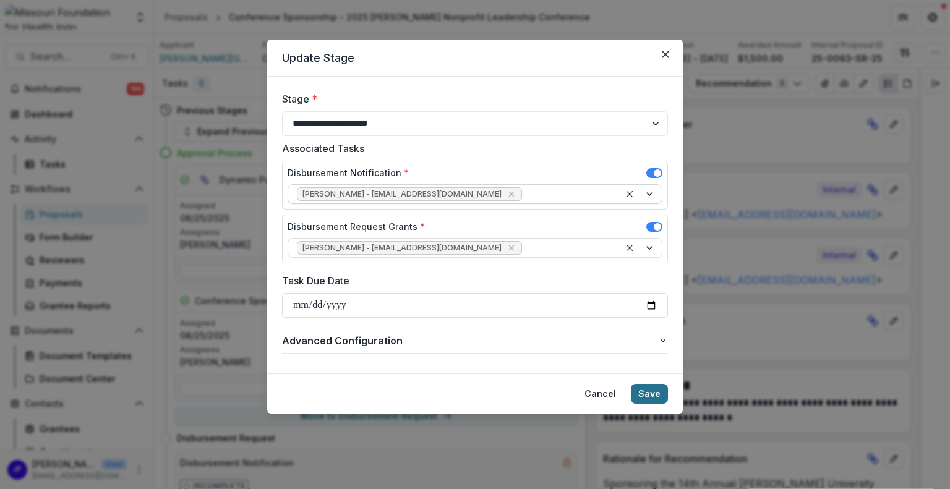
click at [644, 388] on button "Save" at bounding box center [649, 394] width 37 height 20
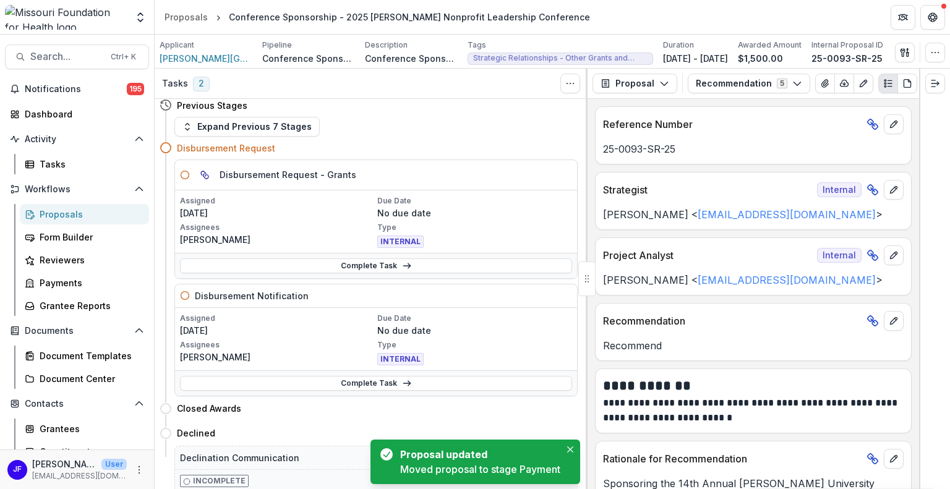
scroll to position [6, 0]
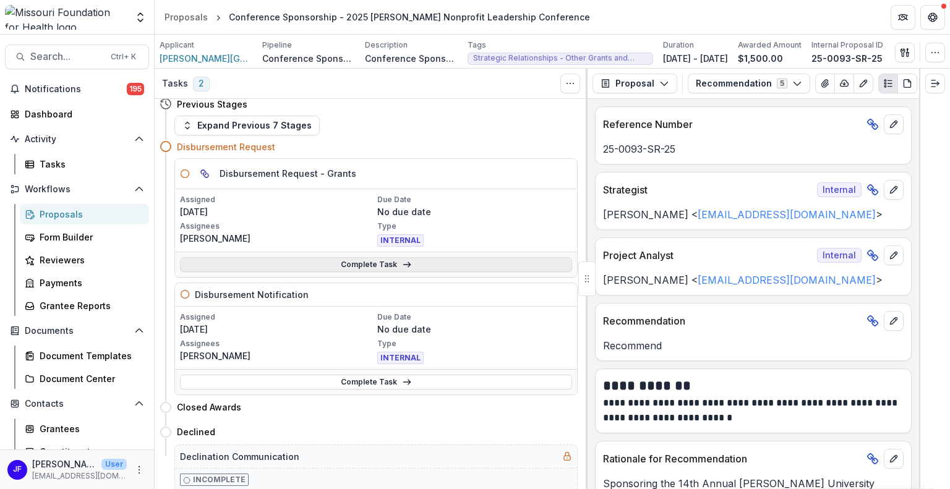
click at [348, 264] on link "Complete Task" at bounding box center [376, 264] width 392 height 15
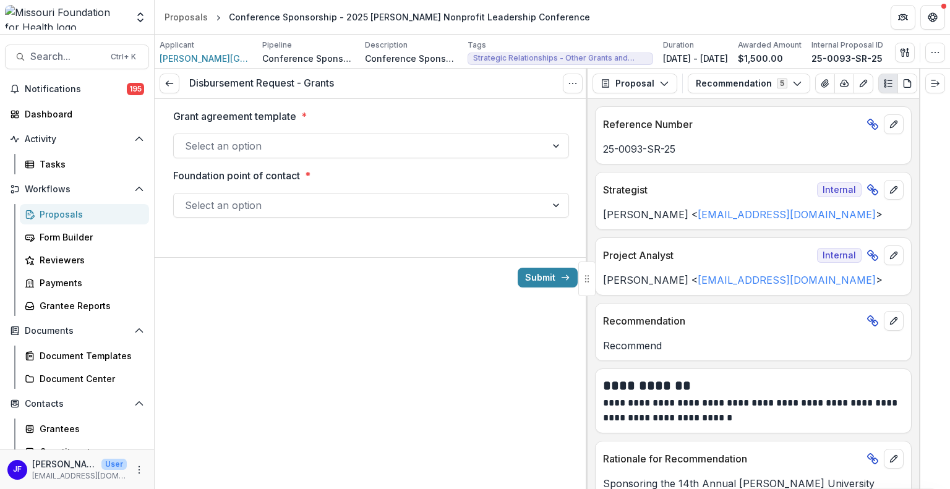
click at [559, 145] on div at bounding box center [557, 146] width 22 height 24
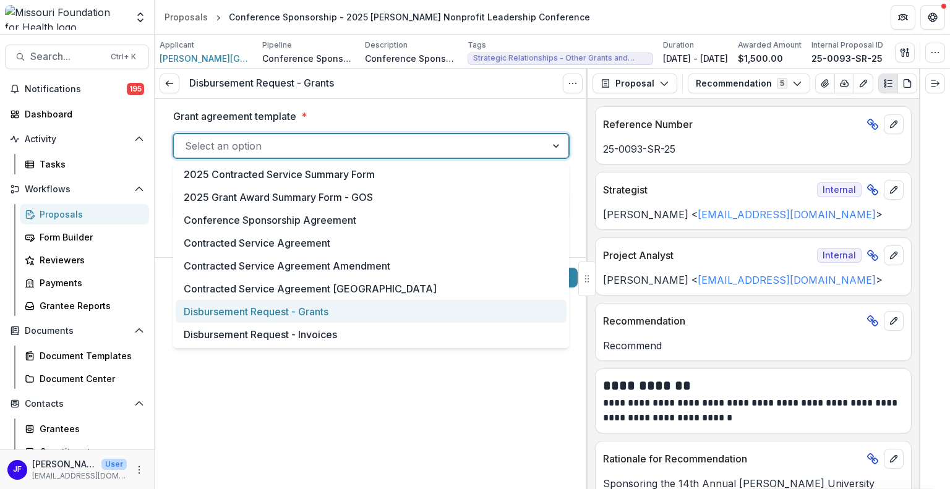
click at [339, 312] on div "Disbursement Request - Grants" at bounding box center [371, 311] width 391 height 23
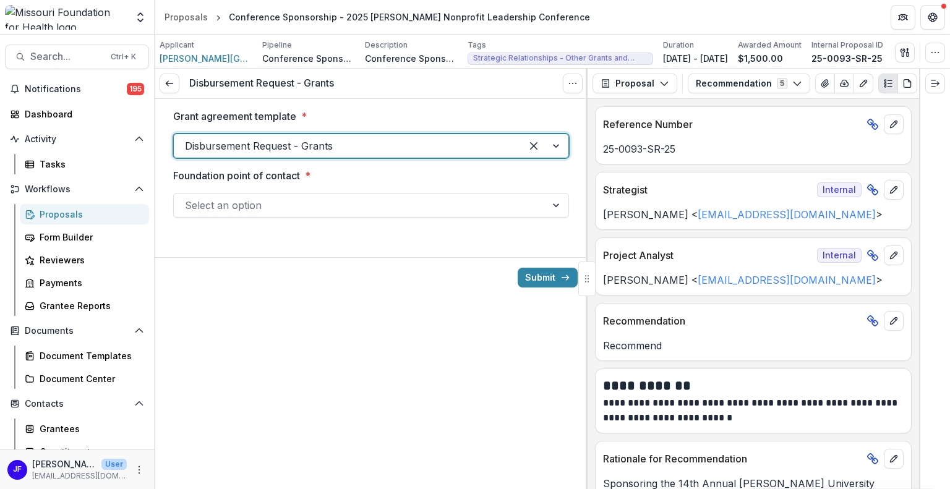
click at [565, 202] on div at bounding box center [557, 206] width 22 height 24
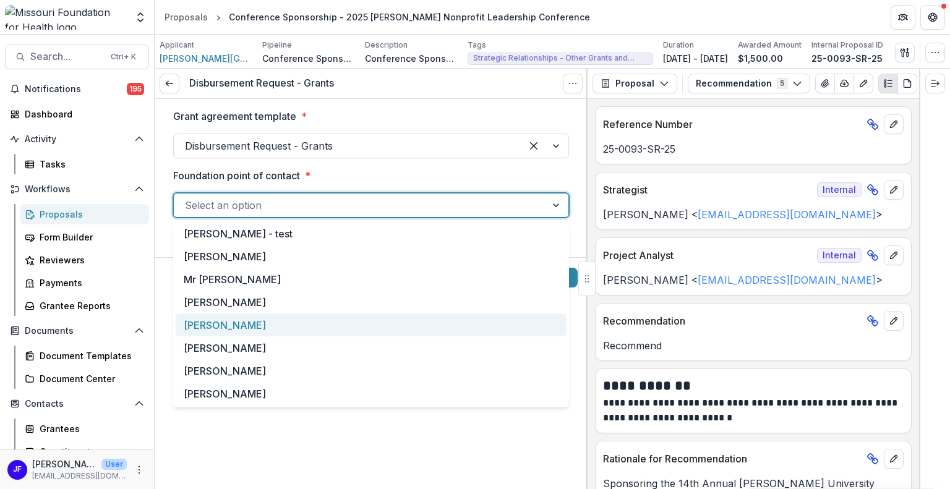
click at [272, 321] on div "[PERSON_NAME]" at bounding box center [371, 325] width 391 height 23
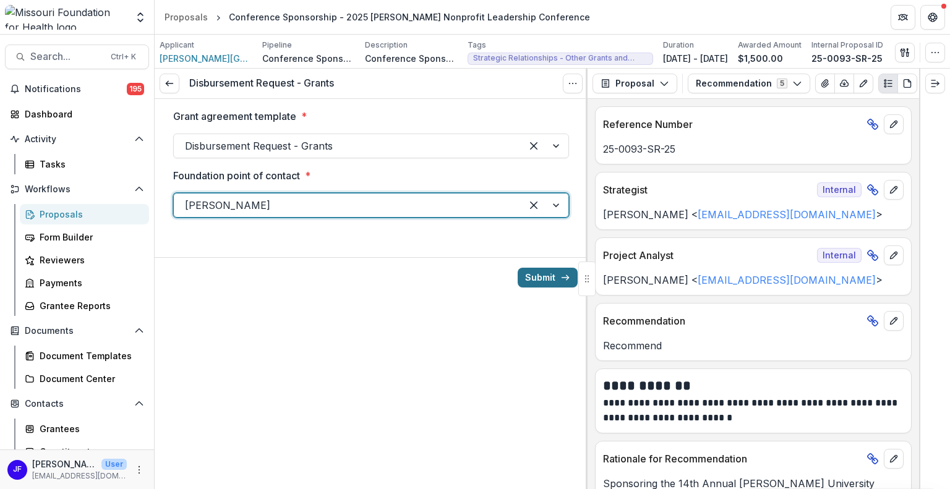
click at [541, 279] on button "Submit" at bounding box center [548, 278] width 60 height 20
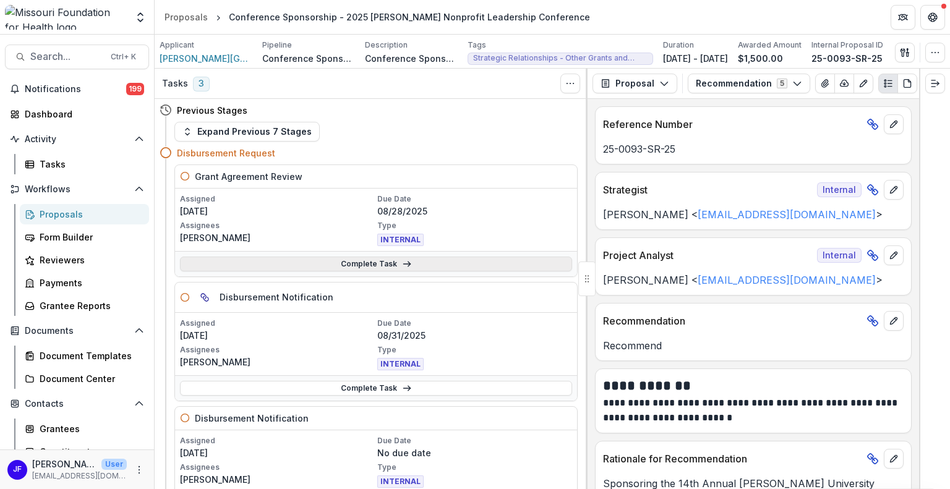
click at [346, 264] on link "Complete Task" at bounding box center [376, 264] width 392 height 15
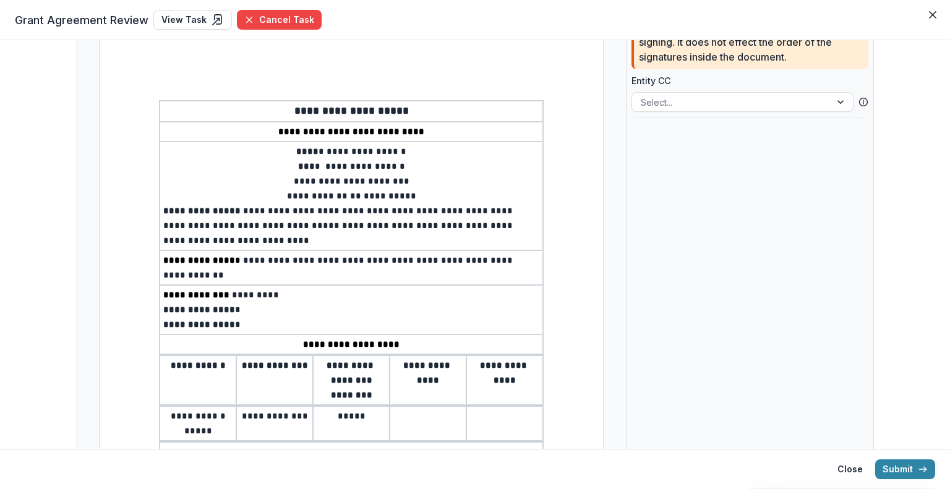
scroll to position [62, 0]
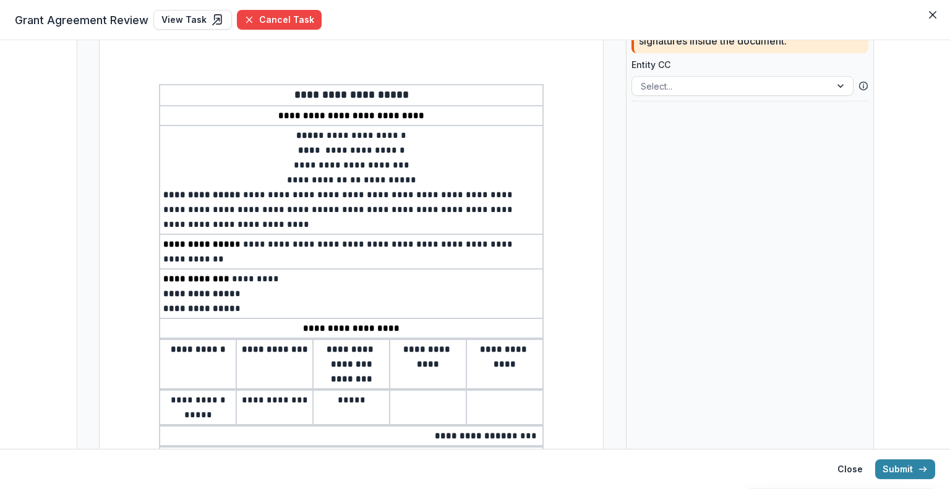
type input "**"
select select "**********"
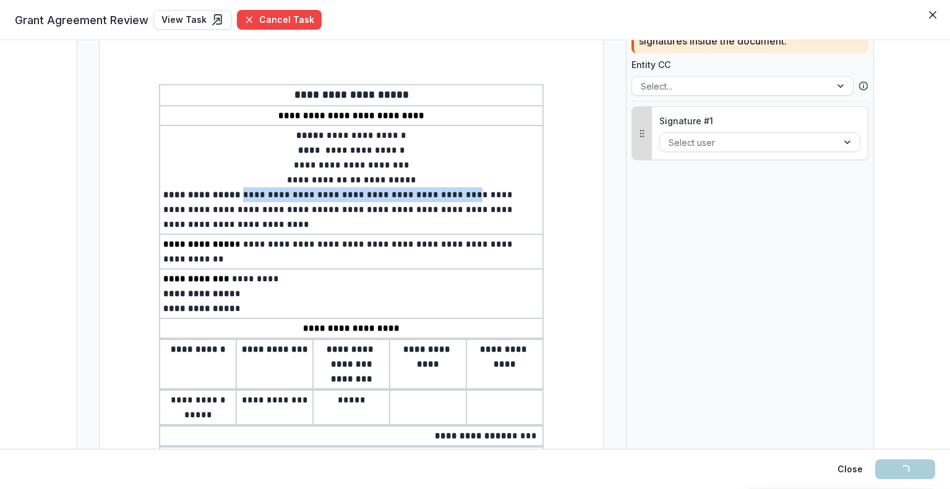
drag, startPoint x: 233, startPoint y: 192, endPoint x: 454, endPoint y: 195, distance: 221.4
click at [454, 194] on p "**********" at bounding box center [351, 209] width 376 height 45
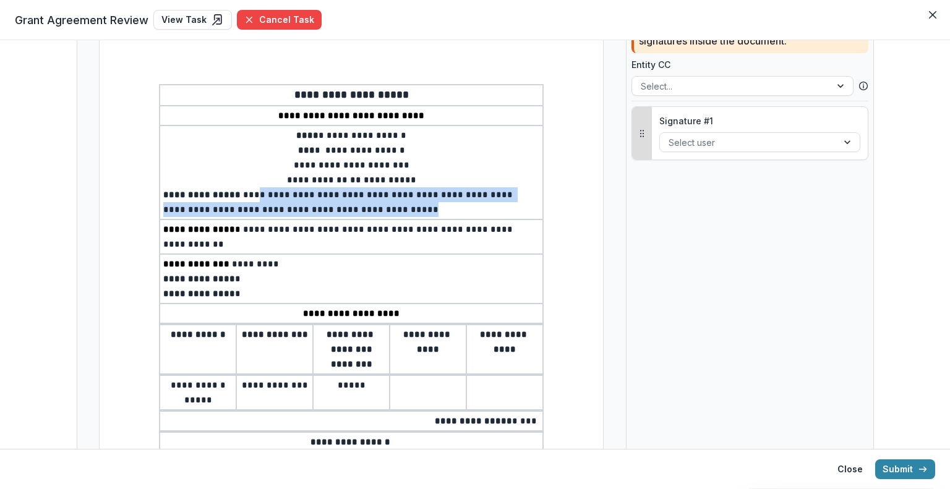
drag, startPoint x: 422, startPoint y: 209, endPoint x: 249, endPoint y: 194, distance: 173.2
click at [249, 194] on span "**********" at bounding box center [339, 202] width 352 height 24
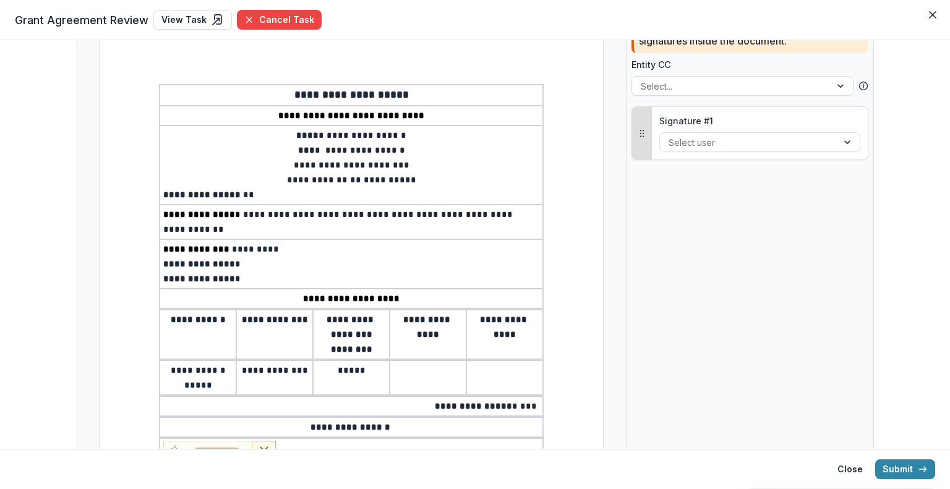
scroll to position [124, 0]
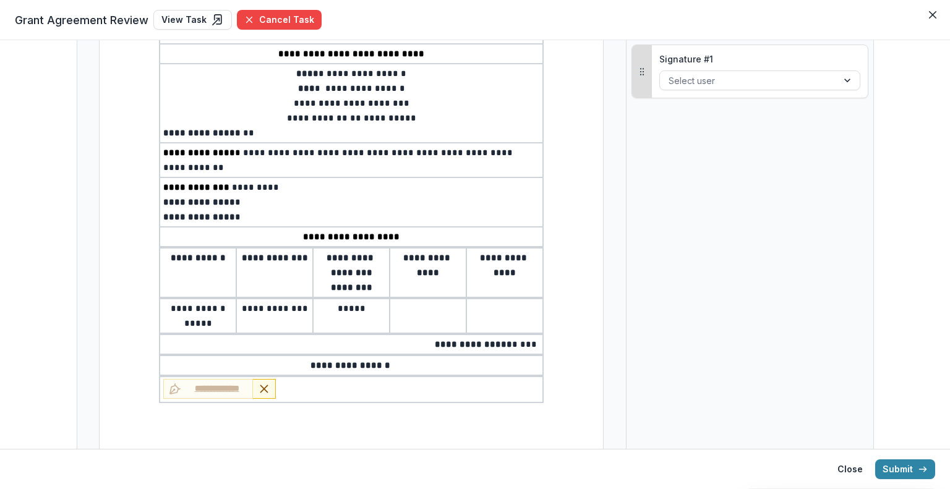
click at [252, 200] on p "**********" at bounding box center [351, 202] width 376 height 15
click at [250, 220] on p "**********" at bounding box center [351, 217] width 376 height 15
click at [426, 311] on p at bounding box center [427, 308] width 69 height 15
type input "**"
select select "**********"
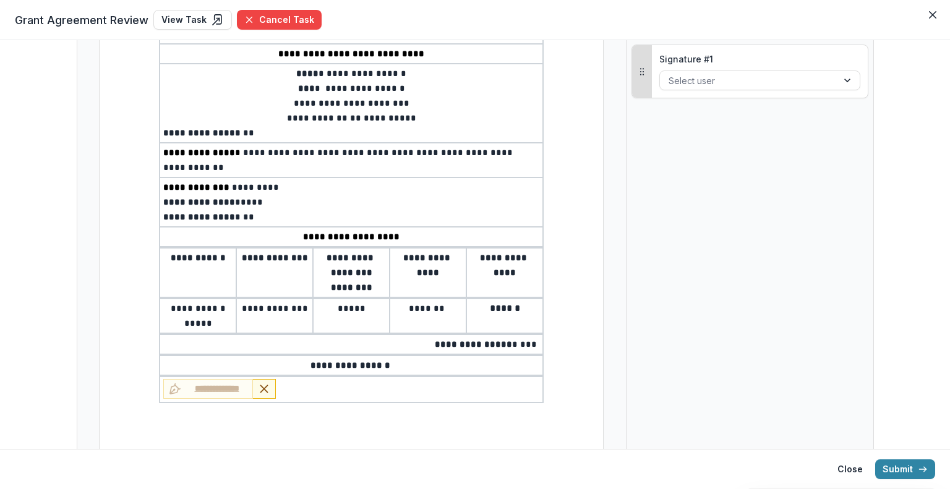
type input "**"
select select "**********"
drag, startPoint x: 364, startPoint y: 308, endPoint x: 341, endPoint y: 304, distance: 23.8
click at [340, 304] on p "*****" at bounding box center [351, 308] width 69 height 15
click at [243, 213] on span "**" at bounding box center [248, 217] width 14 height 9
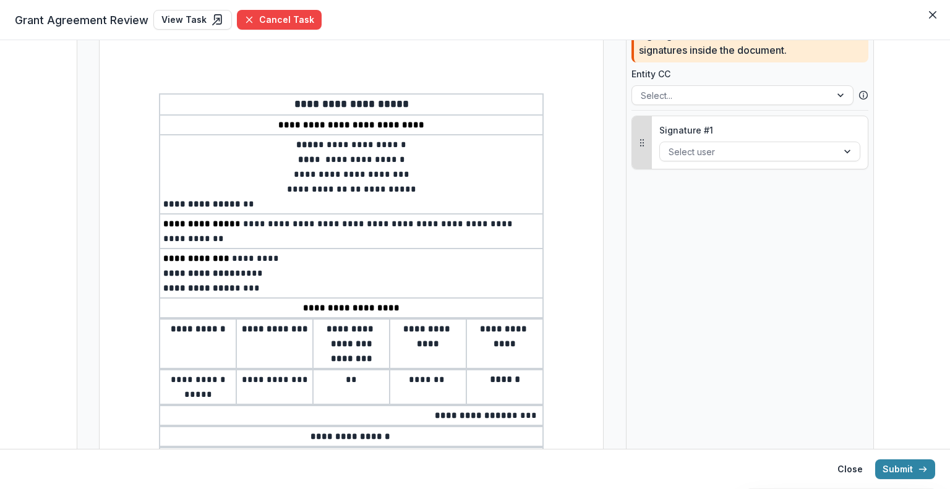
scroll to position [0, 0]
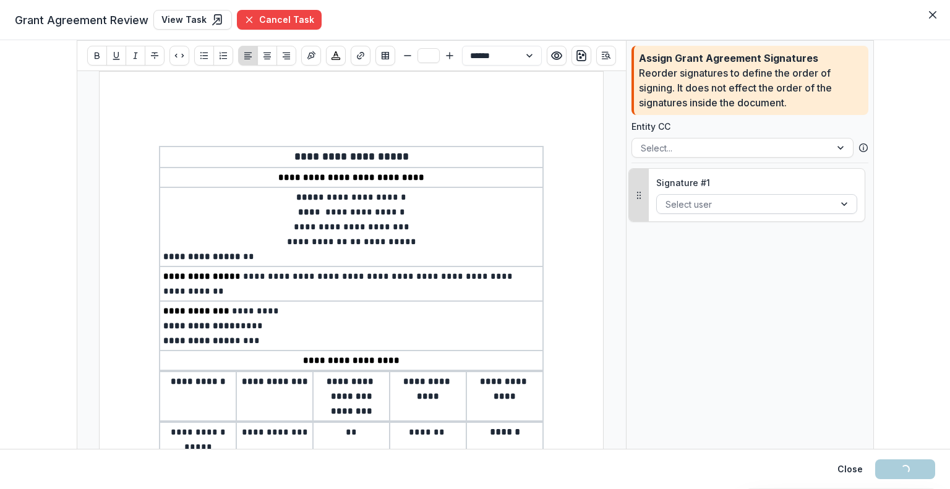
click at [700, 200] on div at bounding box center [745, 204] width 160 height 15
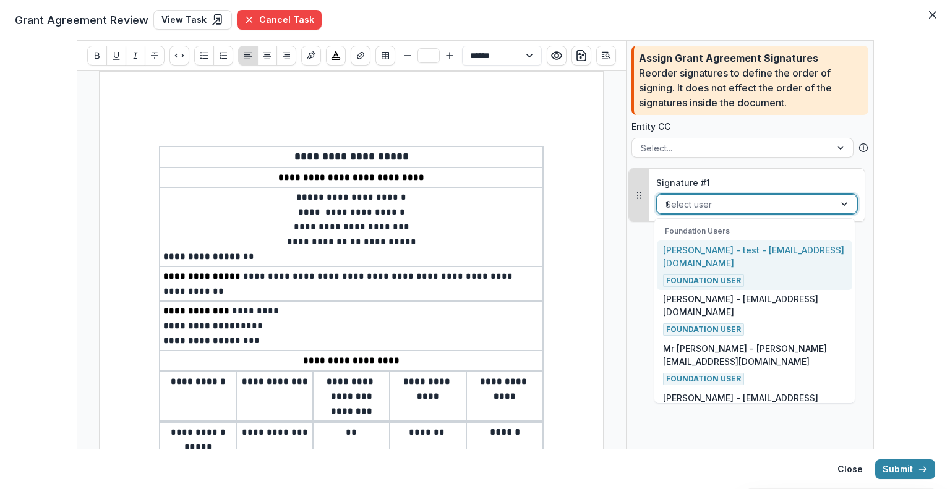
type input "****"
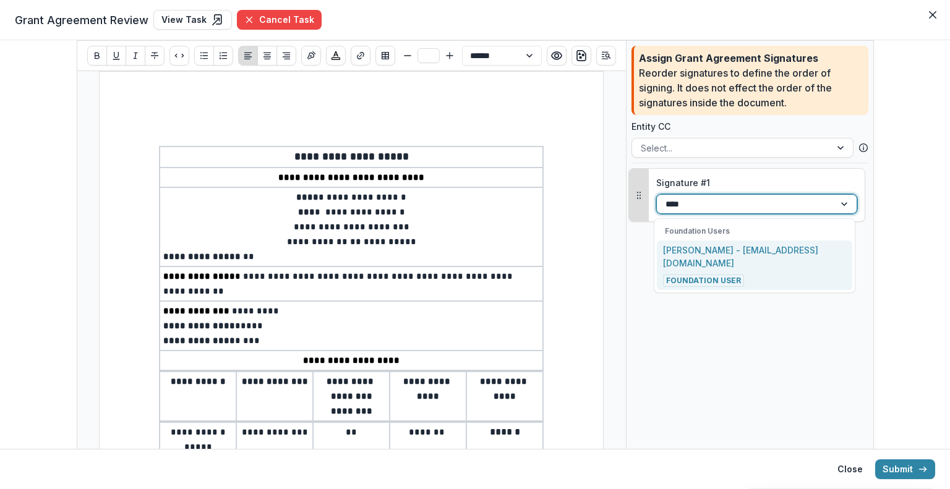
click at [710, 254] on p "[PERSON_NAME] - [EMAIL_ADDRESS][DOMAIN_NAME]" at bounding box center [754, 257] width 183 height 26
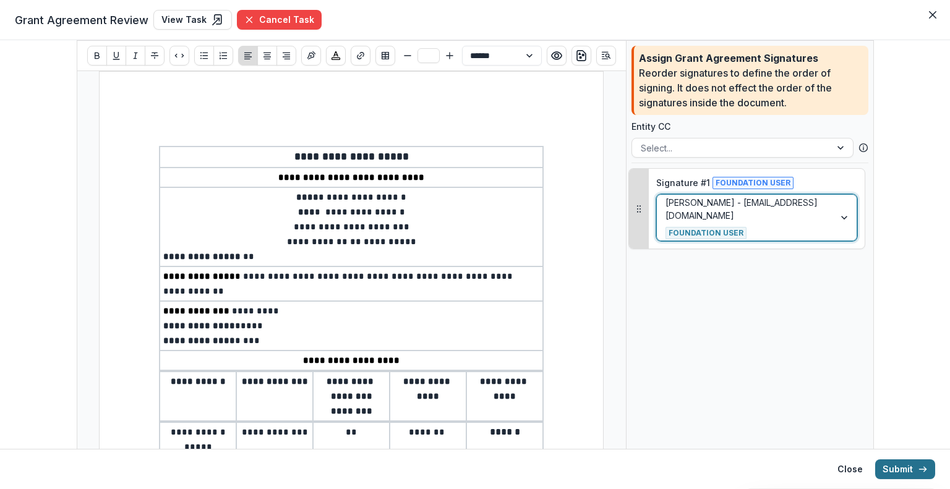
click at [891, 462] on button "Submit" at bounding box center [905, 470] width 60 height 20
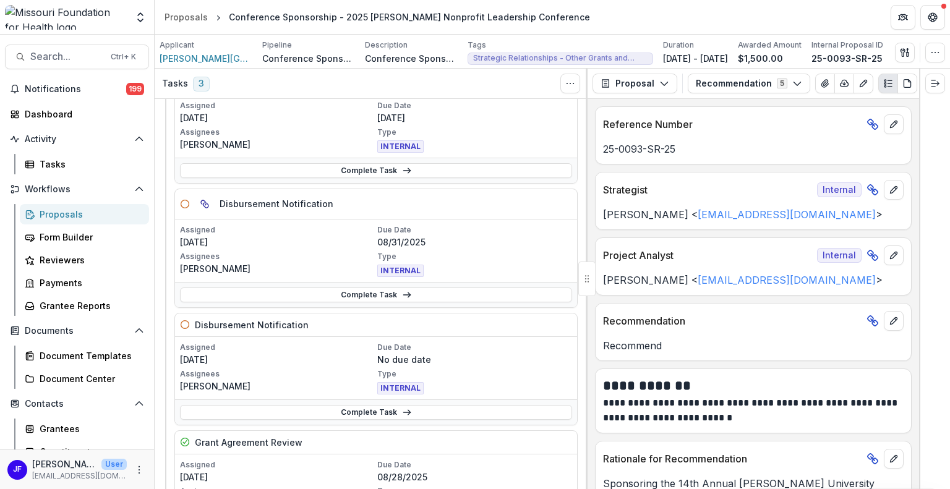
scroll to position [17, 0]
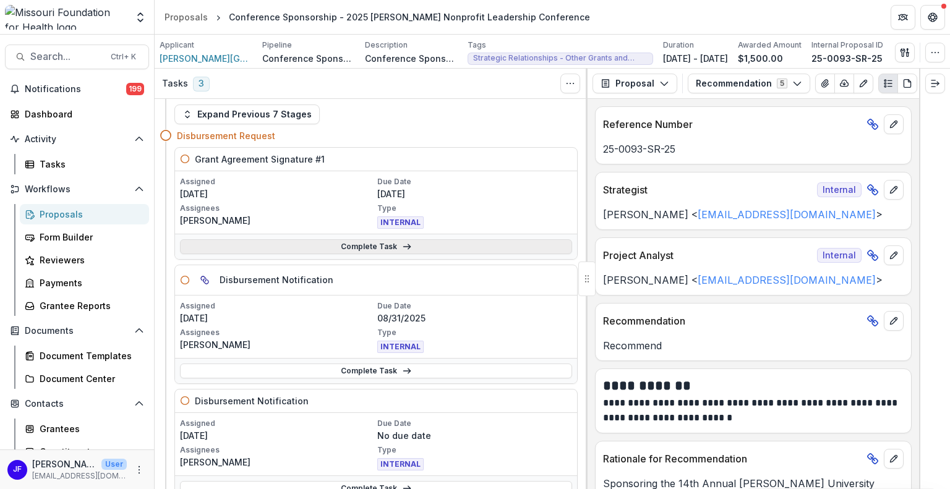
click at [382, 248] on link "Complete Task" at bounding box center [376, 246] width 392 height 15
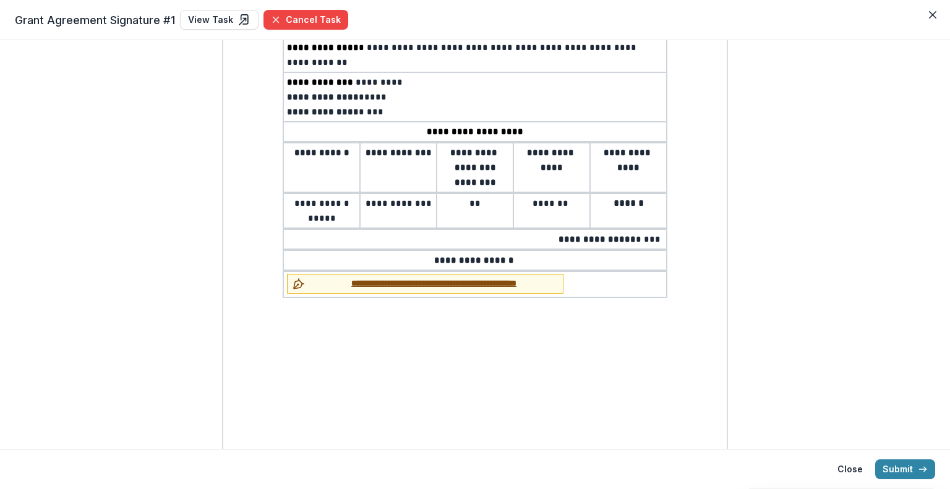
scroll to position [247, 0]
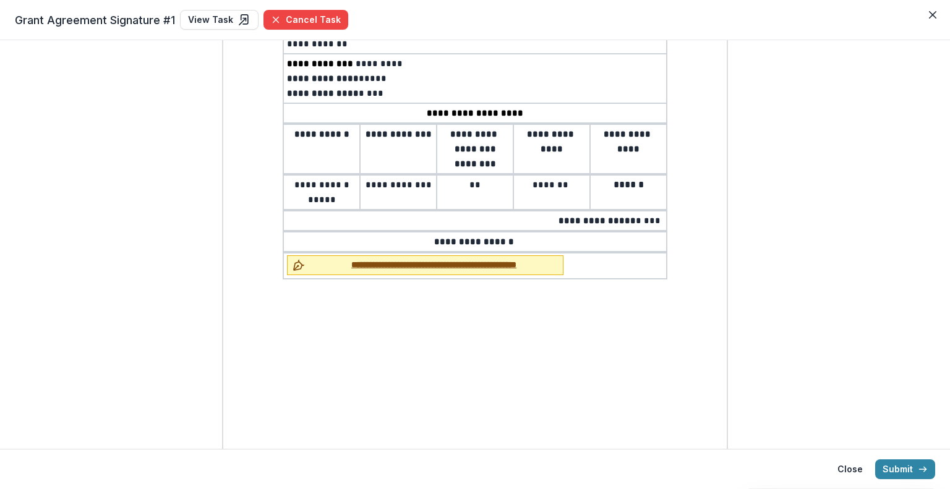
click at [344, 262] on span "**********" at bounding box center [434, 265] width 248 height 13
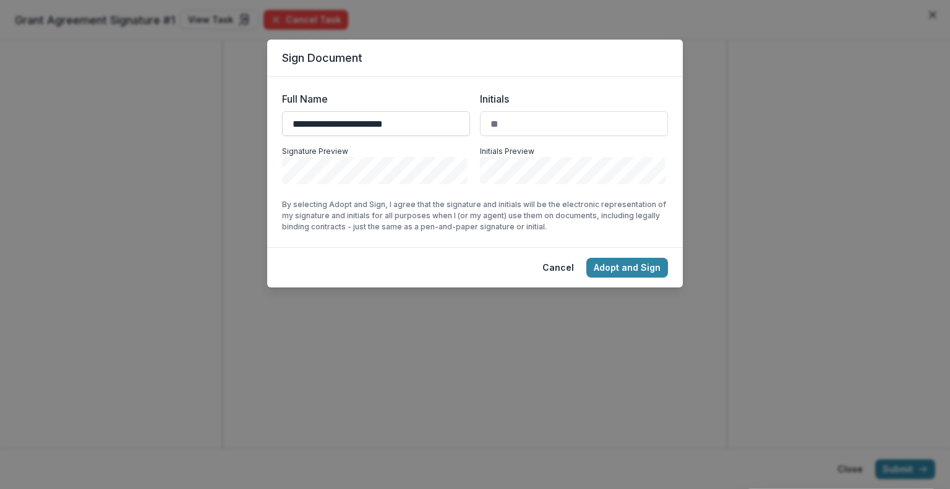
type input "**********"
type input "***"
click at [617, 262] on button "Adopt and Sign" at bounding box center [627, 268] width 82 height 20
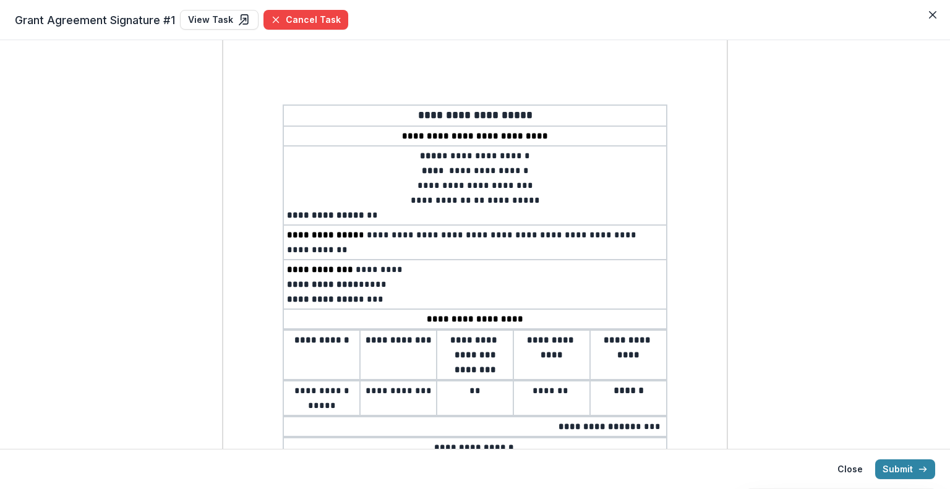
scroll to position [0, 0]
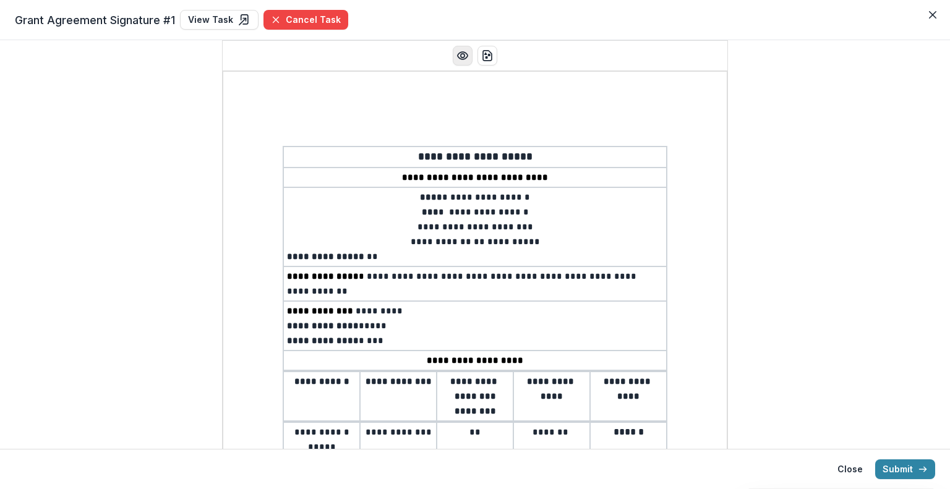
click at [461, 56] on circle "Preview preview-doc.pdf" at bounding box center [463, 56] width 4 height 4
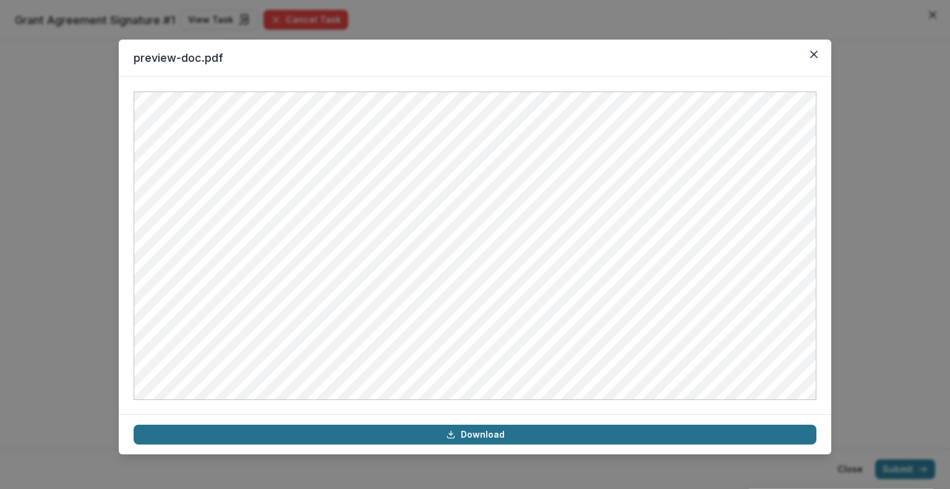
click at [476, 434] on link "Download" at bounding box center [475, 435] width 683 height 20
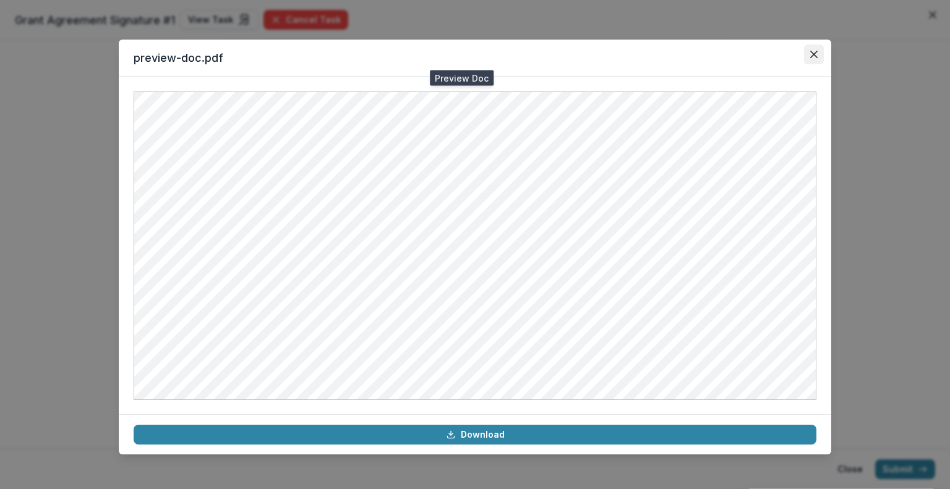
click at [818, 56] on button "Close" at bounding box center [814, 55] width 20 height 20
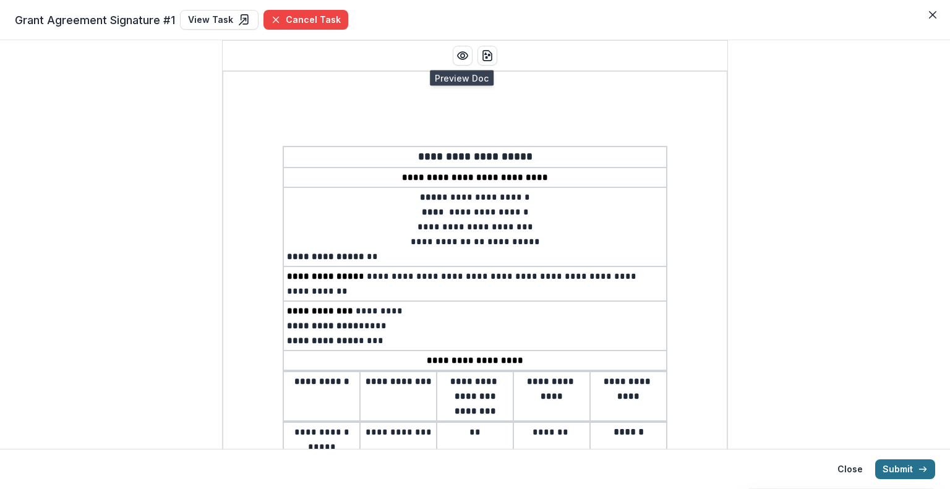
click at [914, 464] on button "Submit" at bounding box center [905, 470] width 60 height 20
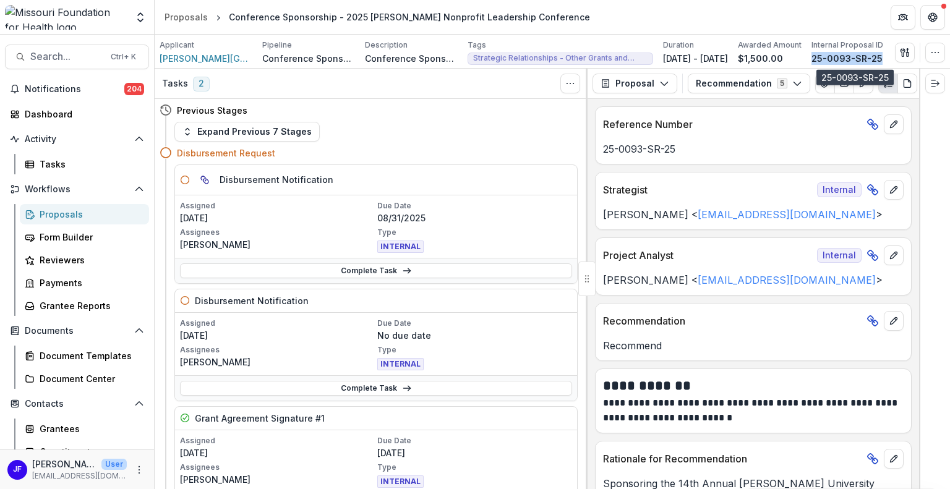
drag, startPoint x: 889, startPoint y: 55, endPoint x: 823, endPoint y: 59, distance: 66.3
click at [823, 59] on div "25-0093-SR-25" at bounding box center [847, 58] width 72 height 13
copy p "25-0093-SR-25"
click at [732, 82] on button "Recommendation 5" at bounding box center [749, 84] width 122 height 20
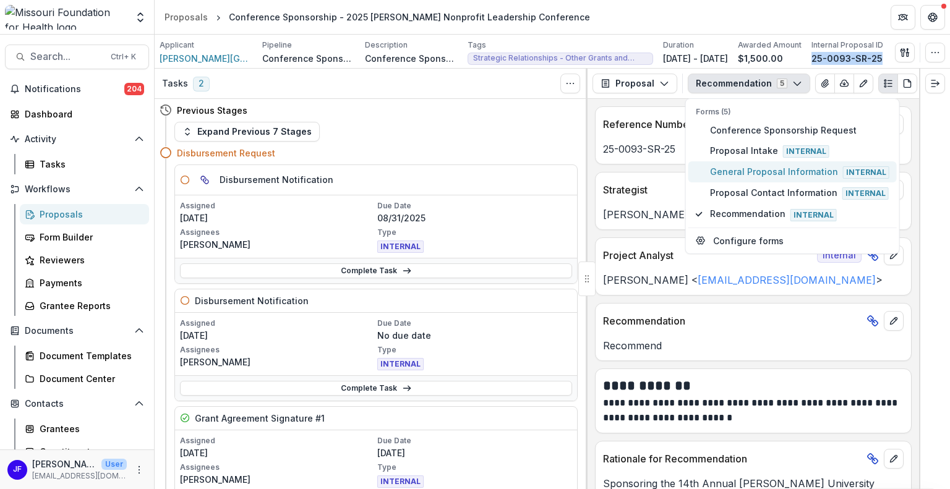
click at [755, 169] on span "General Proposal Information Internal" at bounding box center [799, 172] width 179 height 14
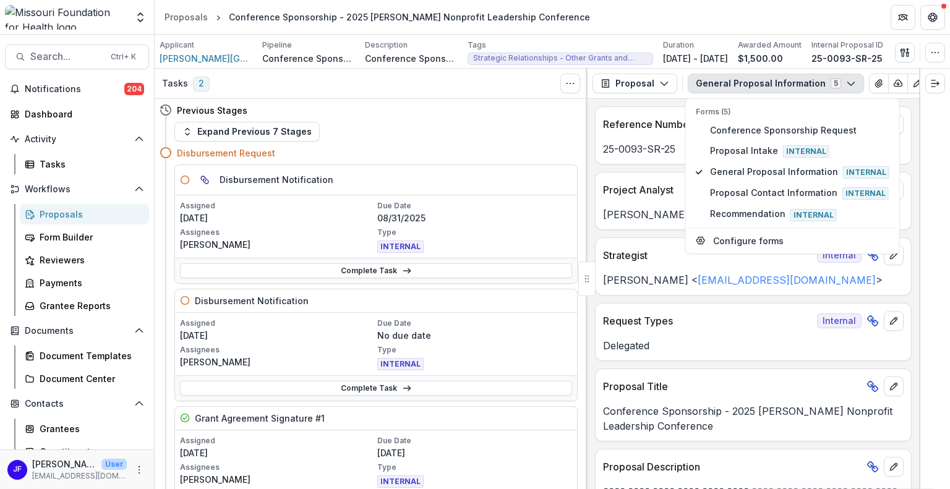
click at [949, 348] on div at bounding box center [934, 279] width 31 height 421
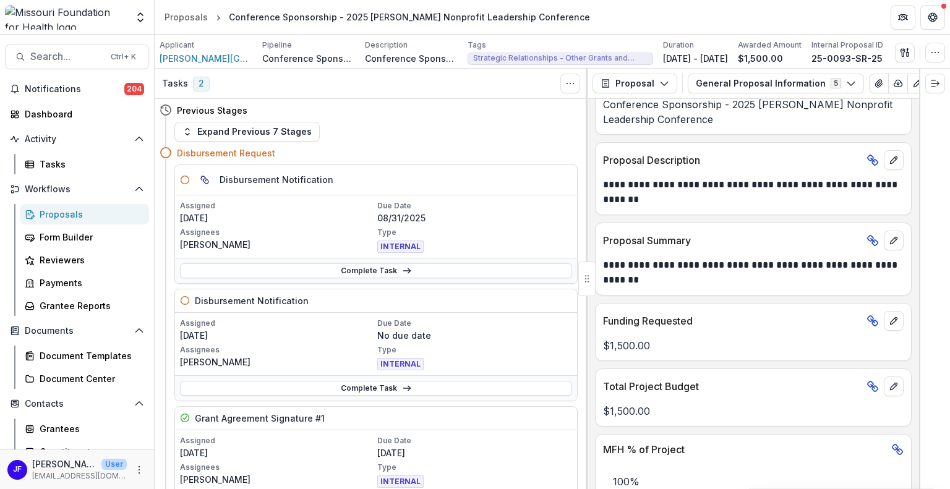
scroll to position [309, 0]
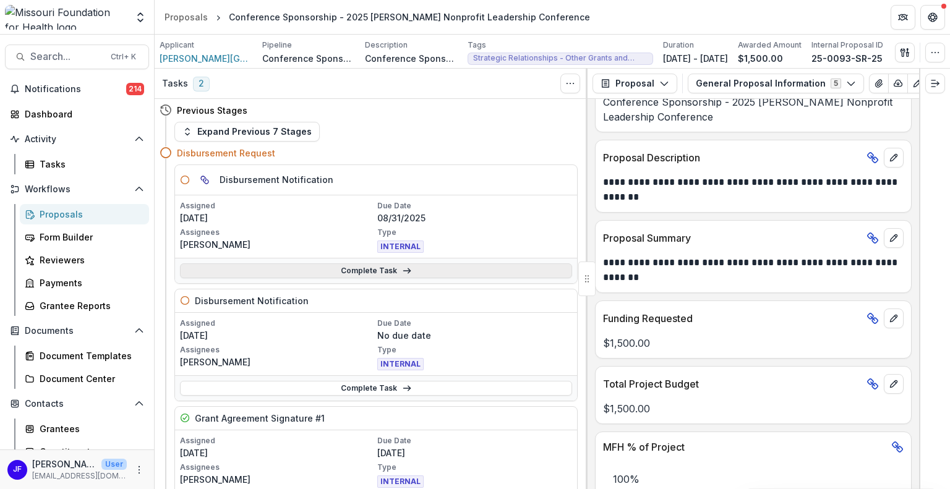
click at [396, 266] on link "Complete Task" at bounding box center [376, 270] width 392 height 15
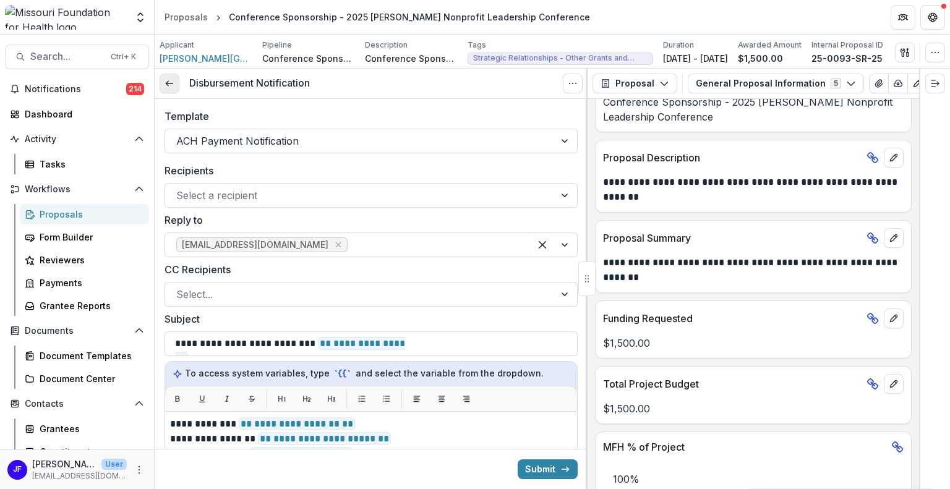
click at [174, 80] on icon at bounding box center [170, 84] width 10 height 10
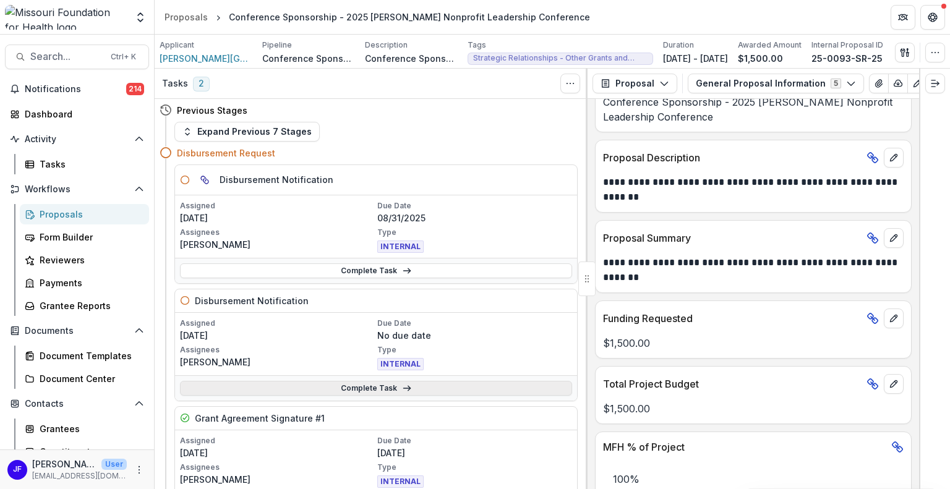
click at [411, 389] on link "Complete Task" at bounding box center [376, 388] width 392 height 15
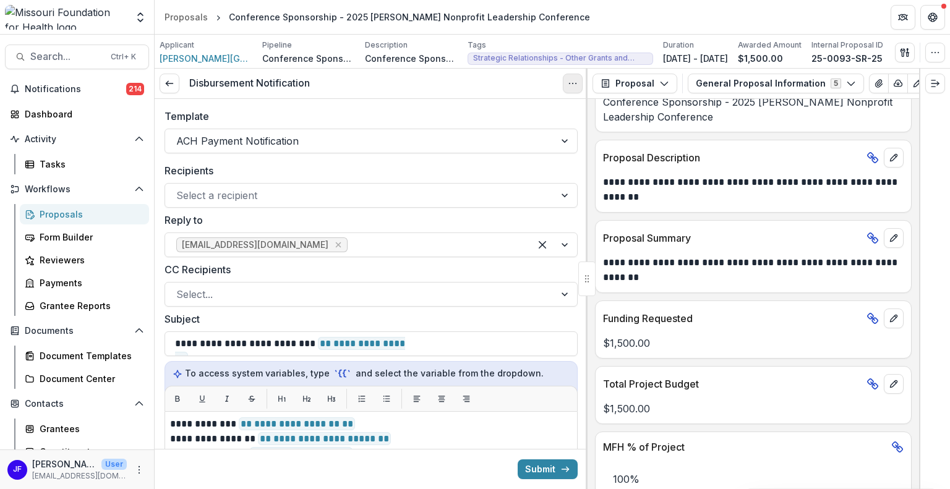
click at [571, 83] on icon "Options" at bounding box center [573, 84] width 10 height 10
click at [517, 139] on button "Cancel Task" at bounding box center [513, 137] width 132 height 20
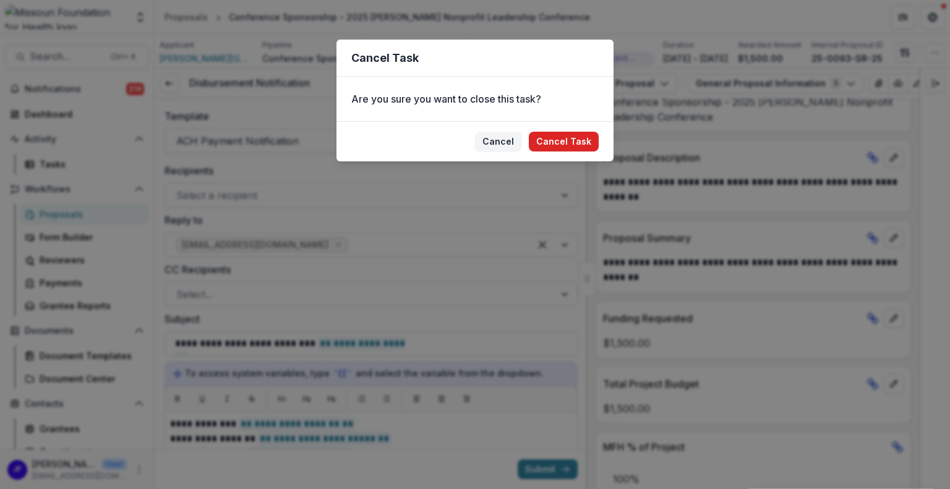
click at [562, 143] on button "Cancel Task" at bounding box center [564, 142] width 70 height 20
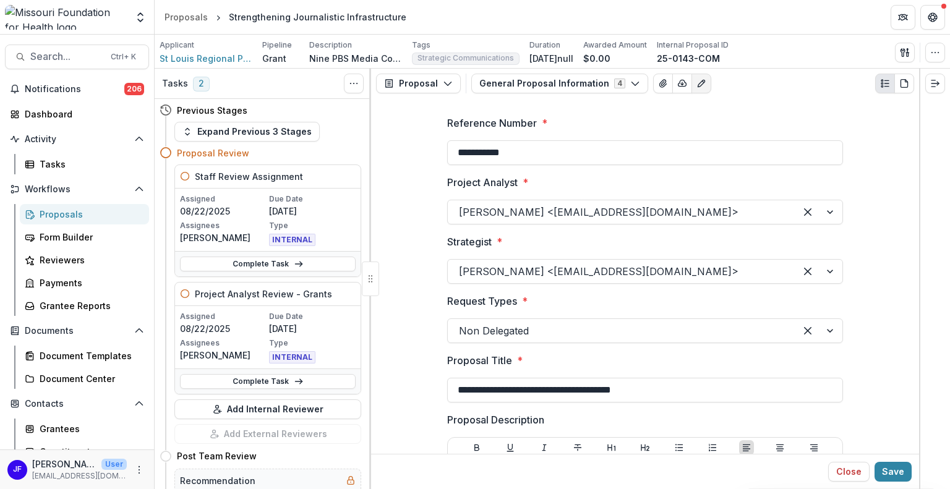
scroll to position [1911, 0]
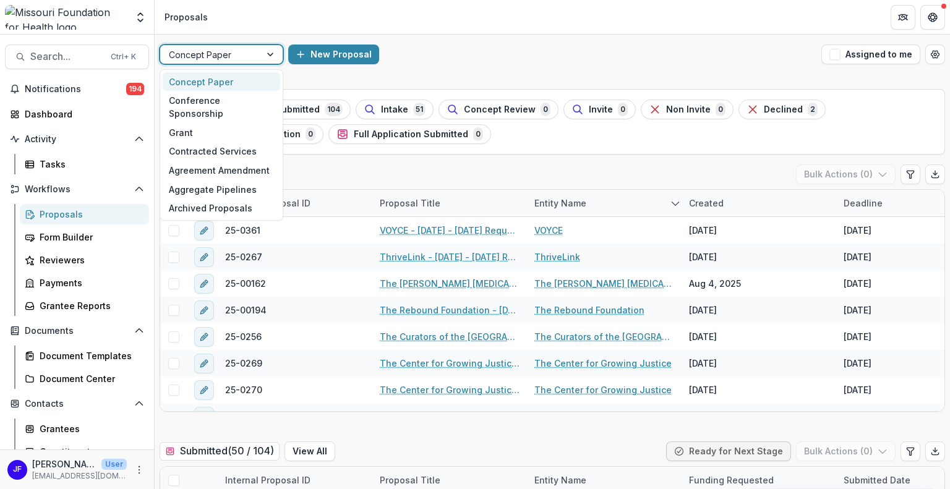
click at [272, 51] on div at bounding box center [271, 54] width 22 height 19
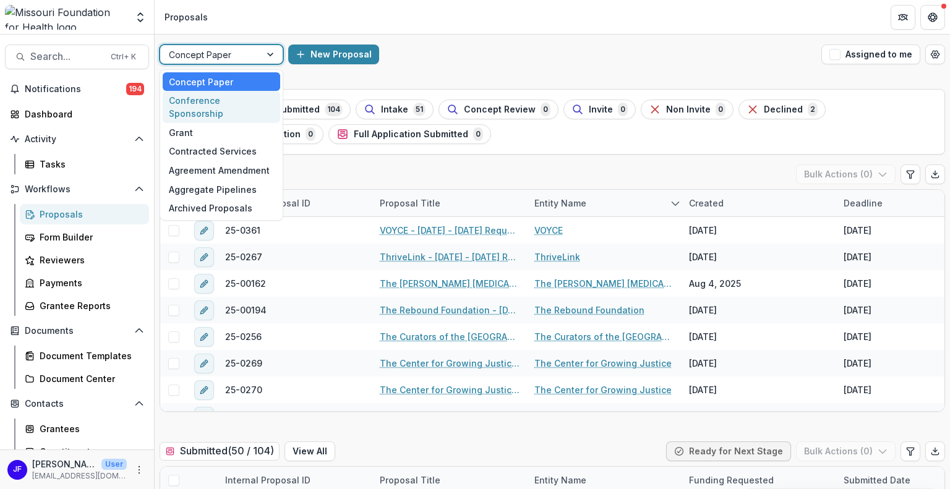
click at [256, 104] on div "Conference Sponsorship" at bounding box center [222, 107] width 118 height 32
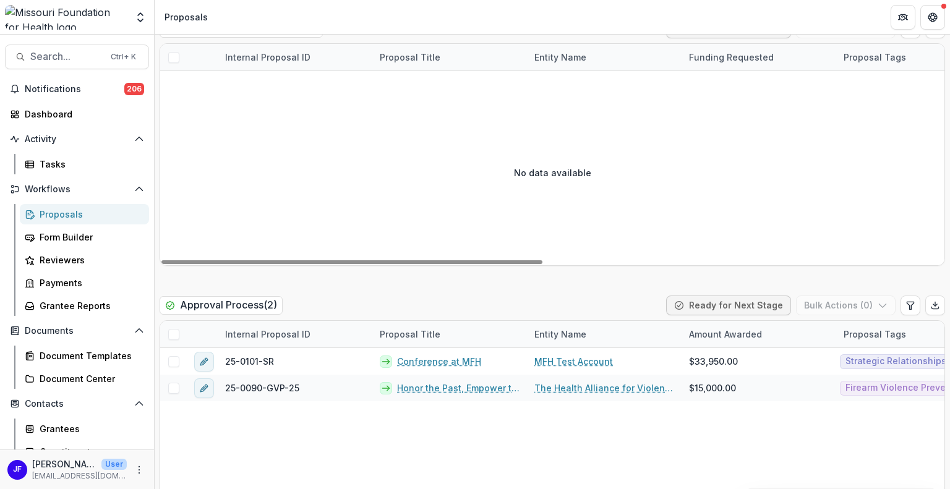
scroll to position [1608, 0]
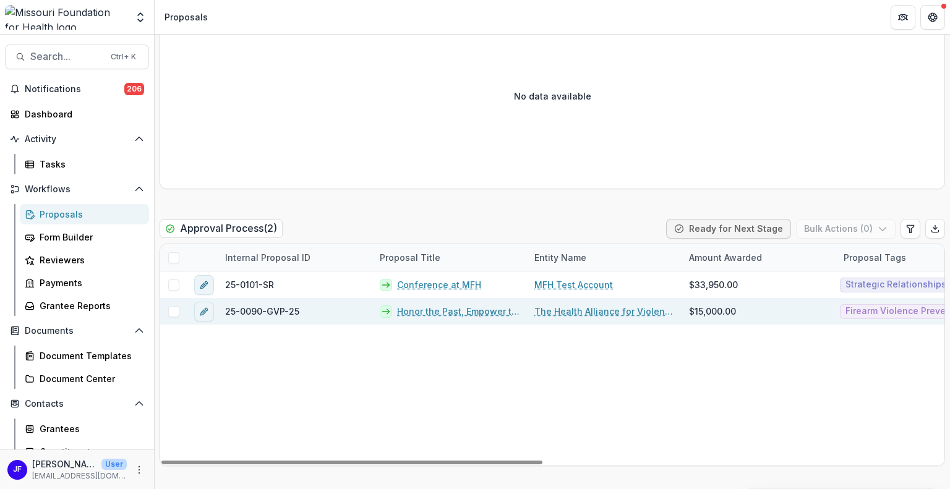
click at [575, 309] on link "The Health Alliance for Violence Intervention" at bounding box center [604, 311] width 140 height 13
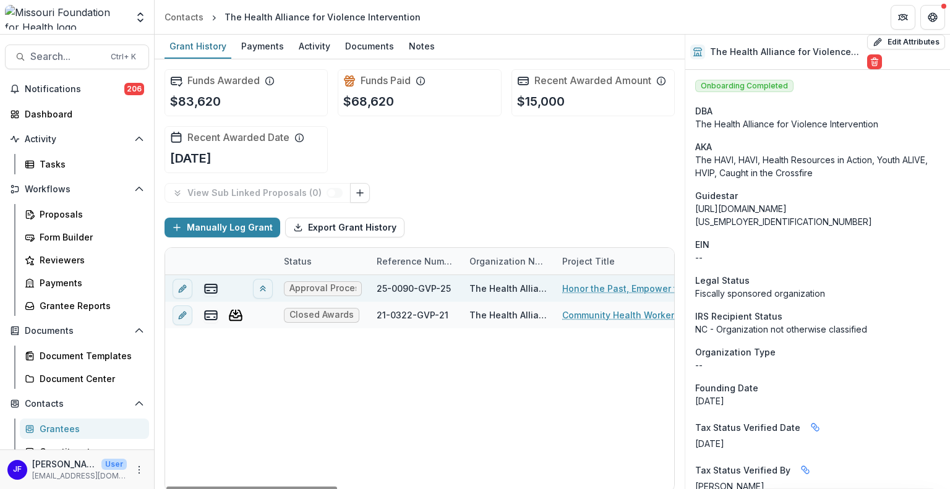
click at [614, 285] on link "Honor the Past, Empower the Future: Celebrating 15 Years of the HAVI" at bounding box center [632, 288] width 140 height 13
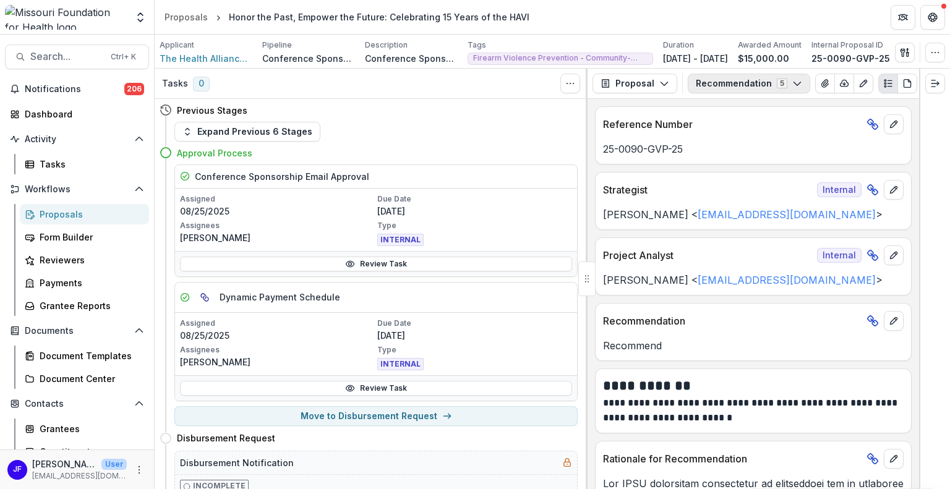
click at [739, 83] on button "Recommendation 5" at bounding box center [749, 84] width 122 height 20
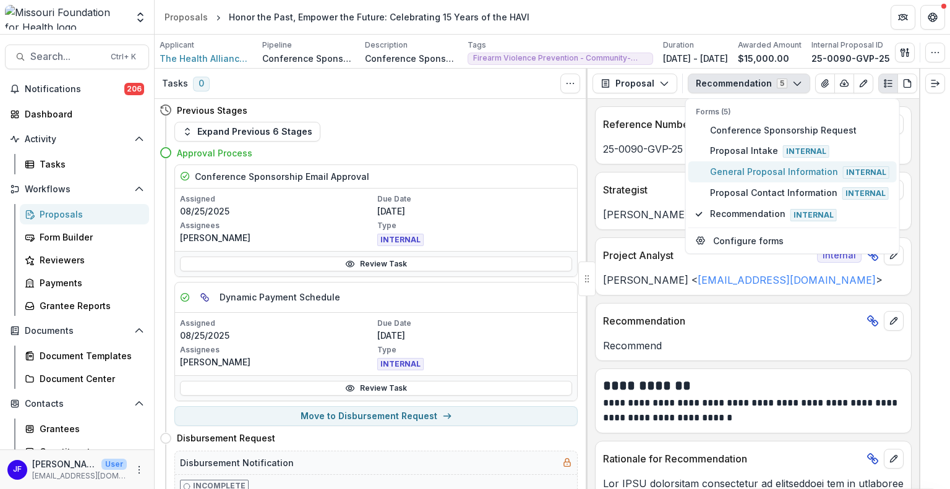
click at [744, 166] on span "General Proposal Information Internal" at bounding box center [799, 172] width 179 height 14
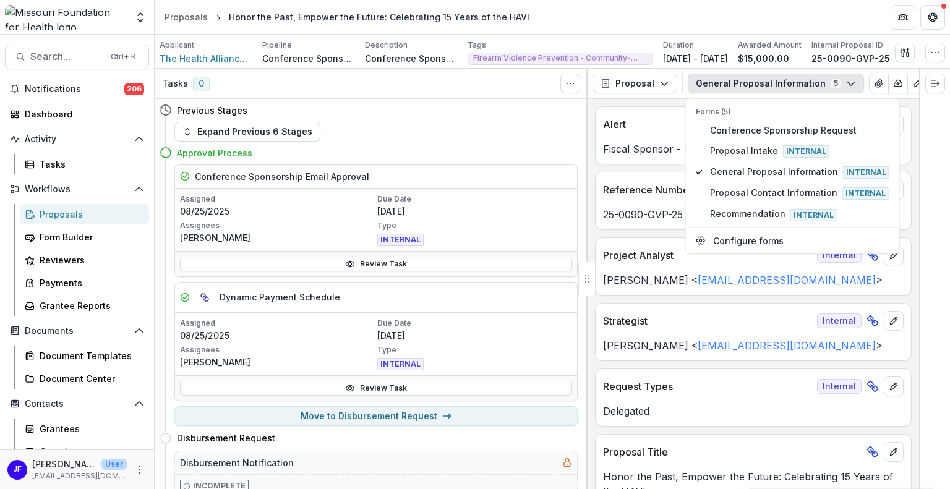
click at [933, 267] on div at bounding box center [934, 279] width 31 height 421
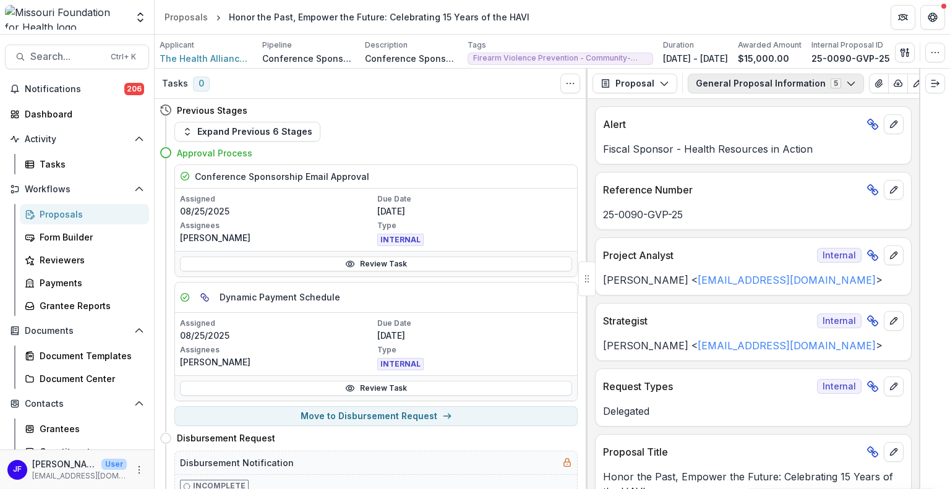
click at [737, 88] on button "General Proposal Information 5" at bounding box center [776, 84] width 176 height 20
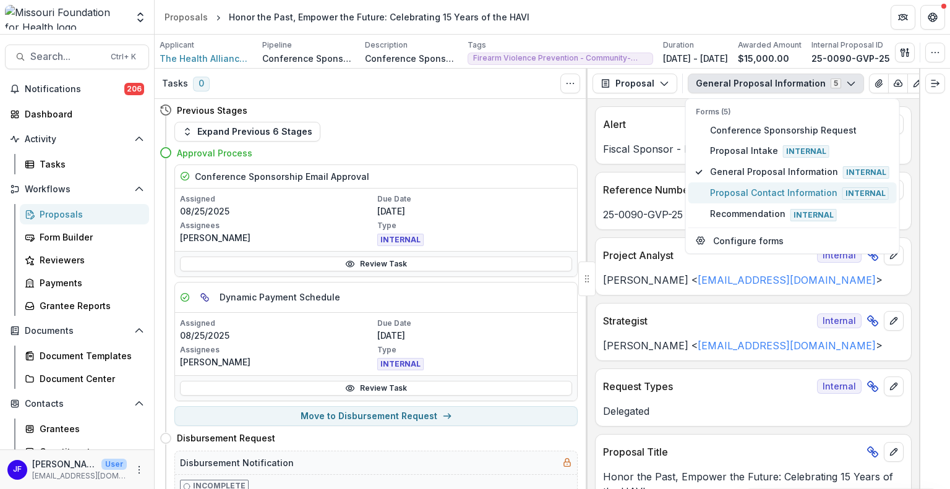
click at [729, 190] on span "Proposal Contact Information Internal" at bounding box center [799, 193] width 179 height 14
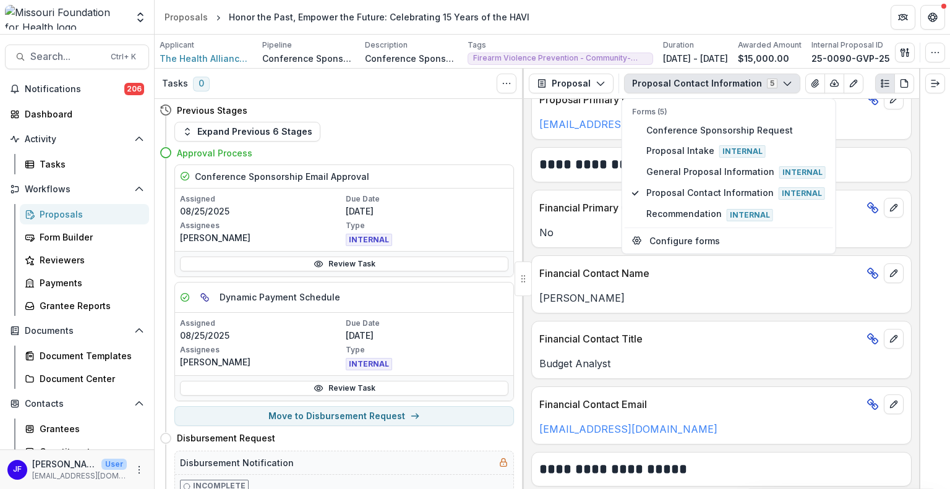
scroll to position [804, 0]
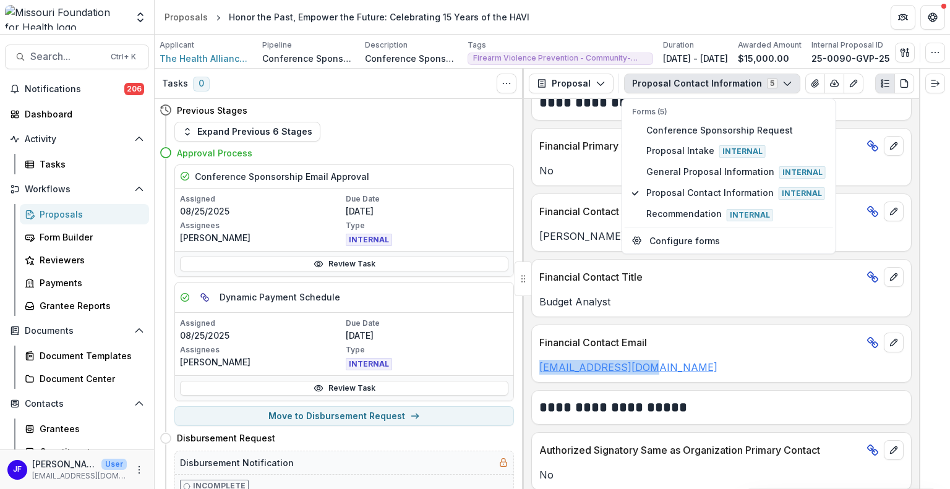
drag, startPoint x: 637, startPoint y: 366, endPoint x: 542, endPoint y: 362, distance: 94.7
click at [537, 362] on div "[EMAIL_ADDRESS][DOMAIN_NAME]" at bounding box center [721, 367] width 379 height 15
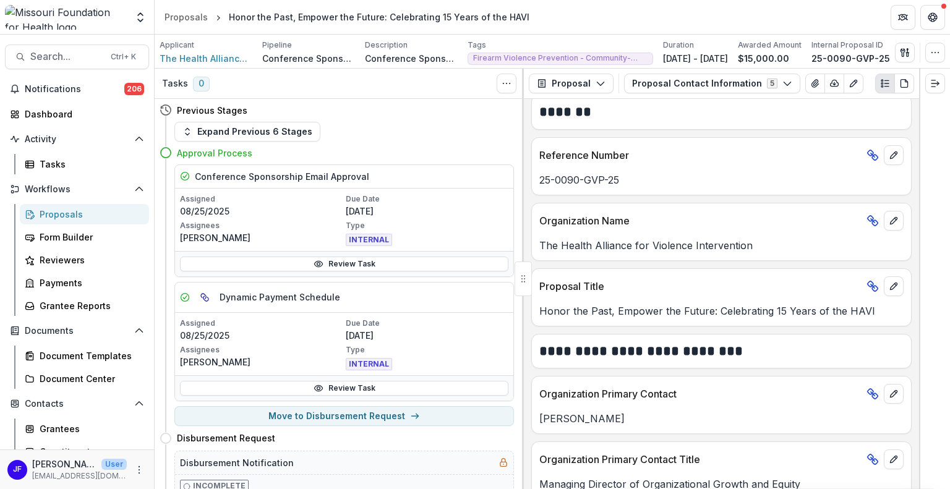
scroll to position [0, 0]
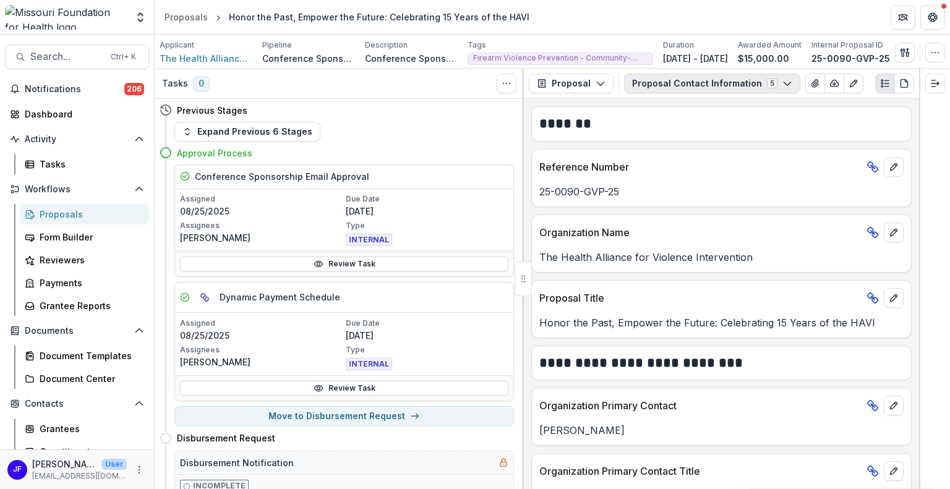
click at [681, 84] on button "Proposal Contact Information 5" at bounding box center [712, 84] width 176 height 20
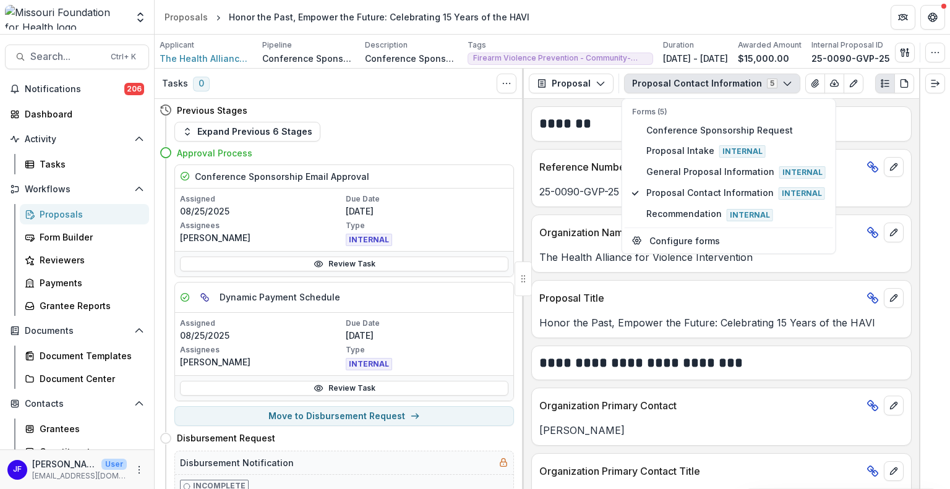
click at [681, 84] on button "Proposal Contact Information 5" at bounding box center [712, 84] width 176 height 20
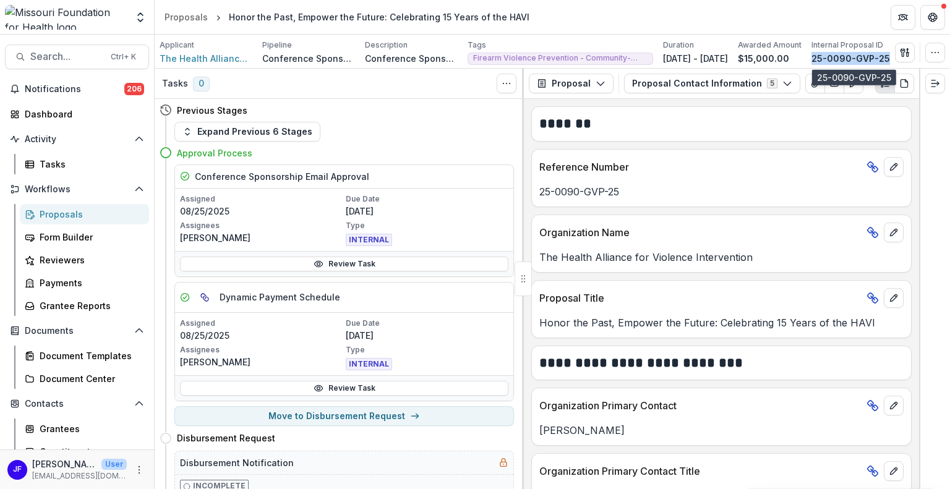
drag, startPoint x: 891, startPoint y: 58, endPoint x: 819, endPoint y: 55, distance: 72.4
click at [819, 55] on div "Applicant The Health Alliance for Violence Intervention Pipeline Conference Spo…" at bounding box center [552, 52] width 785 height 25
copy p "25-0090-GVP-25"
click at [648, 79] on button "Proposal Contact Information 5" at bounding box center [712, 84] width 176 height 20
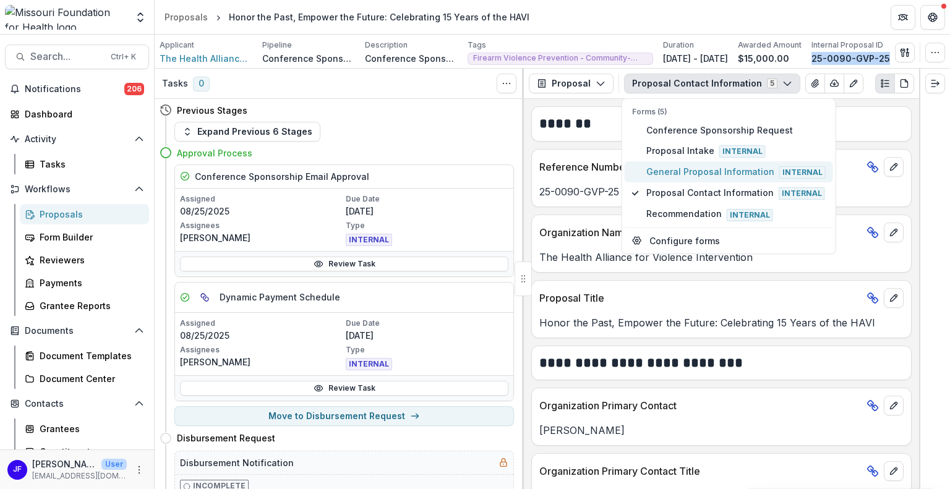
click at [661, 171] on span "General Proposal Information Internal" at bounding box center [735, 172] width 179 height 14
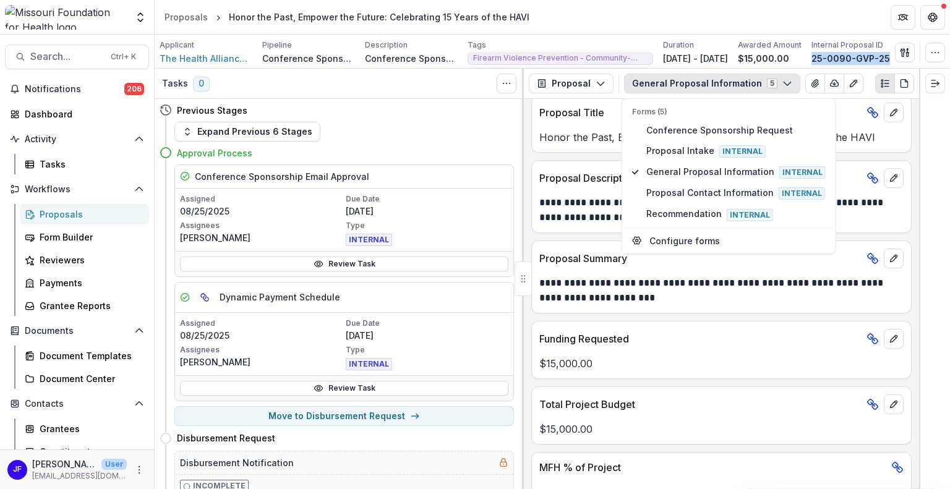
scroll to position [371, 0]
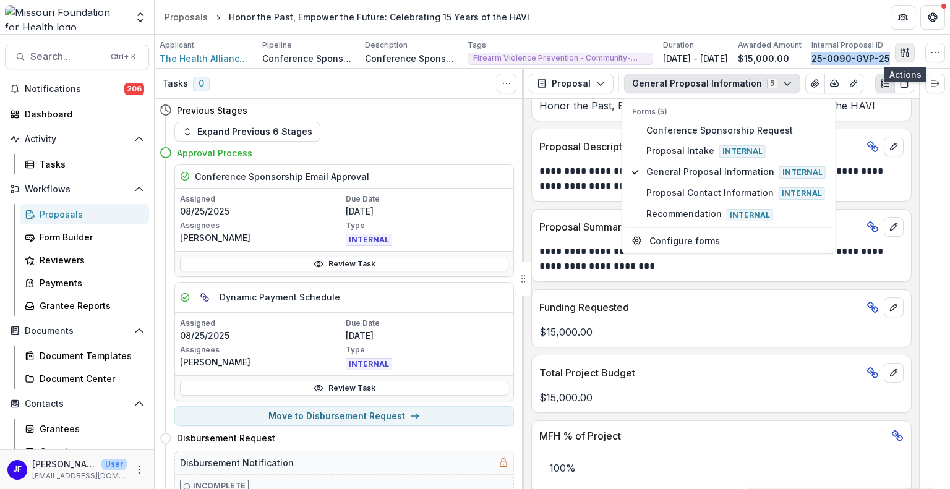
click at [905, 49] on icon "button" at bounding box center [905, 53] width 10 height 10
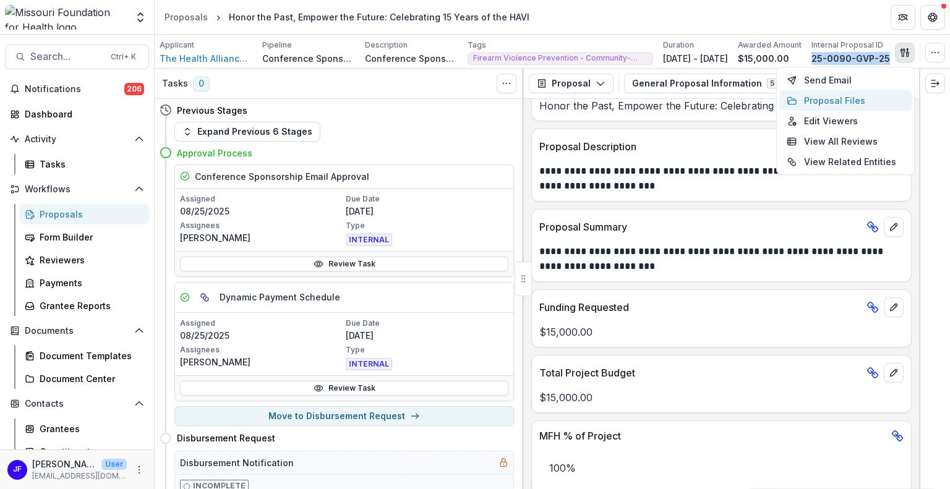
click at [846, 93] on button "Proposal Files" at bounding box center [845, 100] width 132 height 20
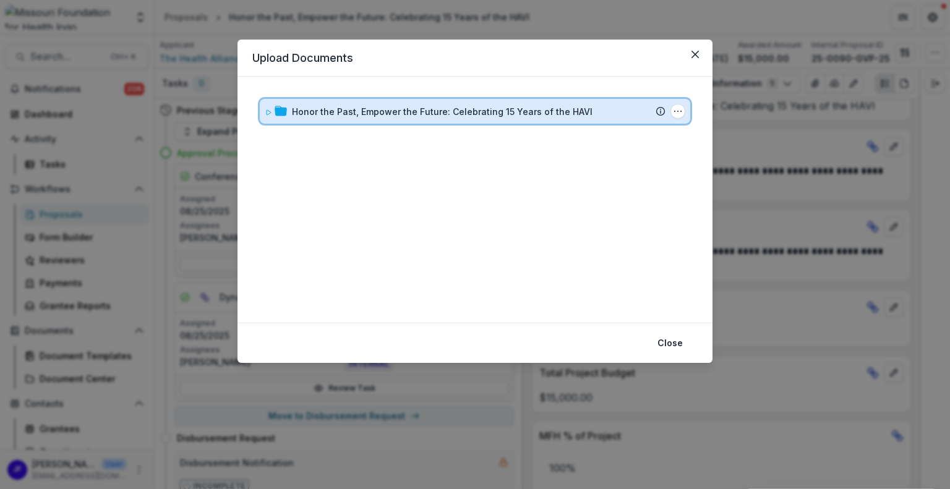
click at [265, 110] on icon at bounding box center [268, 112] width 7 height 7
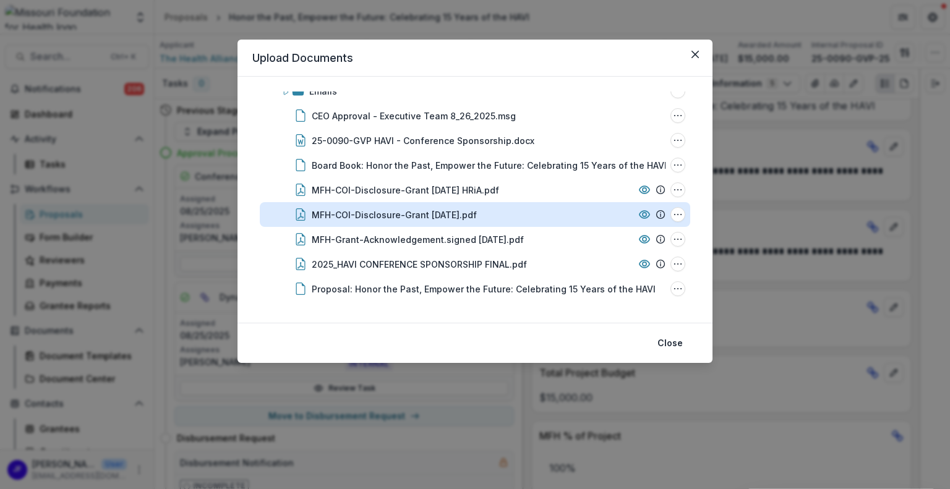
scroll to position [0, 0]
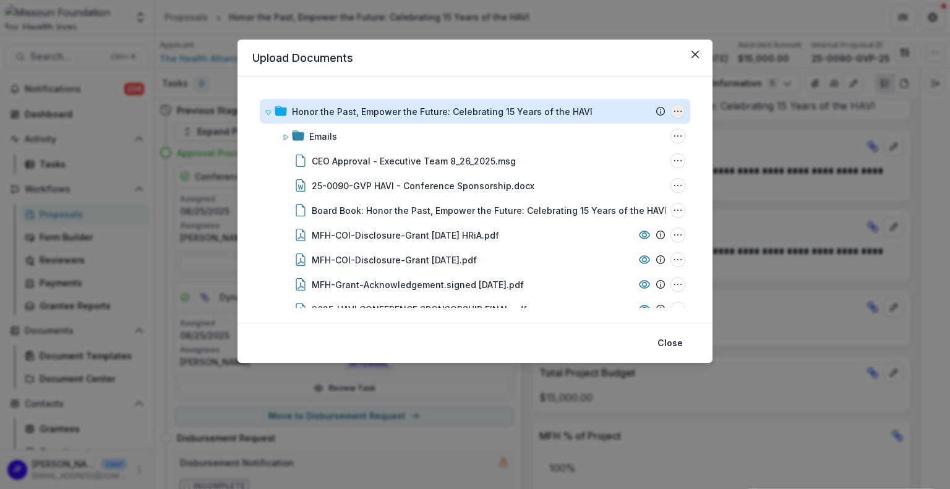
click at [675, 111] on icon "Honor the Past, Empower the Future: Celebrating 15 Years of the HAVI Options" at bounding box center [678, 111] width 10 height 10
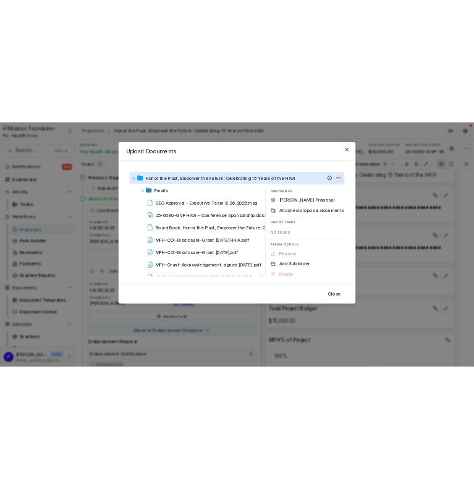
scroll to position [8, 0]
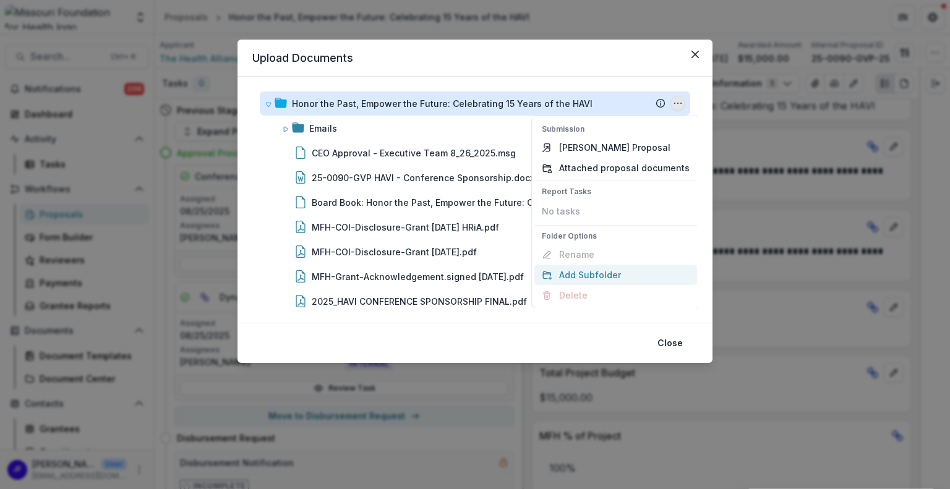
click at [575, 269] on button "Add Subfolder" at bounding box center [615, 275] width 163 height 20
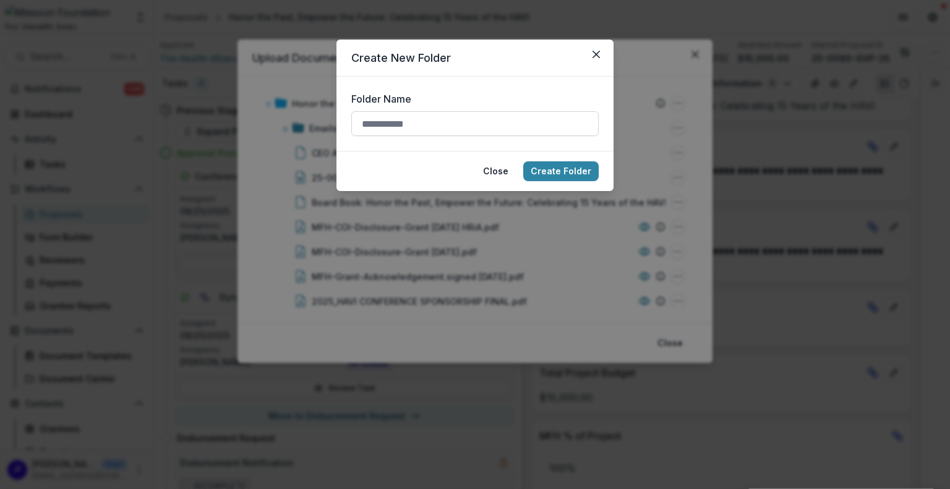
click at [417, 127] on input "Folder Name" at bounding box center [474, 123] width 247 height 25
type input "**********"
click at [568, 175] on button "Create Folder" at bounding box center [560, 171] width 75 height 20
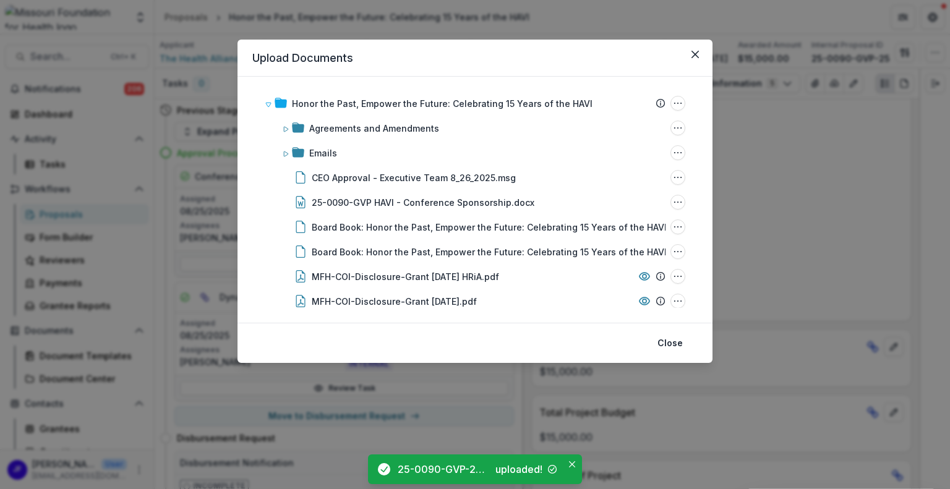
scroll to position [371, 0]
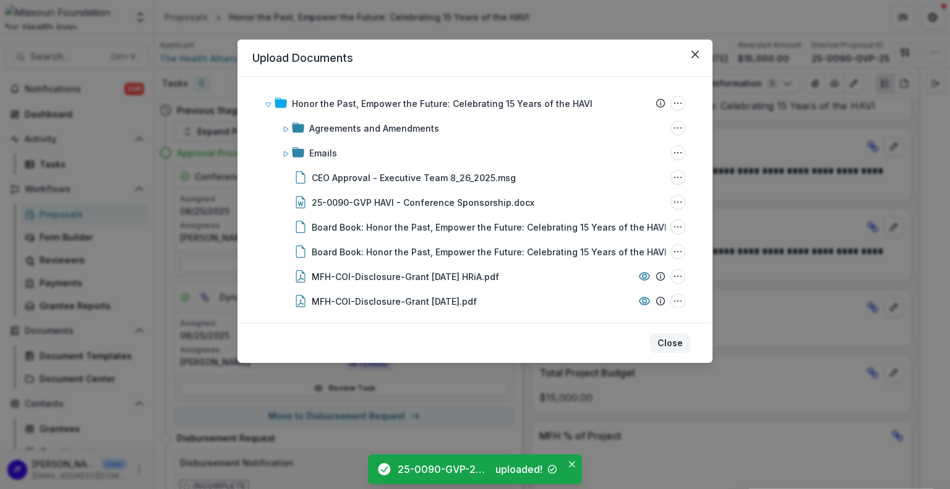
click at [661, 340] on button "Close" at bounding box center [670, 343] width 40 height 20
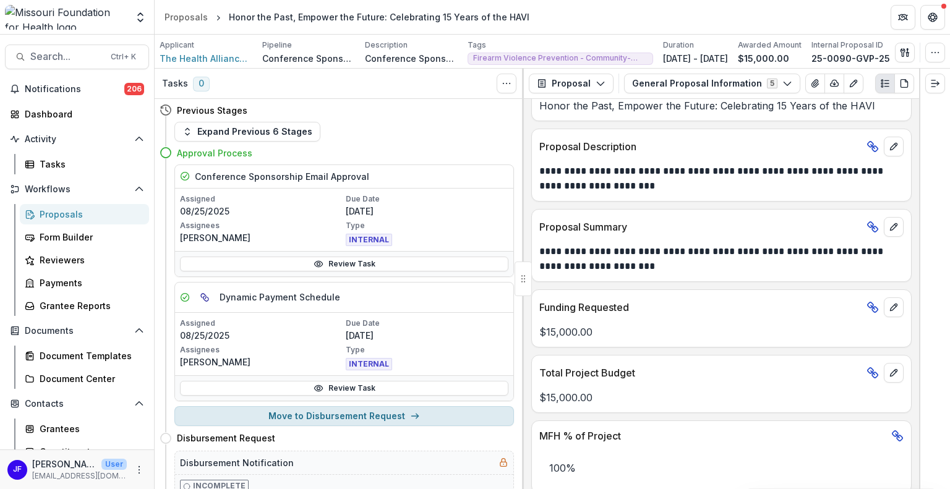
click at [367, 415] on button "Move to Disbursement Request" at bounding box center [344, 416] width 340 height 20
select select "*******"
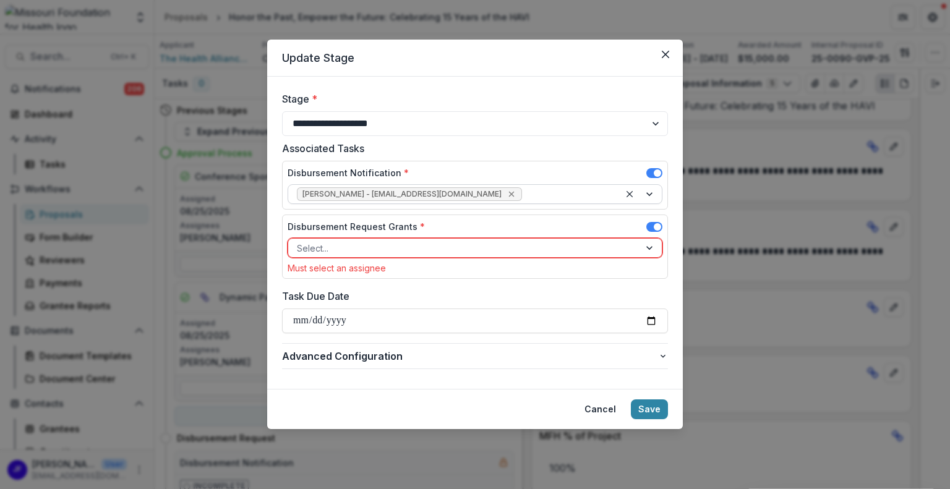
click at [507, 194] on icon "Remove Lisa Huffstutler - lhuffstutler@mffh.org" at bounding box center [512, 194] width 10 height 10
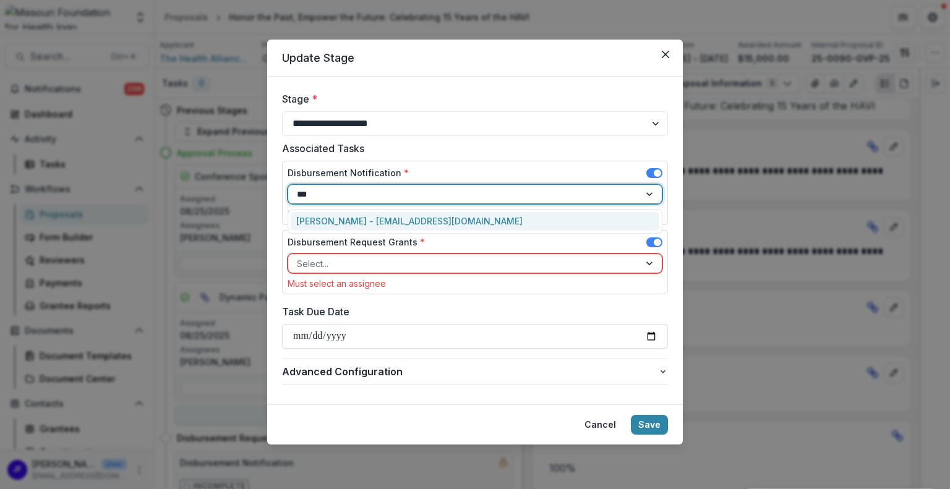
type input "****"
click at [441, 217] on div "[PERSON_NAME] - [EMAIL_ADDRESS][DOMAIN_NAME]" at bounding box center [475, 221] width 369 height 19
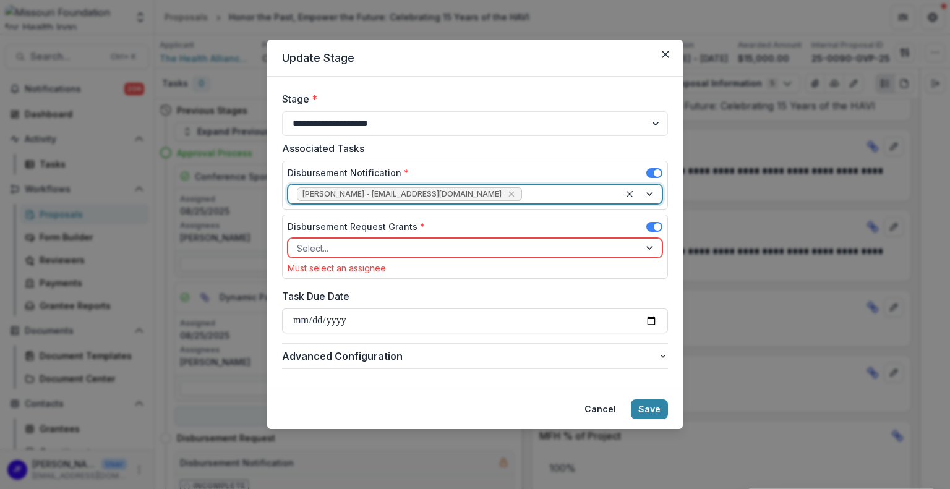
click at [438, 246] on div at bounding box center [464, 248] width 334 height 15
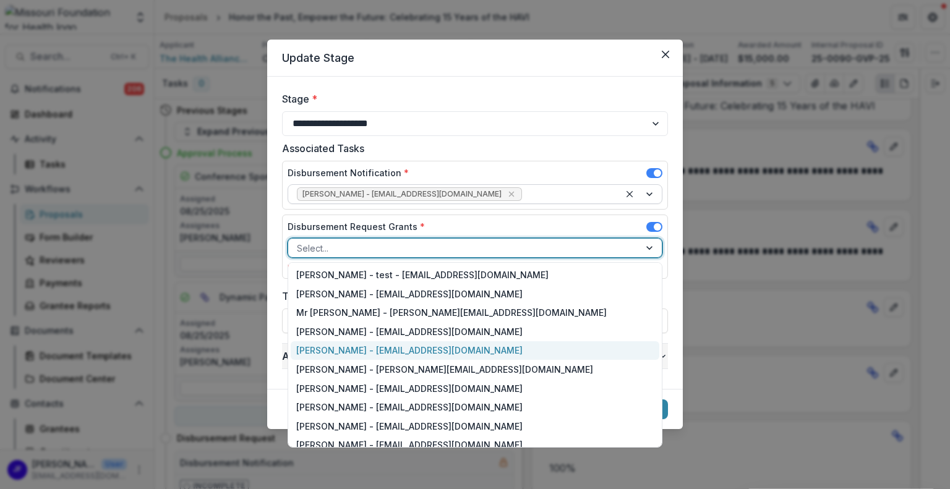
click at [353, 344] on div "[PERSON_NAME] - [EMAIL_ADDRESS][DOMAIN_NAME]" at bounding box center [475, 350] width 369 height 19
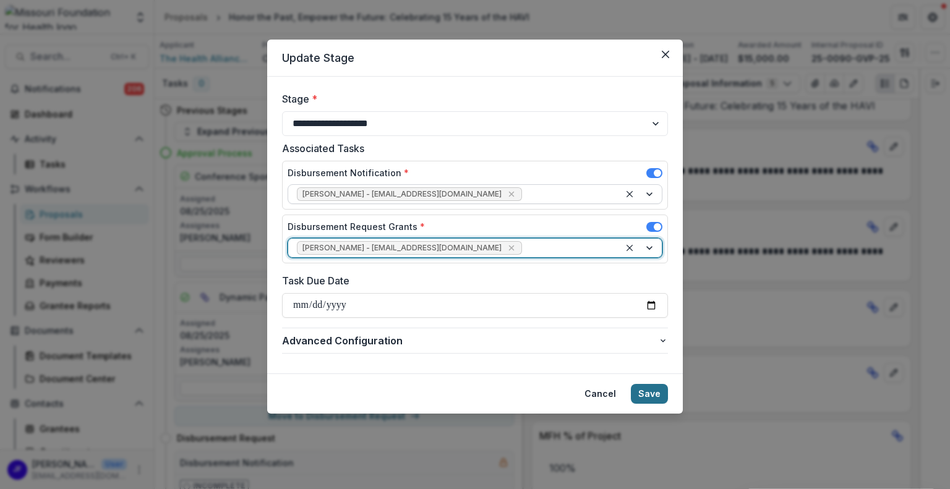
click at [656, 393] on button "Save" at bounding box center [649, 394] width 37 height 20
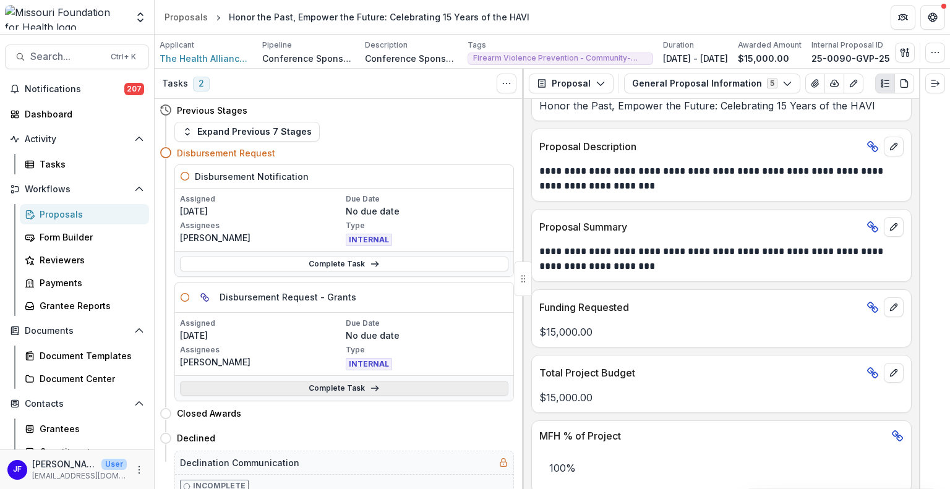
click at [328, 386] on link "Complete Task" at bounding box center [344, 388] width 328 height 15
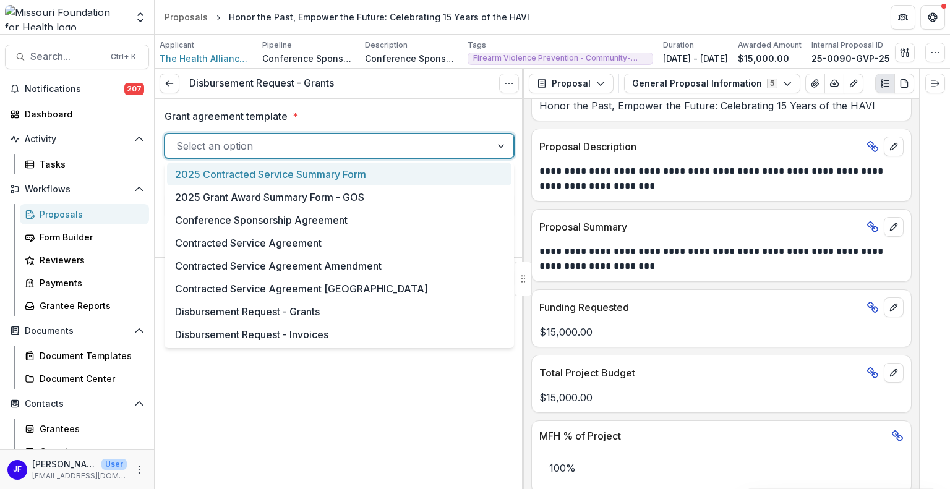
click at [502, 147] on div at bounding box center [502, 146] width 22 height 24
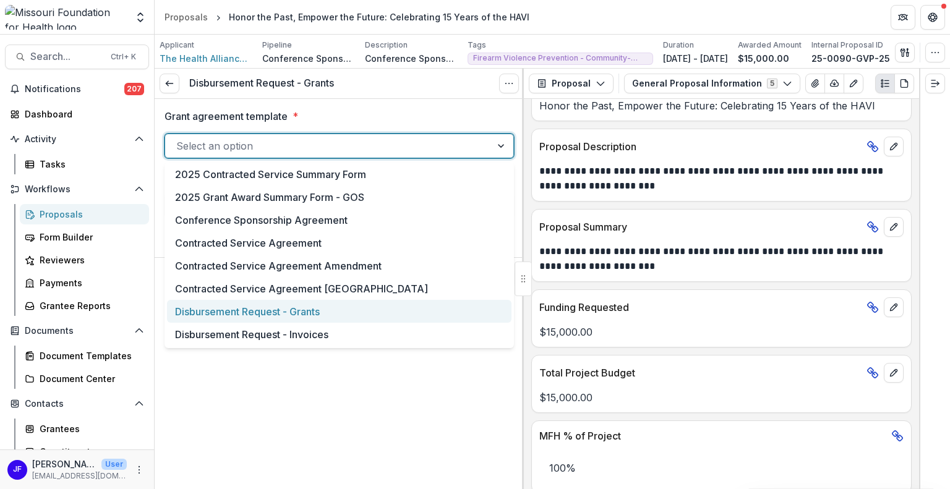
click at [328, 314] on div "Disbursement Request - Grants" at bounding box center [339, 311] width 344 height 23
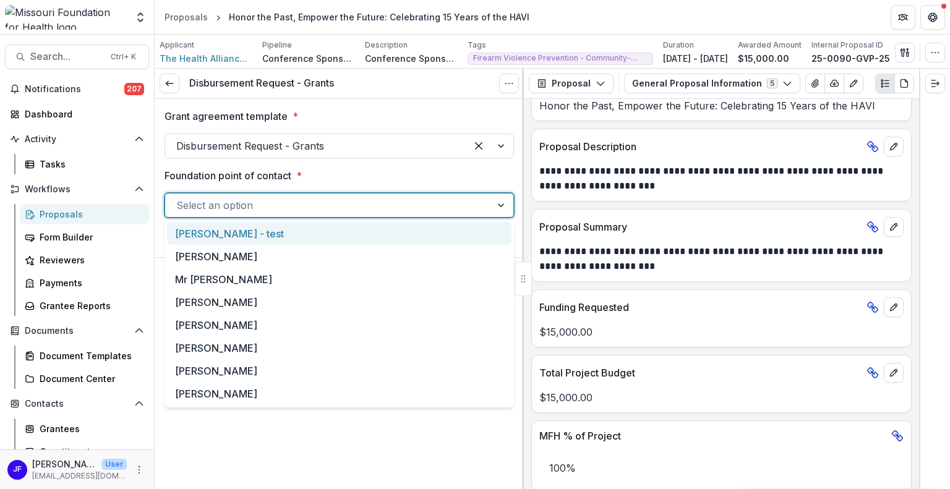
click at [507, 205] on div at bounding box center [502, 206] width 22 height 24
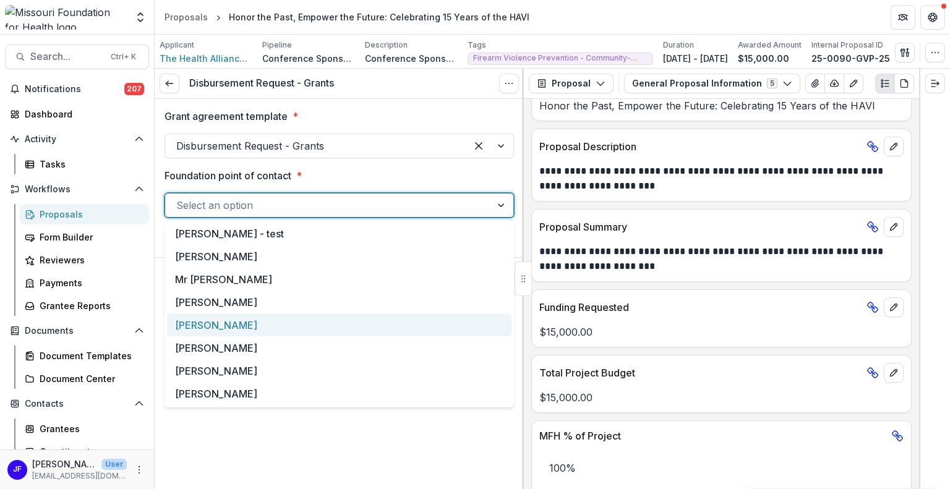
click at [280, 318] on div "[PERSON_NAME]" at bounding box center [339, 325] width 344 height 23
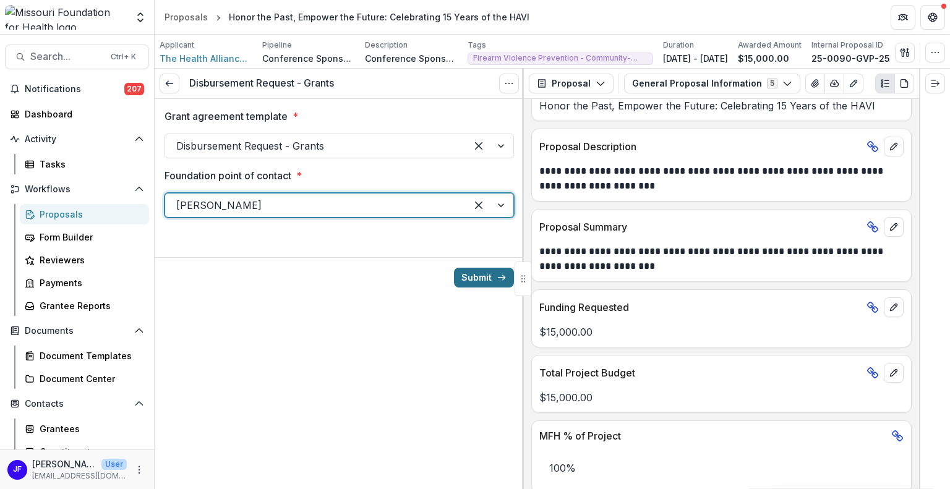
click at [468, 277] on button "Submit" at bounding box center [484, 278] width 60 height 20
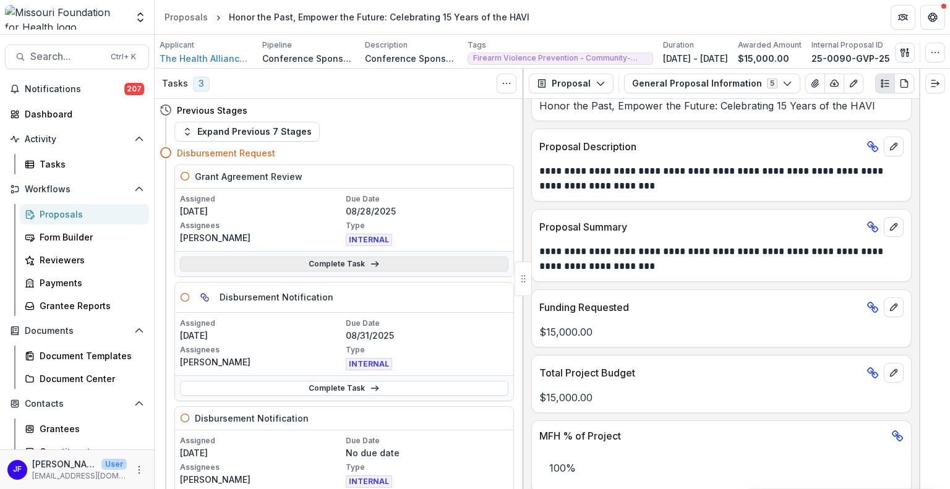
click at [354, 260] on link "Complete Task" at bounding box center [344, 264] width 328 height 15
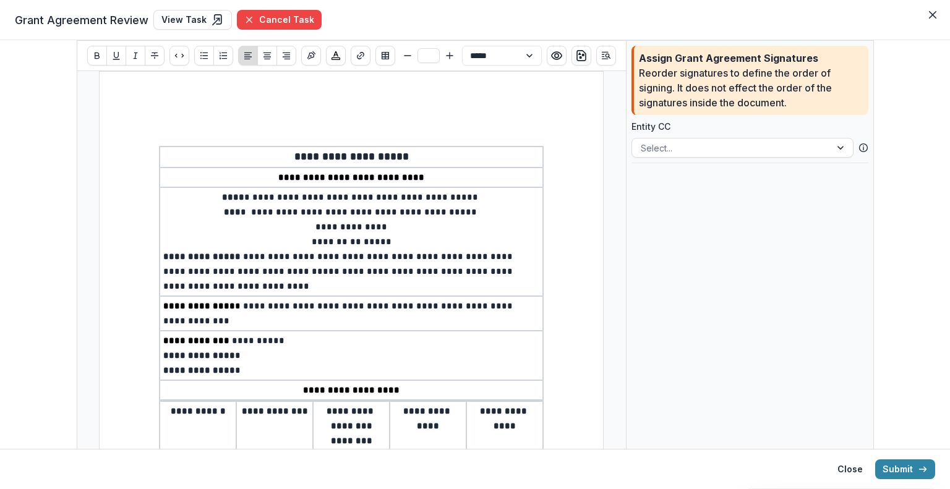
scroll to position [62, 0]
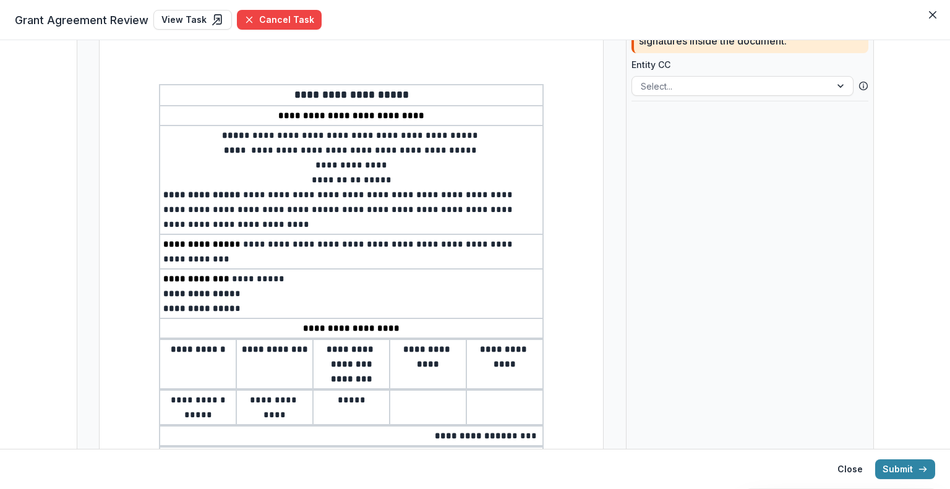
type input "**"
select select "**********"
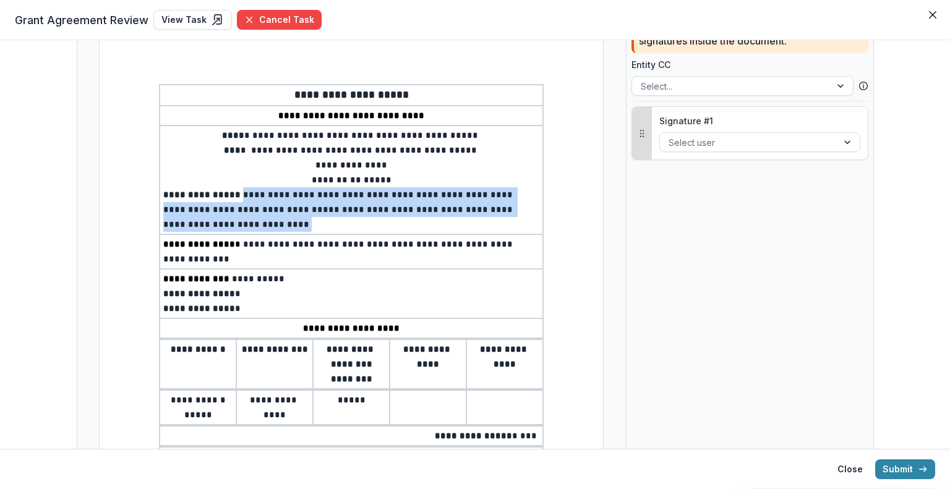
drag, startPoint x: 233, startPoint y: 191, endPoint x: 475, endPoint y: 221, distance: 244.3
click at [475, 221] on p "**********" at bounding box center [351, 209] width 376 height 45
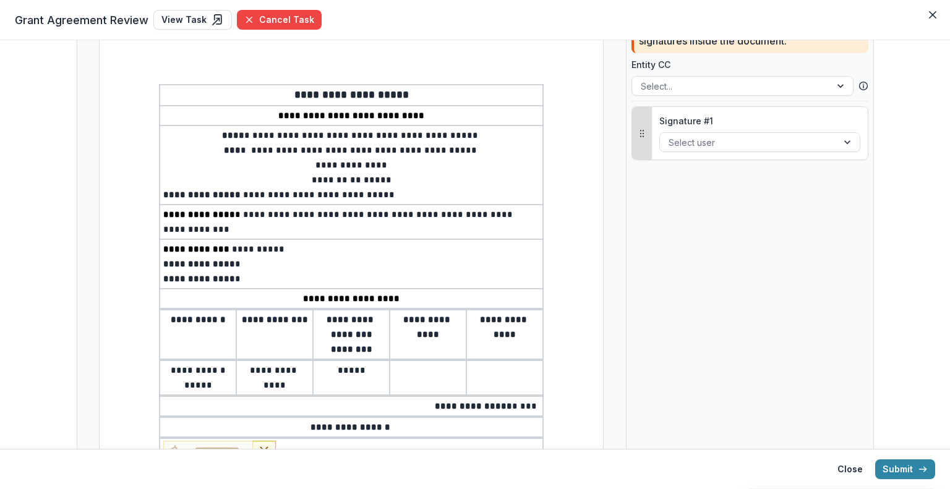
click at [429, 178] on p "****** * ** *****" at bounding box center [351, 180] width 376 height 15
click at [462, 130] on p "**********" at bounding box center [351, 135] width 376 height 15
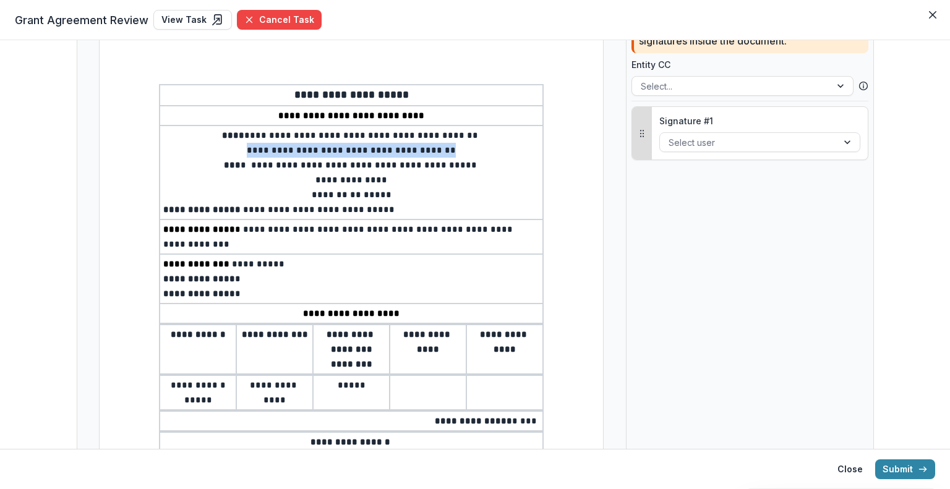
drag, startPoint x: 447, startPoint y: 147, endPoint x: 251, endPoint y: 143, distance: 196.1
click at [251, 143] on p "**********" at bounding box center [351, 150] width 376 height 15
drag, startPoint x: 269, startPoint y: 140, endPoint x: 232, endPoint y: 160, distance: 41.8
click at [232, 160] on p "**********" at bounding box center [351, 165] width 376 height 15
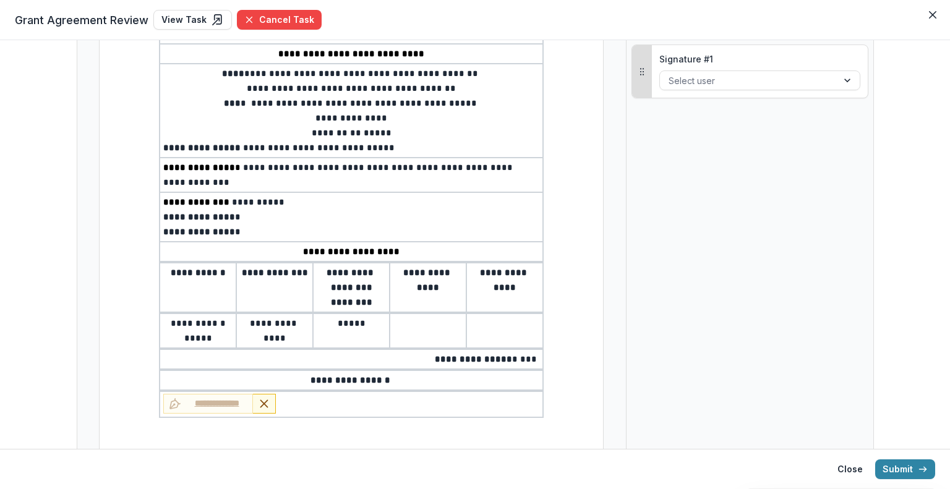
click at [242, 210] on p "**********" at bounding box center [351, 217] width 376 height 15
click at [245, 225] on p "**********" at bounding box center [351, 232] width 376 height 15
drag, startPoint x: 369, startPoint y: 306, endPoint x: 340, endPoint y: 310, distance: 29.3
click at [339, 316] on p "*****" at bounding box center [351, 323] width 69 height 15
type input "**"
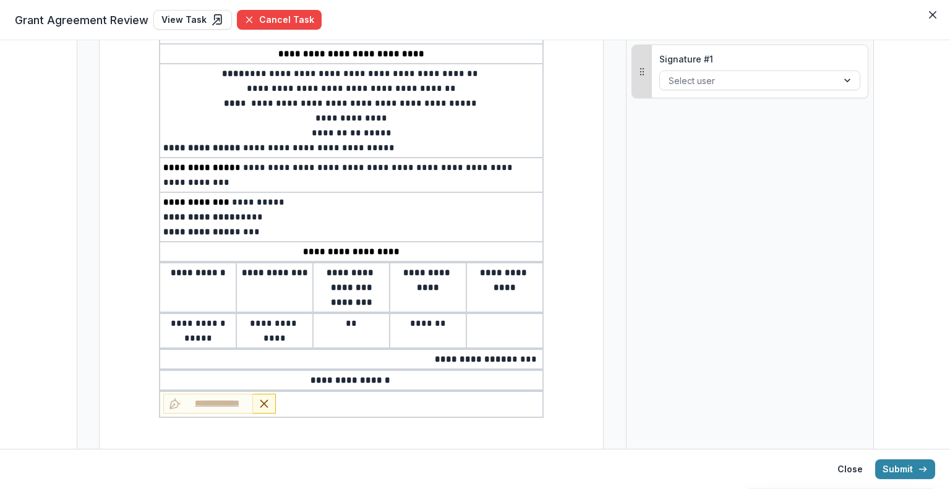
select select "**********"
click at [687, 68] on div "Signature # 1 Select user" at bounding box center [757, 71] width 216 height 53
click at [688, 76] on div at bounding box center [745, 80] width 160 height 15
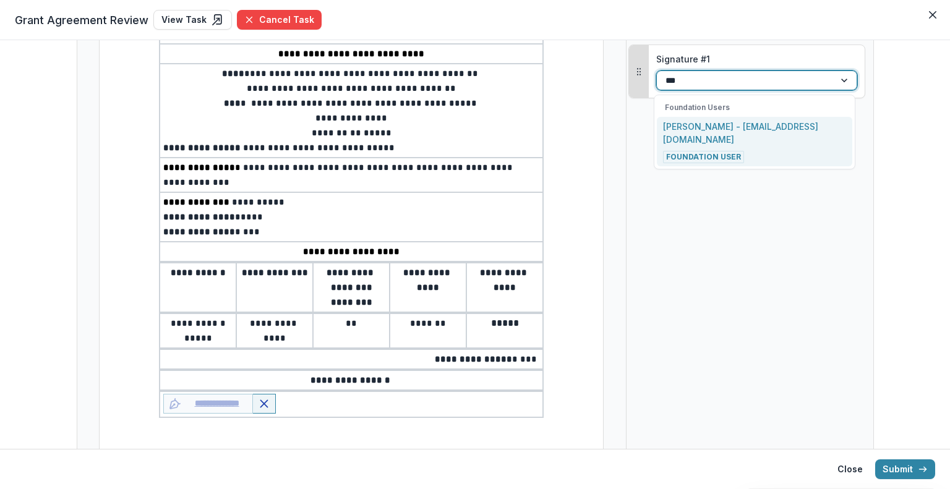
type input "****"
click at [702, 130] on p "[PERSON_NAME] - [EMAIL_ADDRESS][DOMAIN_NAME]" at bounding box center [754, 133] width 183 height 26
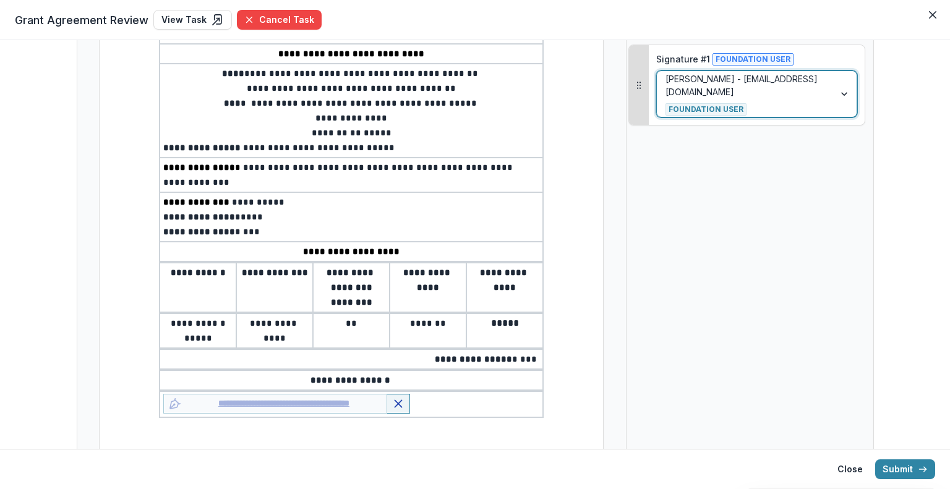
click at [497, 316] on p "*****" at bounding box center [505, 323] width 70 height 15
click at [487, 316] on p "*****" at bounding box center [505, 323] width 70 height 15
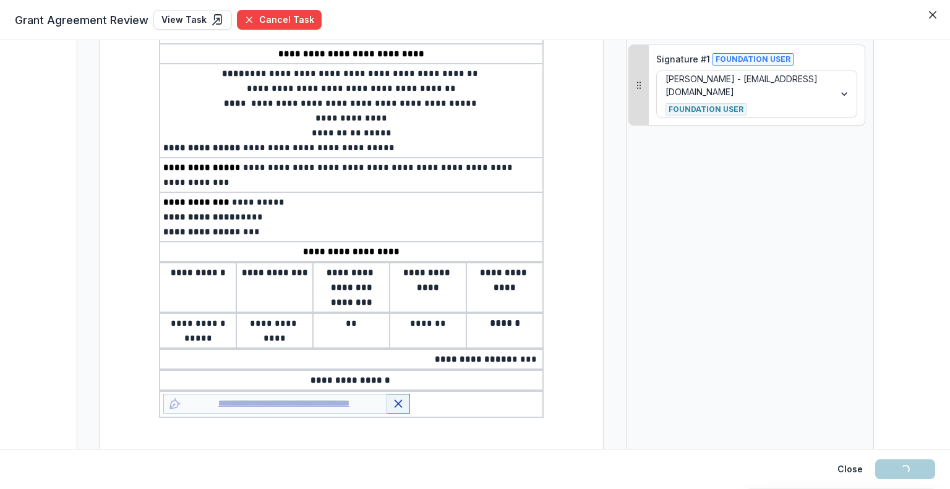
click at [502, 316] on p "******" at bounding box center [505, 323] width 70 height 15
click at [526, 316] on p "*******" at bounding box center [505, 323] width 70 height 15
click at [888, 471] on button "Submit" at bounding box center [905, 470] width 60 height 20
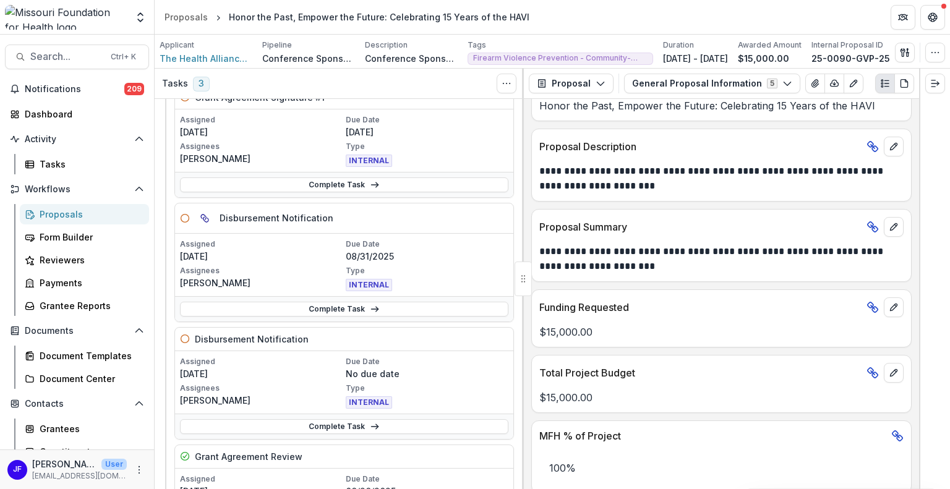
scroll to position [17, 0]
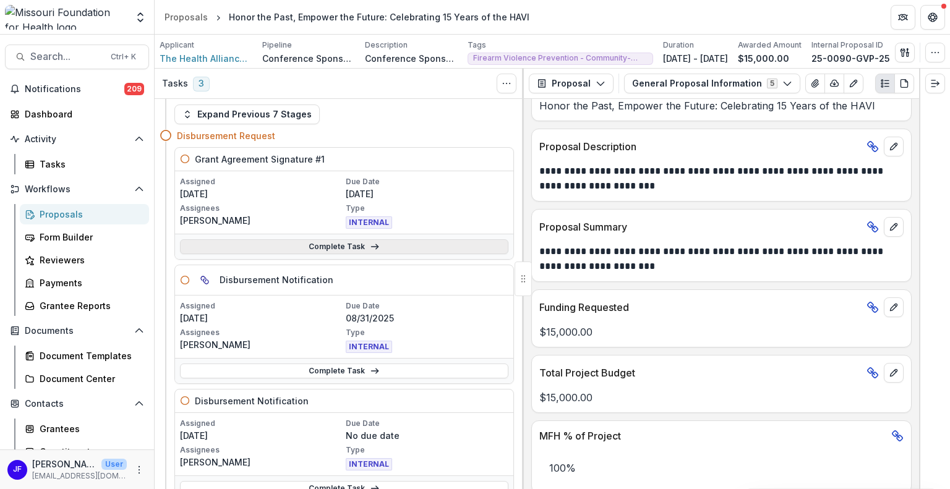
click at [327, 246] on link "Complete Task" at bounding box center [344, 246] width 328 height 15
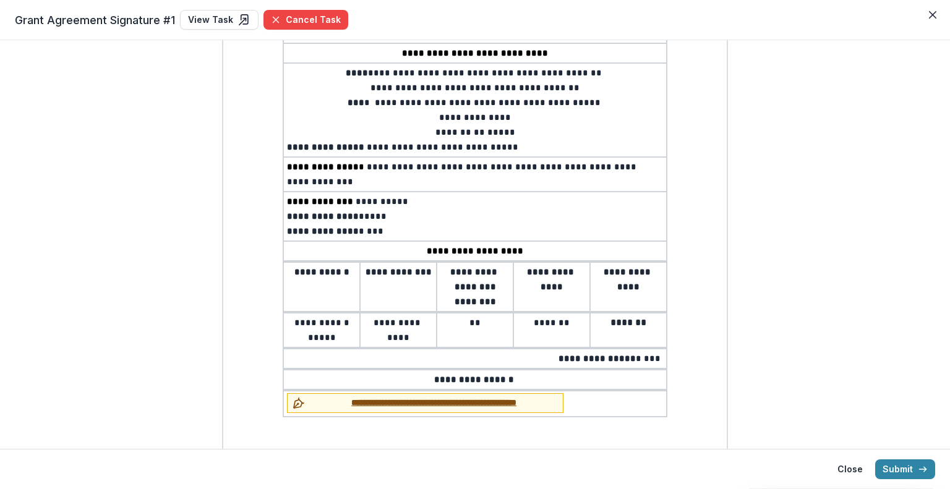
scroll to position [247, 0]
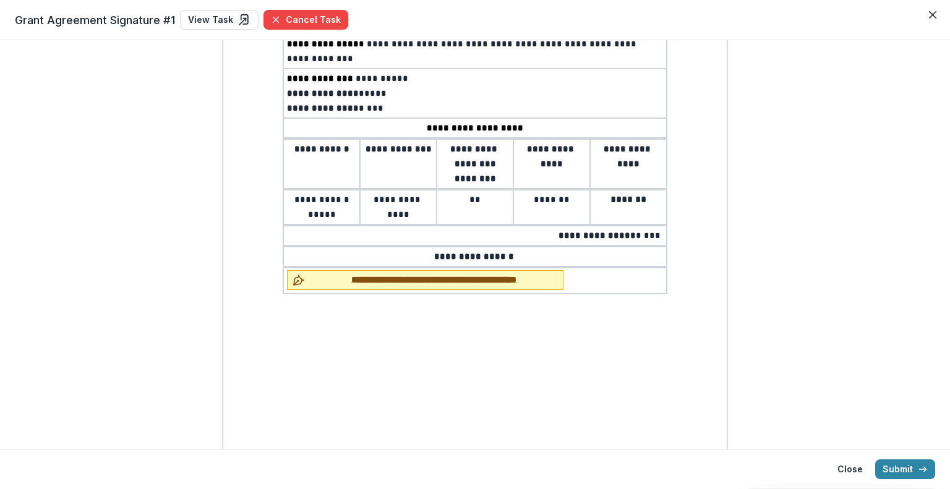
click at [329, 273] on span "**********" at bounding box center [434, 279] width 248 height 13
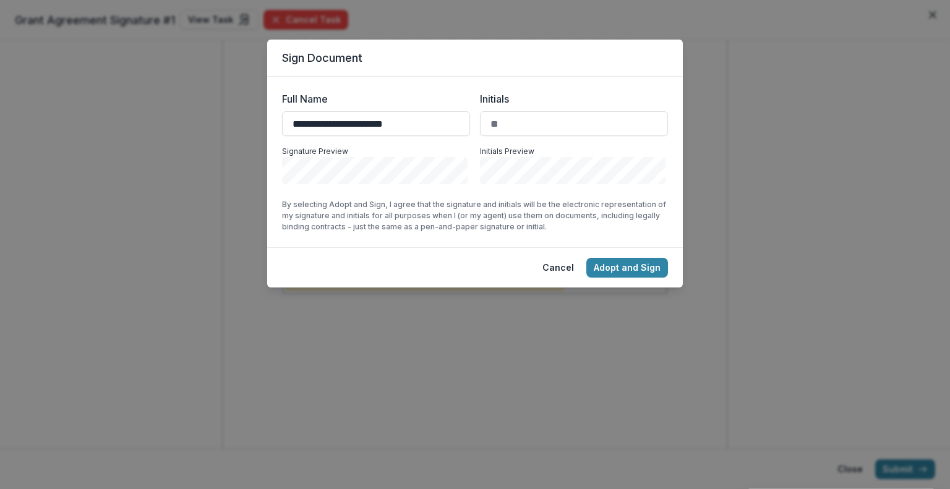
type input "**********"
type input "***"
click at [612, 263] on button "Adopt and Sign" at bounding box center [627, 268] width 82 height 20
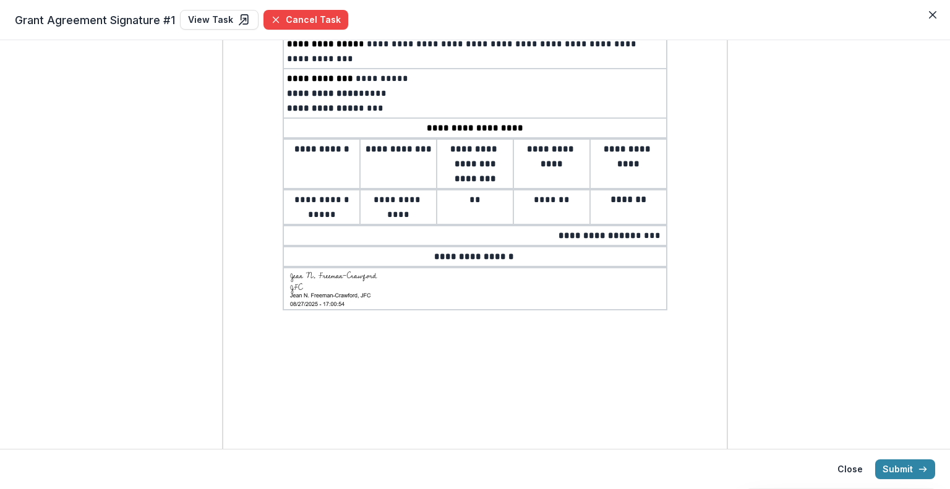
scroll to position [0, 0]
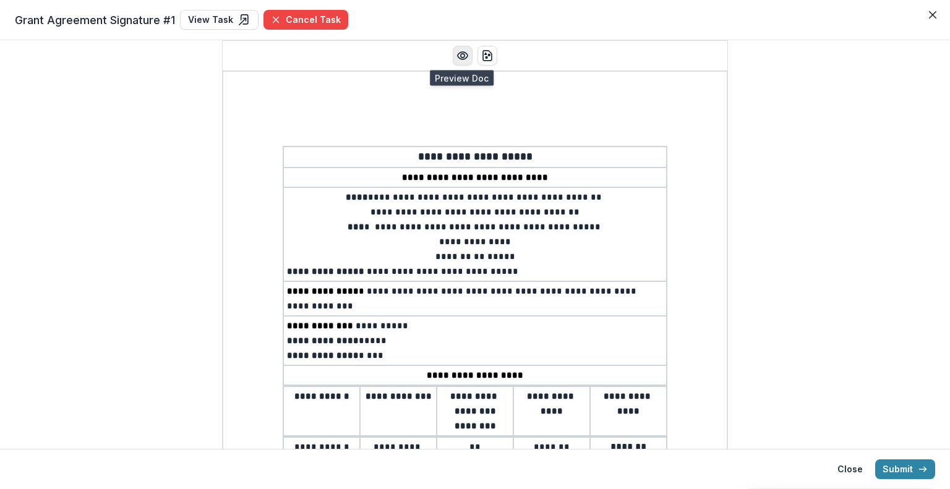
click at [461, 54] on circle "Preview preview-doc.pdf" at bounding box center [463, 56] width 4 height 4
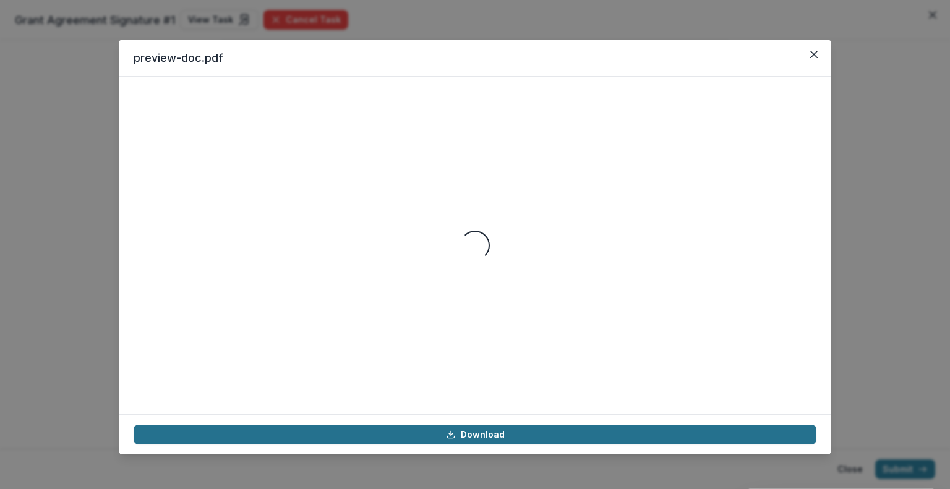
click at [505, 436] on link "Download" at bounding box center [475, 435] width 683 height 20
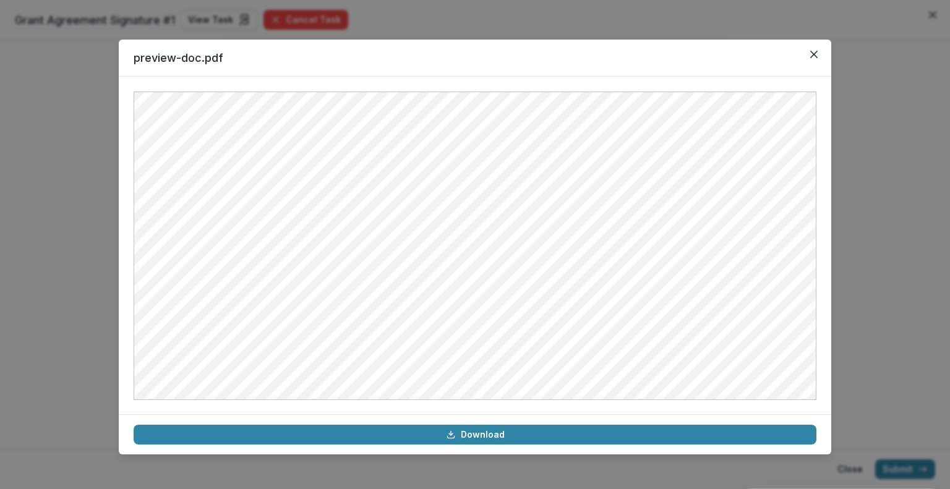
click at [817, 49] on button "Close" at bounding box center [814, 55] width 20 height 20
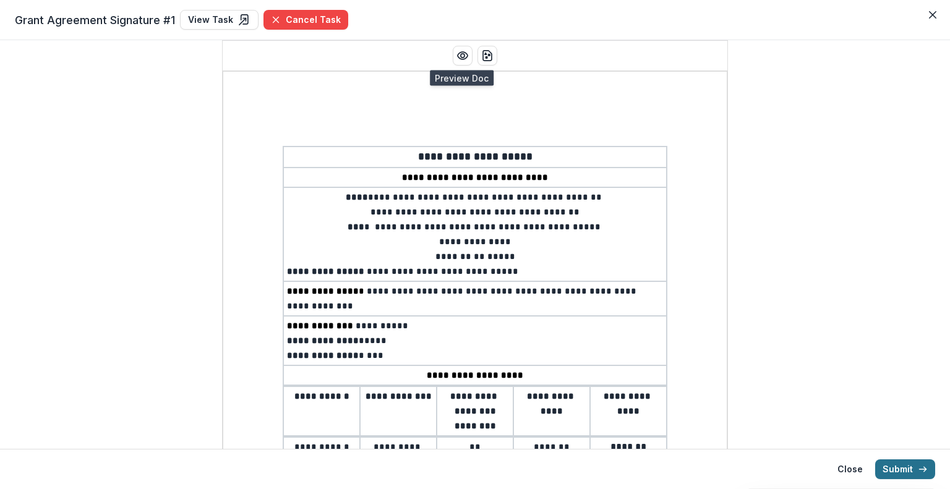
click at [892, 469] on button "Submit" at bounding box center [905, 470] width 60 height 20
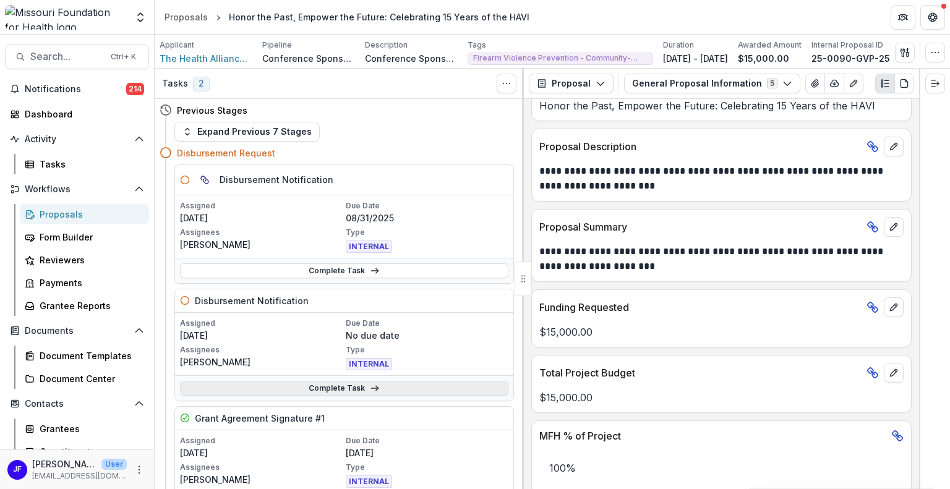
click at [389, 390] on link "Complete Task" at bounding box center [344, 388] width 328 height 15
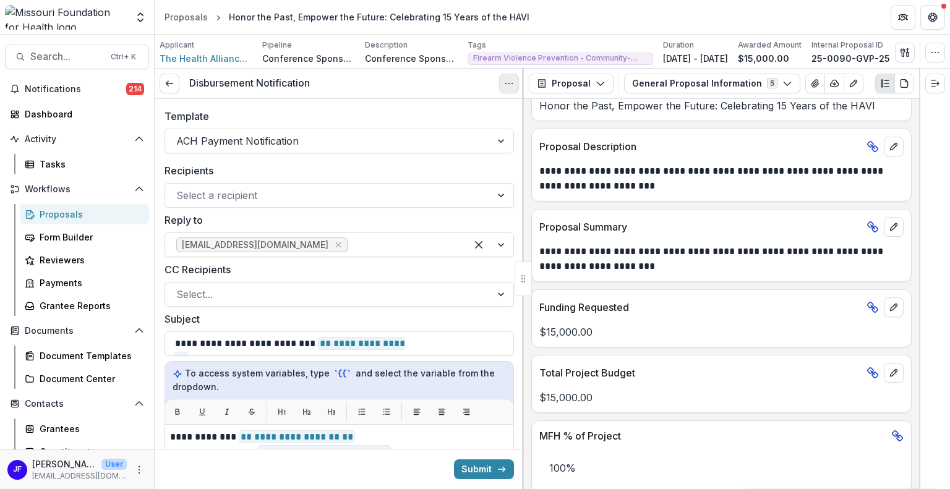
click at [510, 87] on icon "Options" at bounding box center [509, 84] width 10 height 10
click at [447, 135] on button "Cancel Task" at bounding box center [449, 137] width 132 height 20
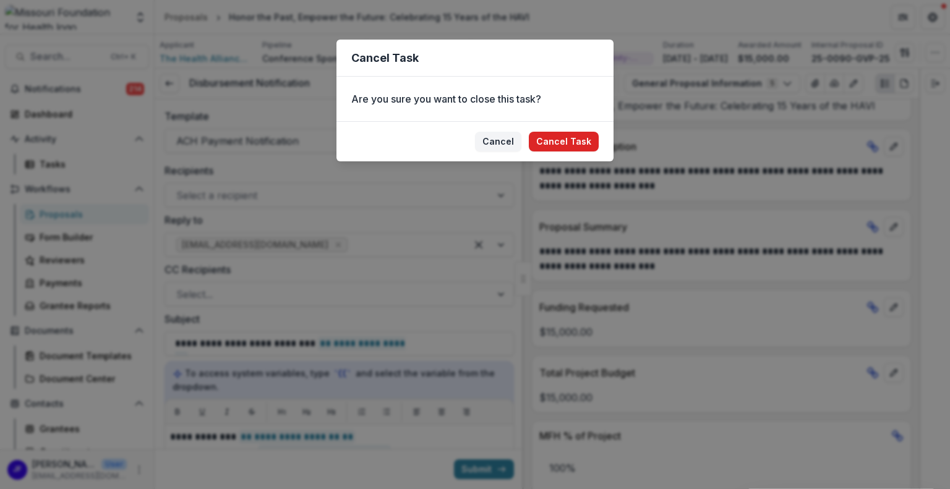
click at [557, 137] on button "Cancel Task" at bounding box center [564, 142] width 70 height 20
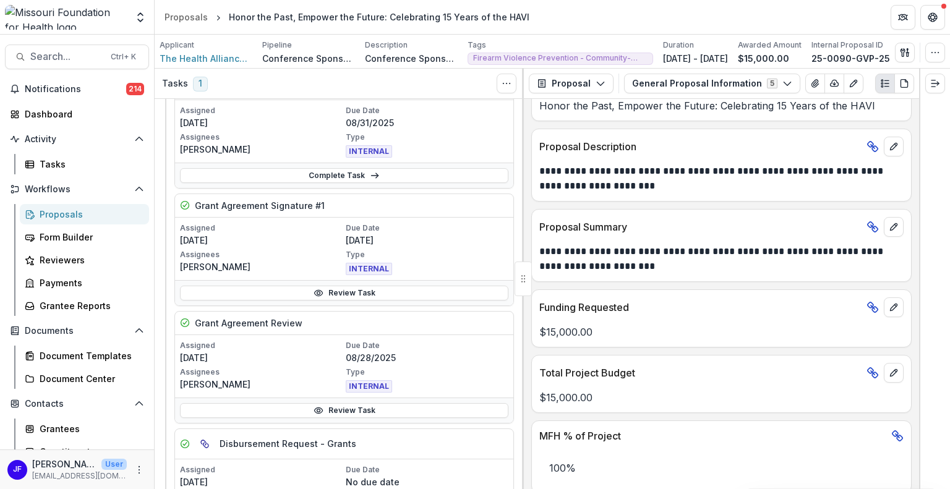
scroll to position [62, 0]
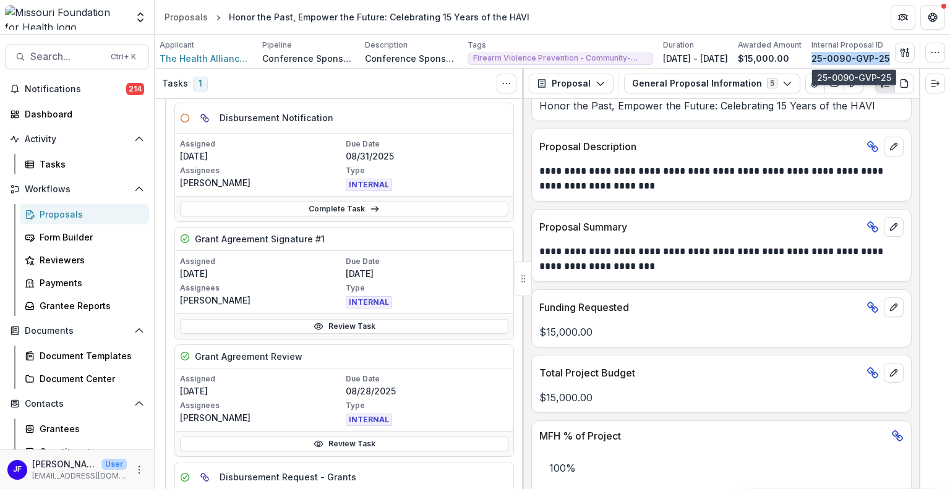
drag, startPoint x: 889, startPoint y: 56, endPoint x: 819, endPoint y: 60, distance: 70.6
click at [818, 60] on p "25-0090-GVP-25" at bounding box center [850, 58] width 79 height 13
copy p "25-0090-GVP-25"
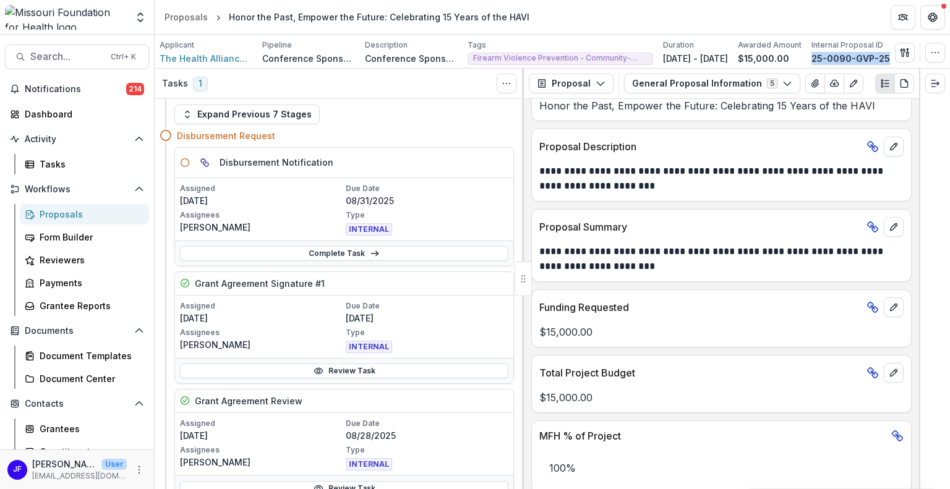
scroll to position [0, 0]
